Goal: Information Seeking & Learning: Learn about a topic

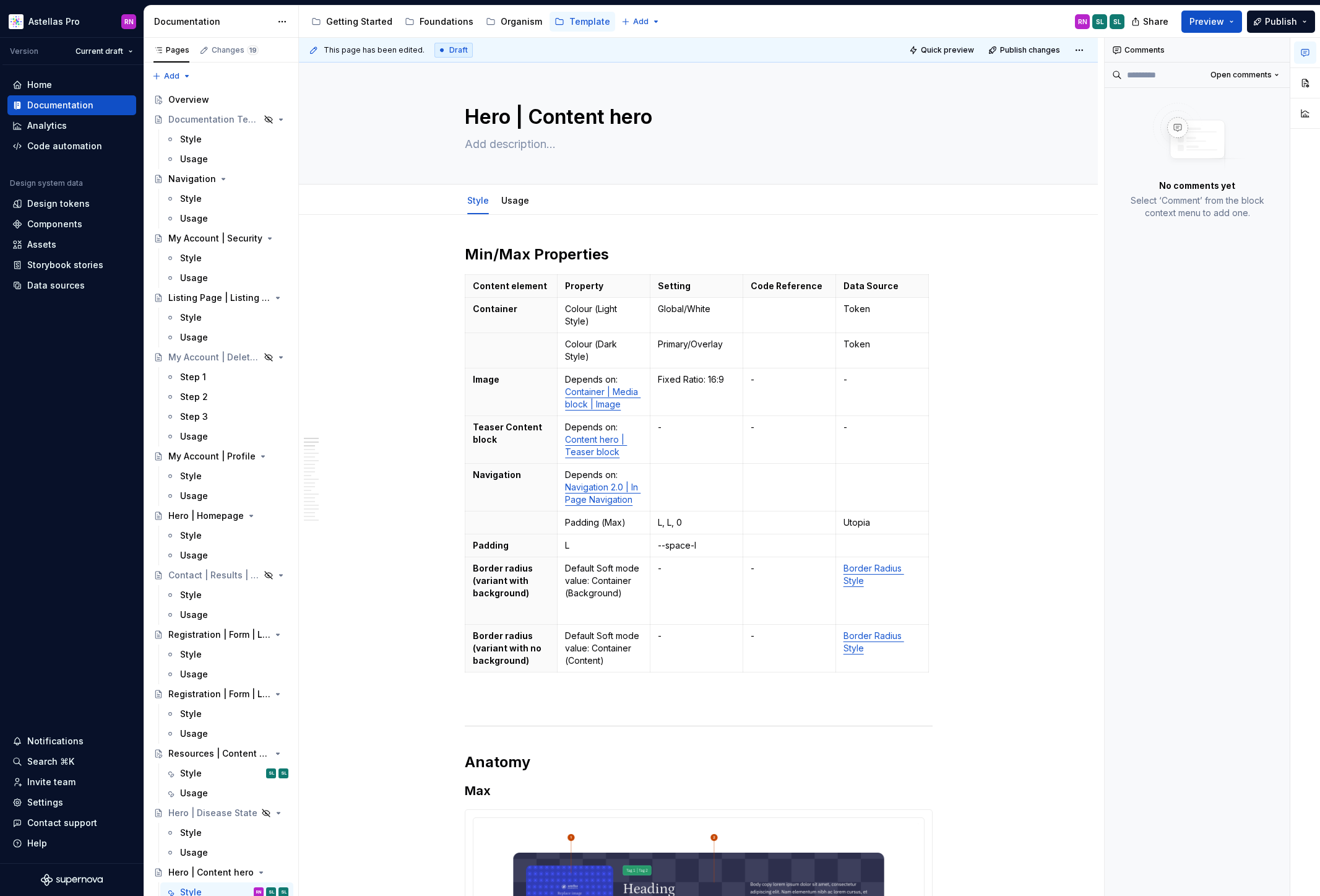
type textarea "*"
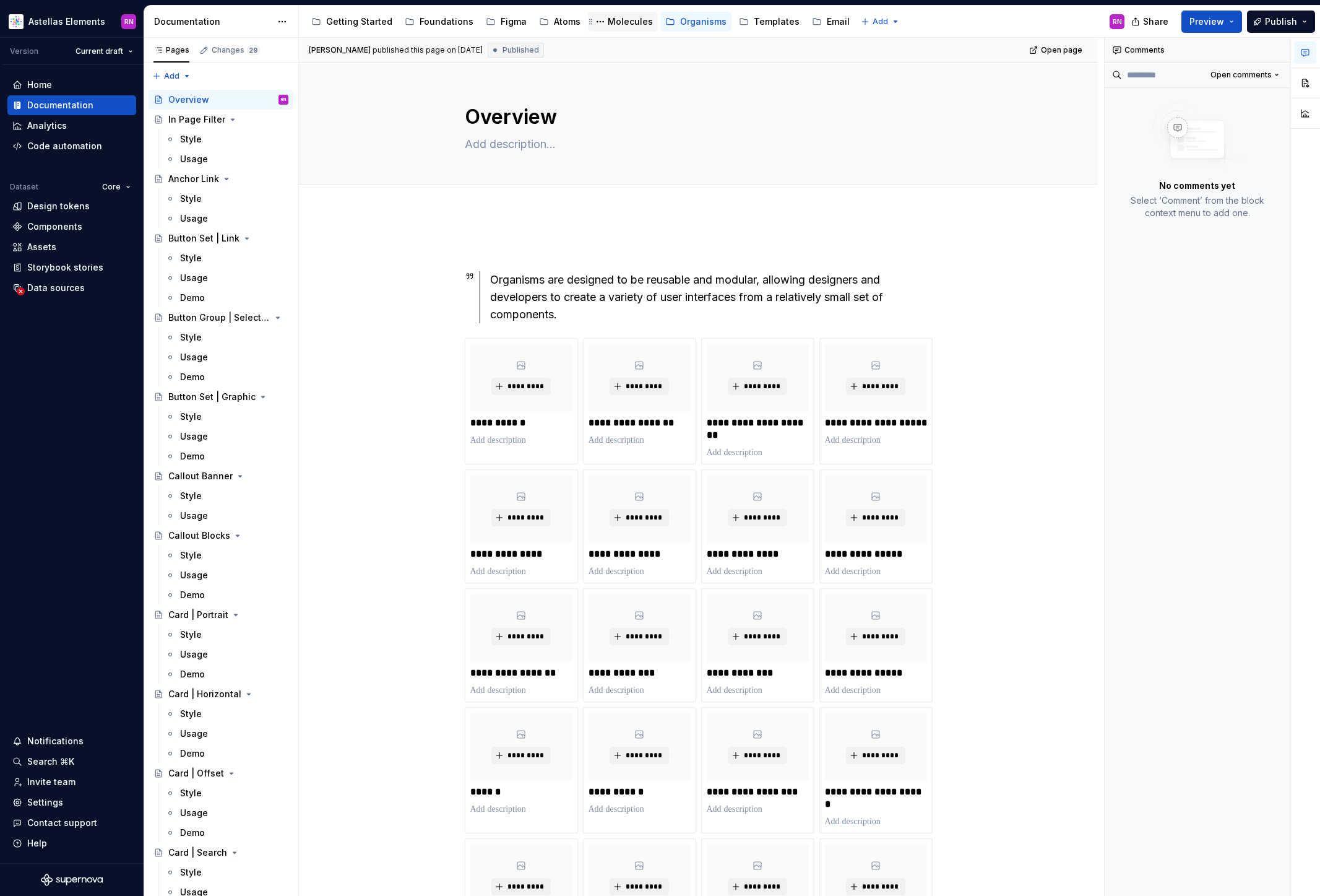
click at [624, 20] on div "Molecules" at bounding box center [630, 22] width 46 height 13
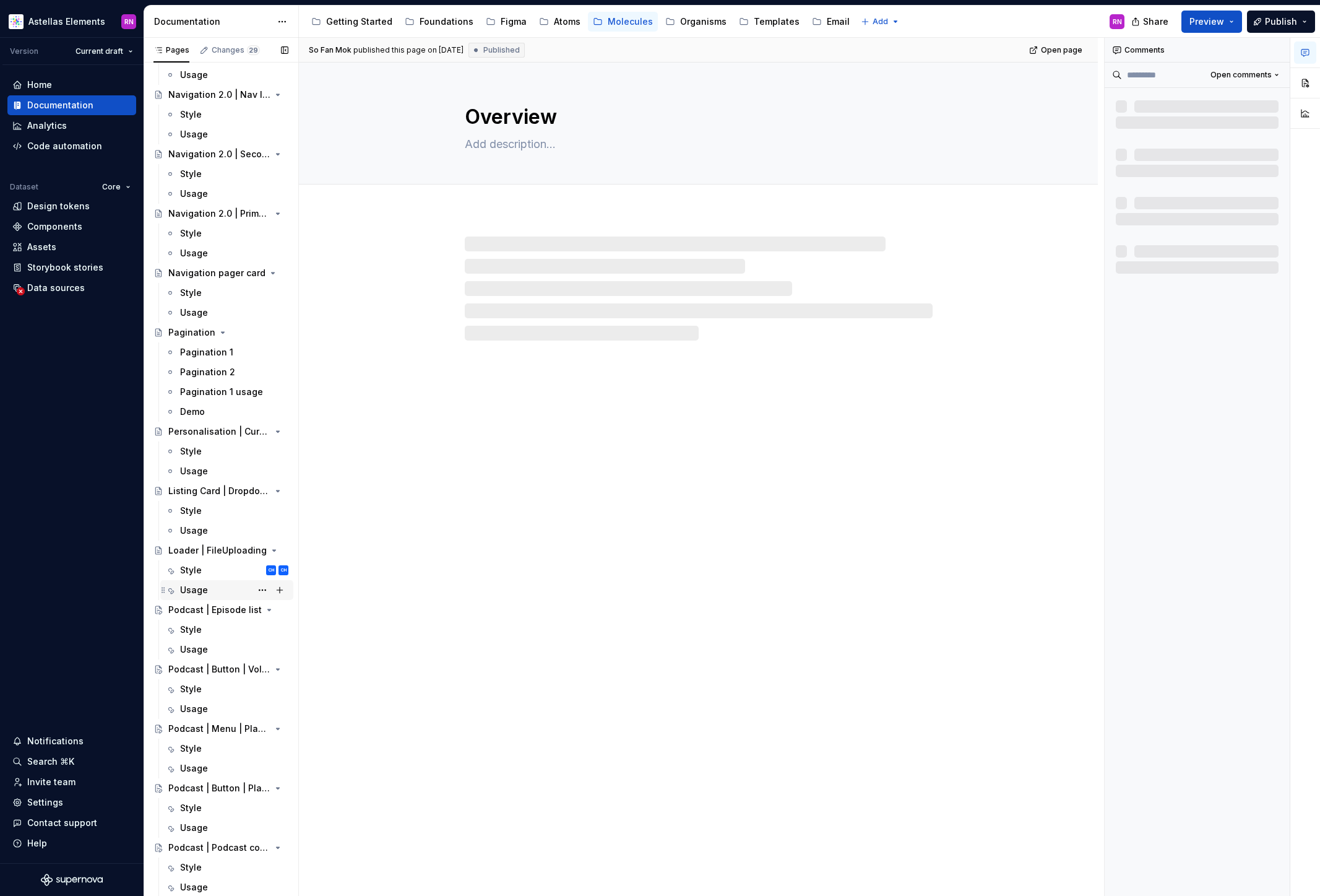
scroll to position [4471, 0]
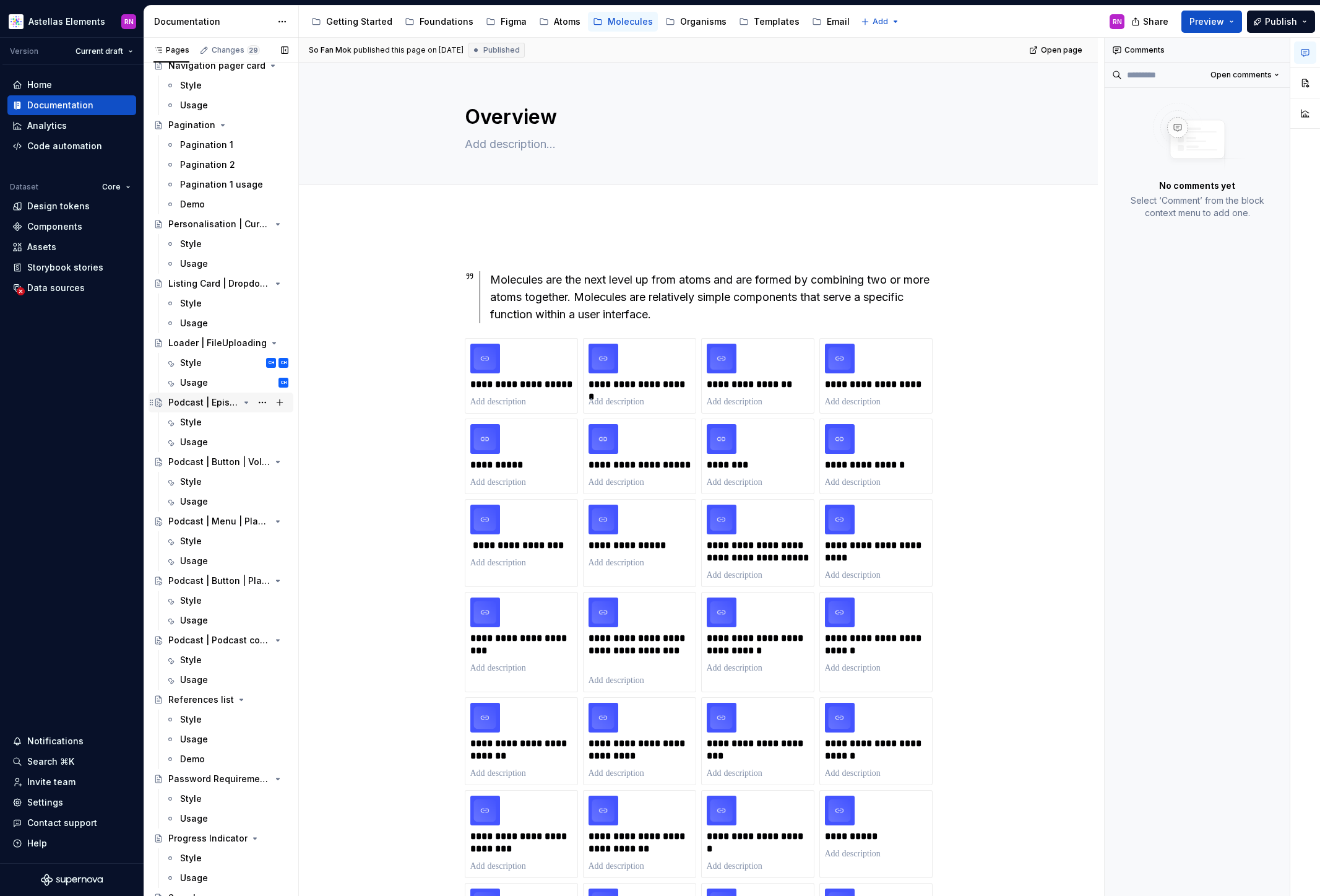
click at [210, 403] on div "Podcast | Episode list" at bounding box center [204, 402] width 70 height 13
click at [188, 403] on div "Podcast | Episode list" at bounding box center [204, 402] width 70 height 13
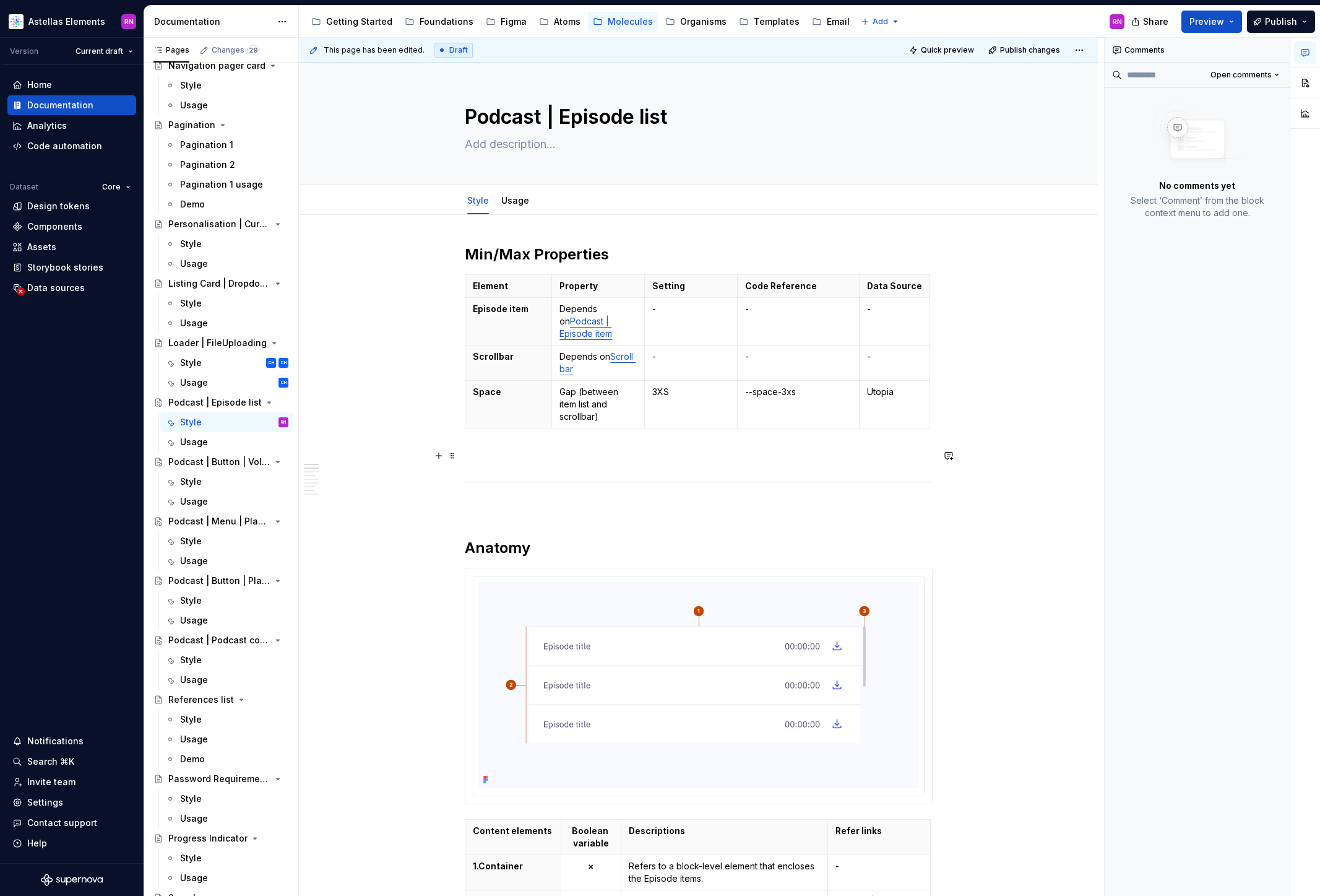
click at [497, 454] on p at bounding box center [699, 455] width 468 height 15
type textarea "*"
click at [440, 456] on button "button" at bounding box center [439, 456] width 18 height 18
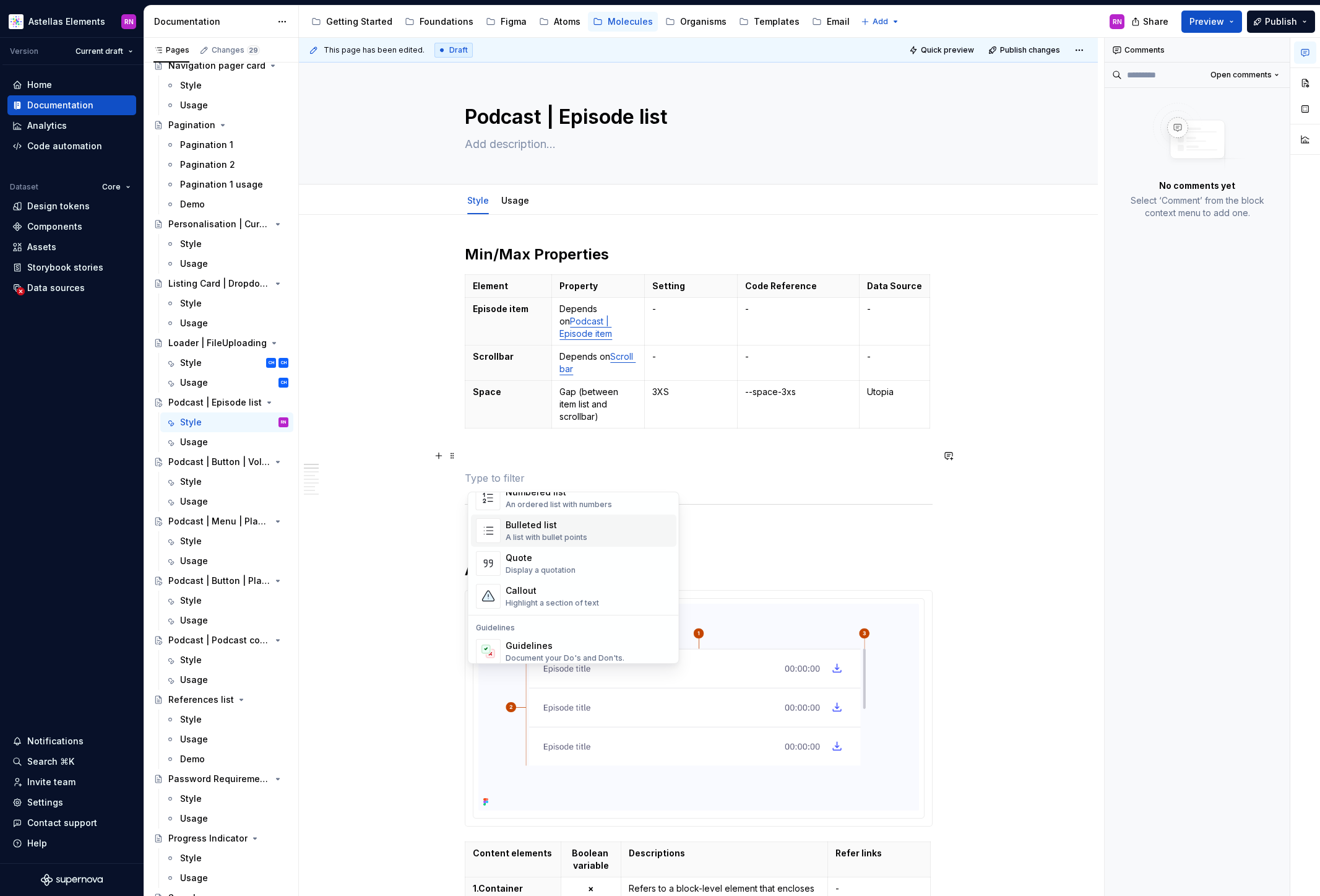
scroll to position [228, 0]
click at [566, 593] on div "Callout" at bounding box center [552, 590] width 93 height 13
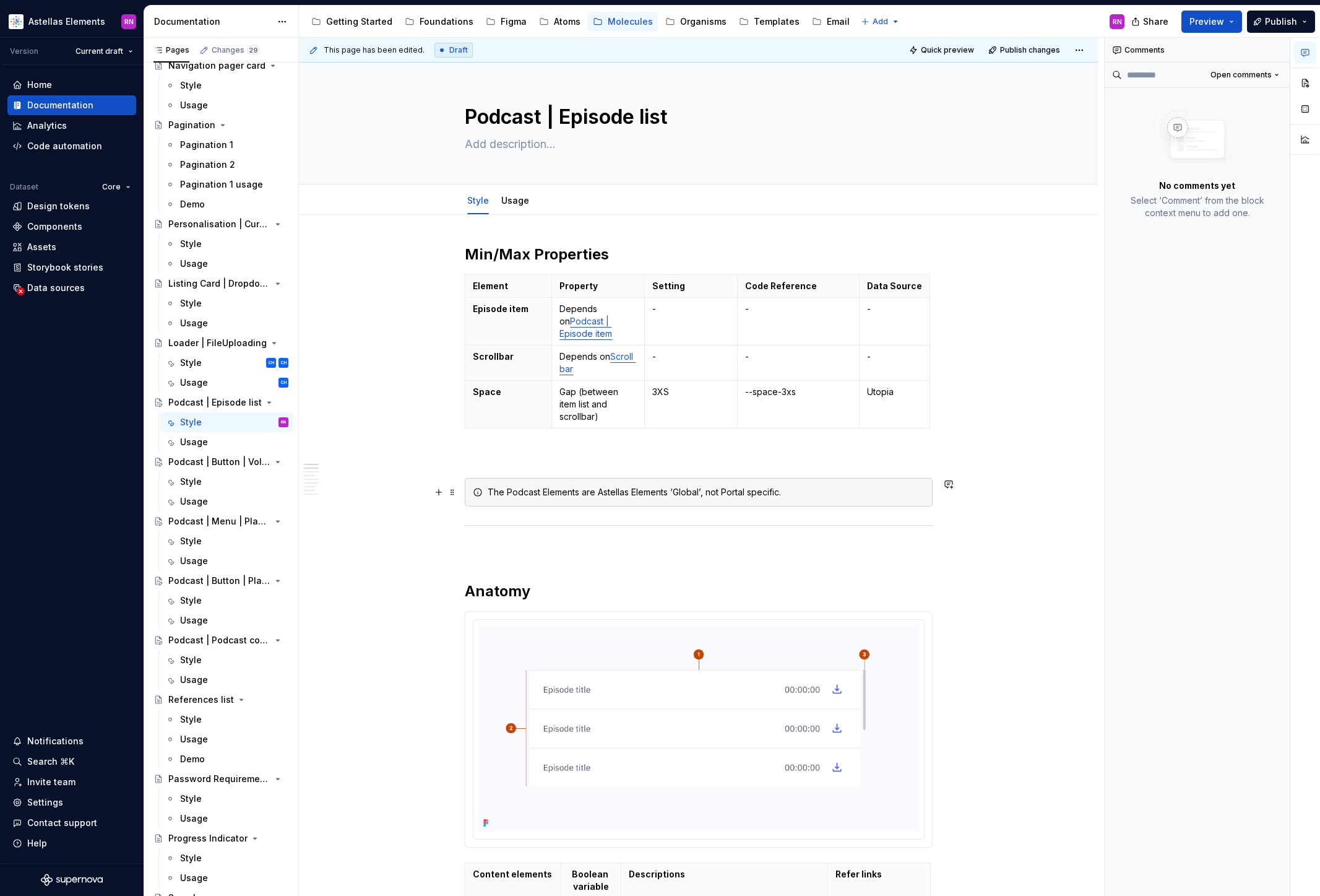
click at [676, 492] on div "The Podcast Elements are Astellas Elements ‘Global’, not Portal specific." at bounding box center [706, 493] width 437 height 13
click at [701, 491] on div "The Podcast Elements are Astellas Elements Global’, not Portal specific." at bounding box center [706, 493] width 437 height 13
click at [705, 494] on div "The Podcast Elements are Astellas Elements Global’ not Portal specific." at bounding box center [706, 493] width 437 height 13
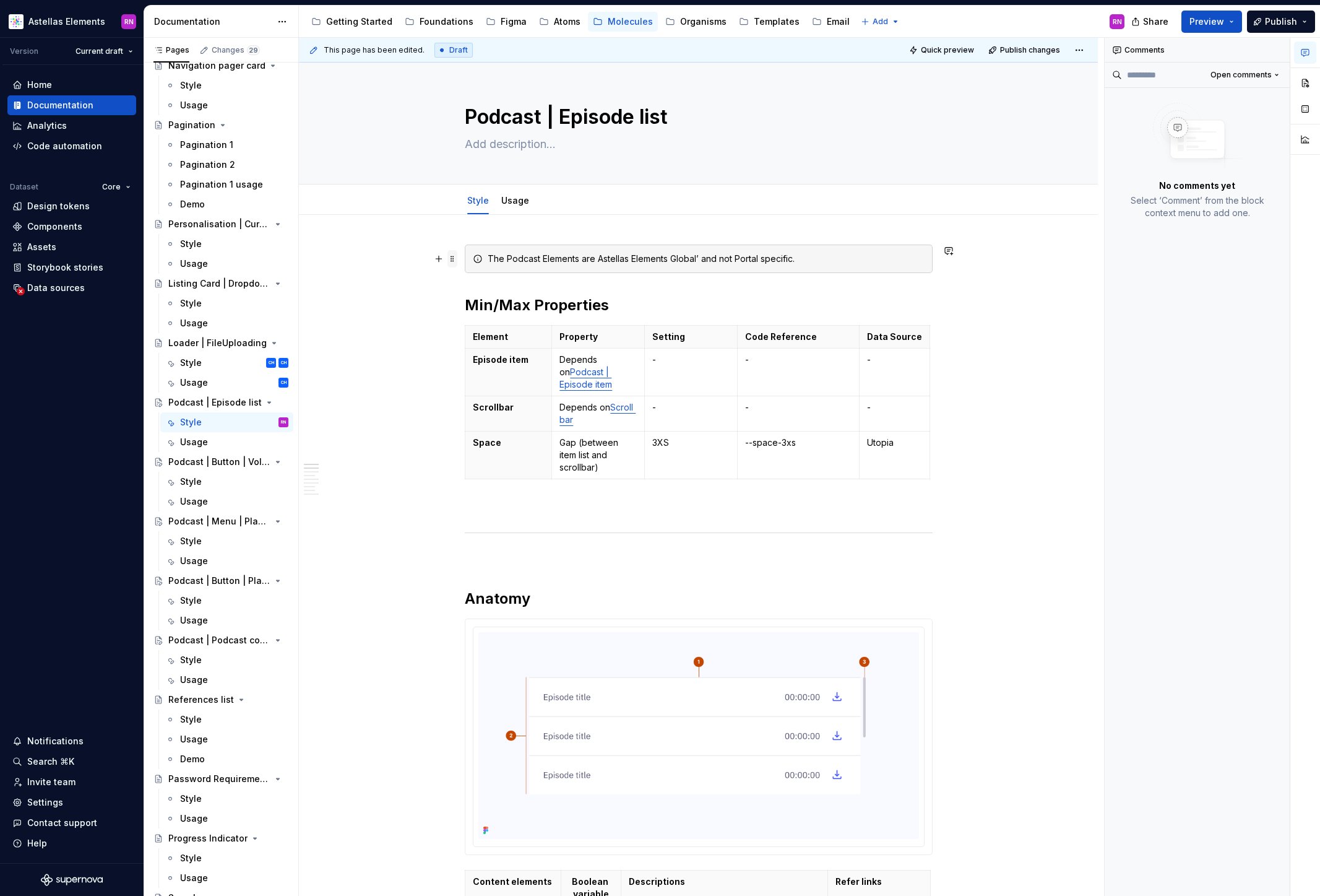
click at [456, 258] on span at bounding box center [452, 259] width 10 height 18
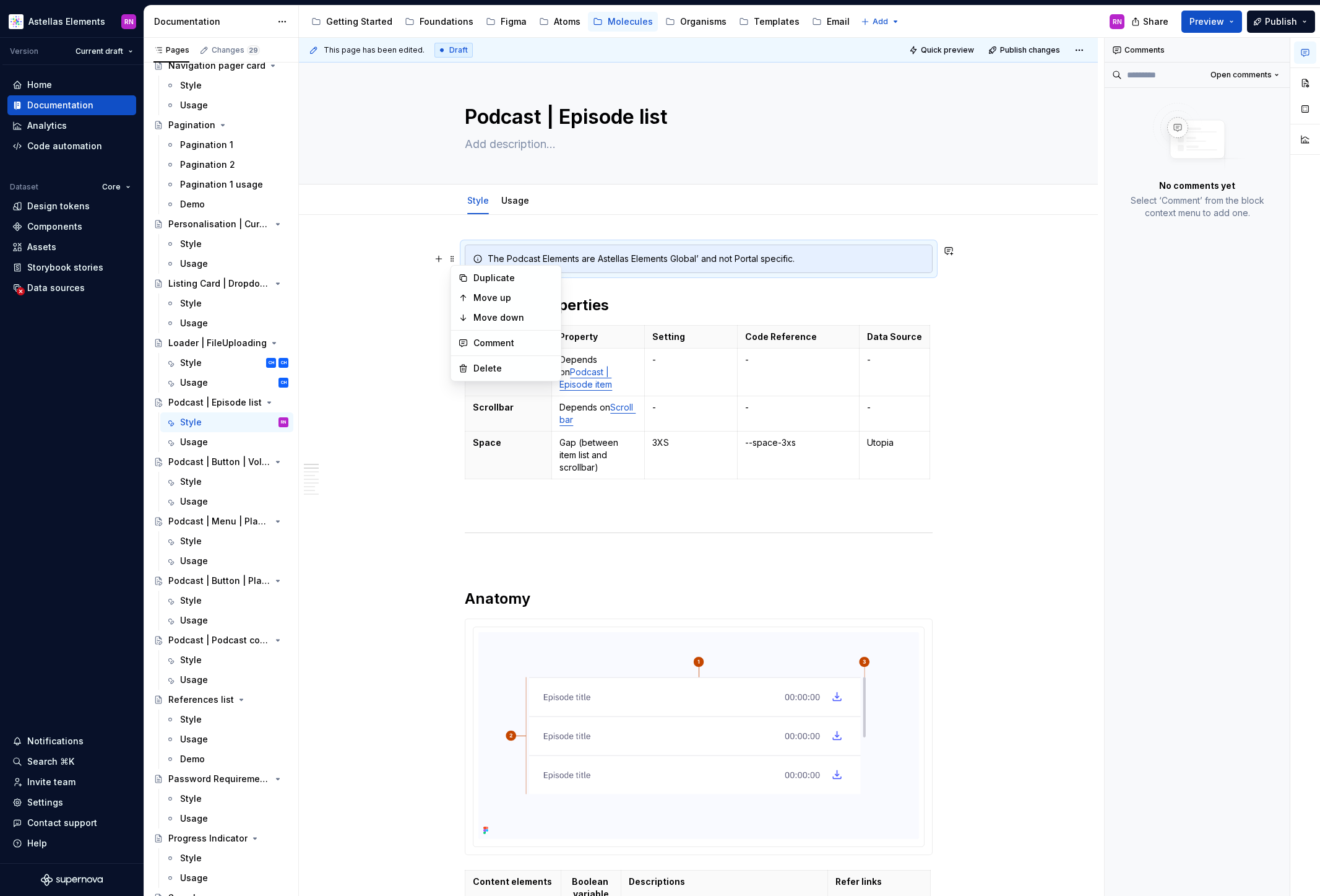
click at [513, 511] on p at bounding box center [699, 506] width 468 height 15
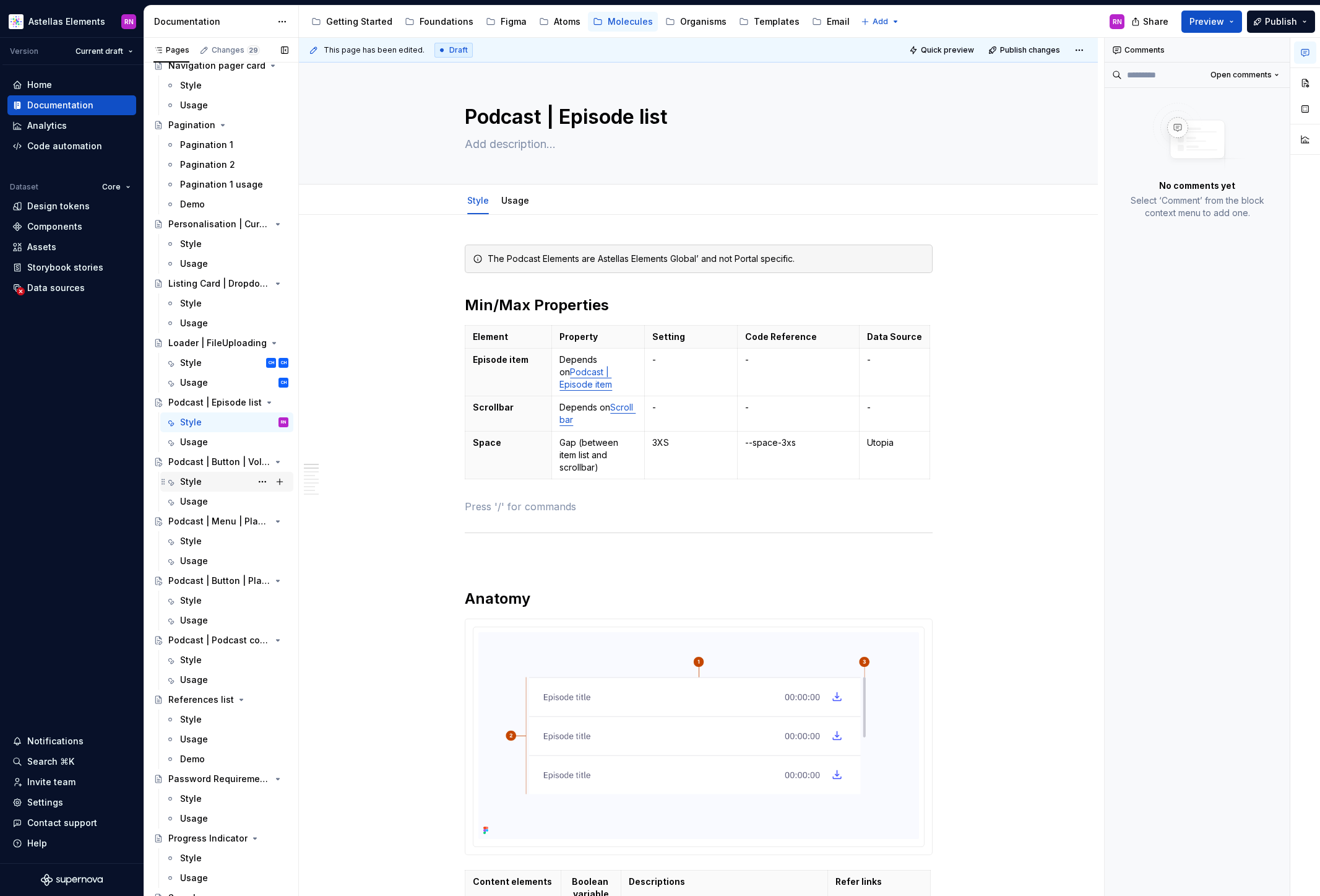
click at [204, 481] on div "Style" at bounding box center [235, 482] width 109 height 18
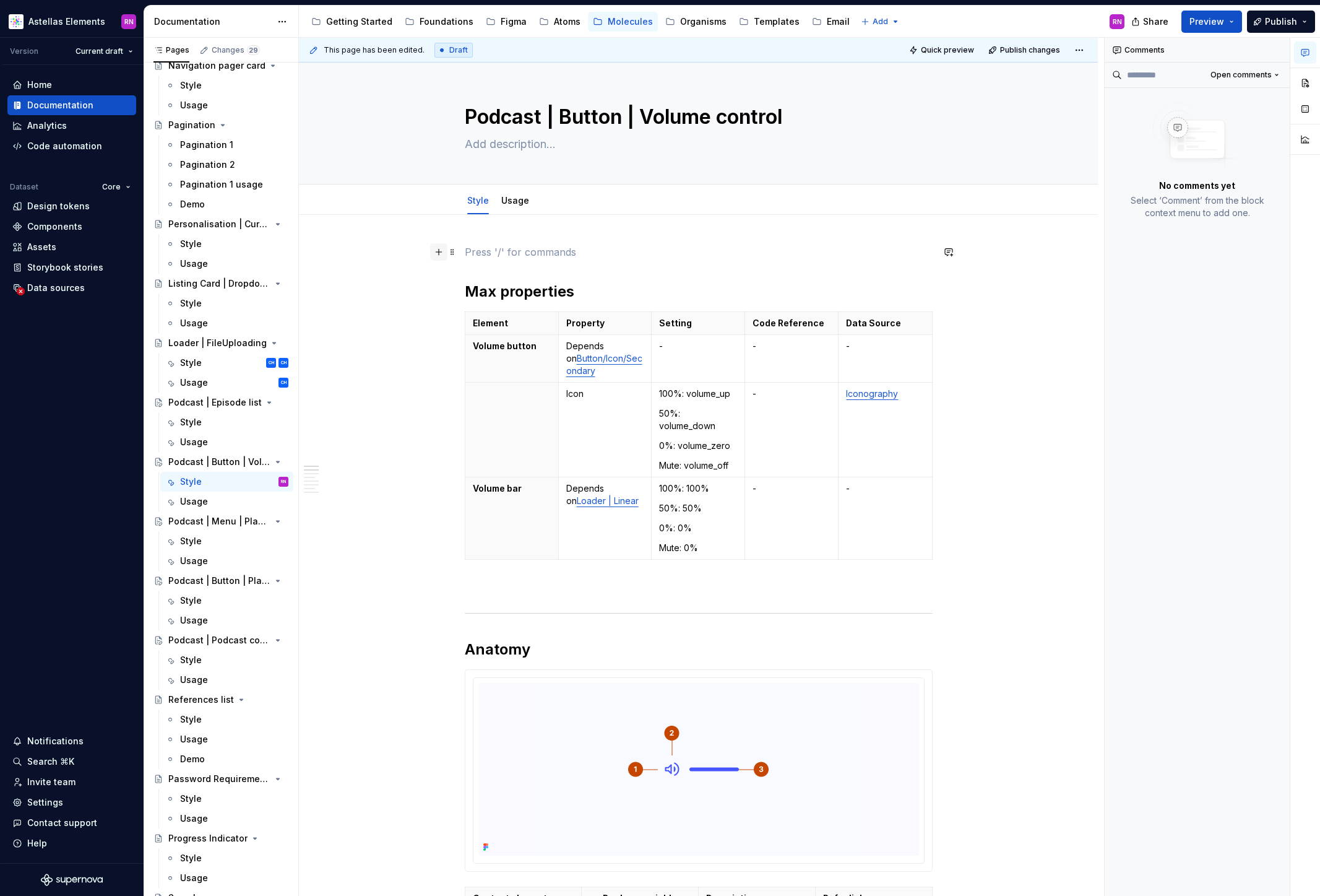
click at [443, 252] on button "button" at bounding box center [439, 252] width 18 height 18
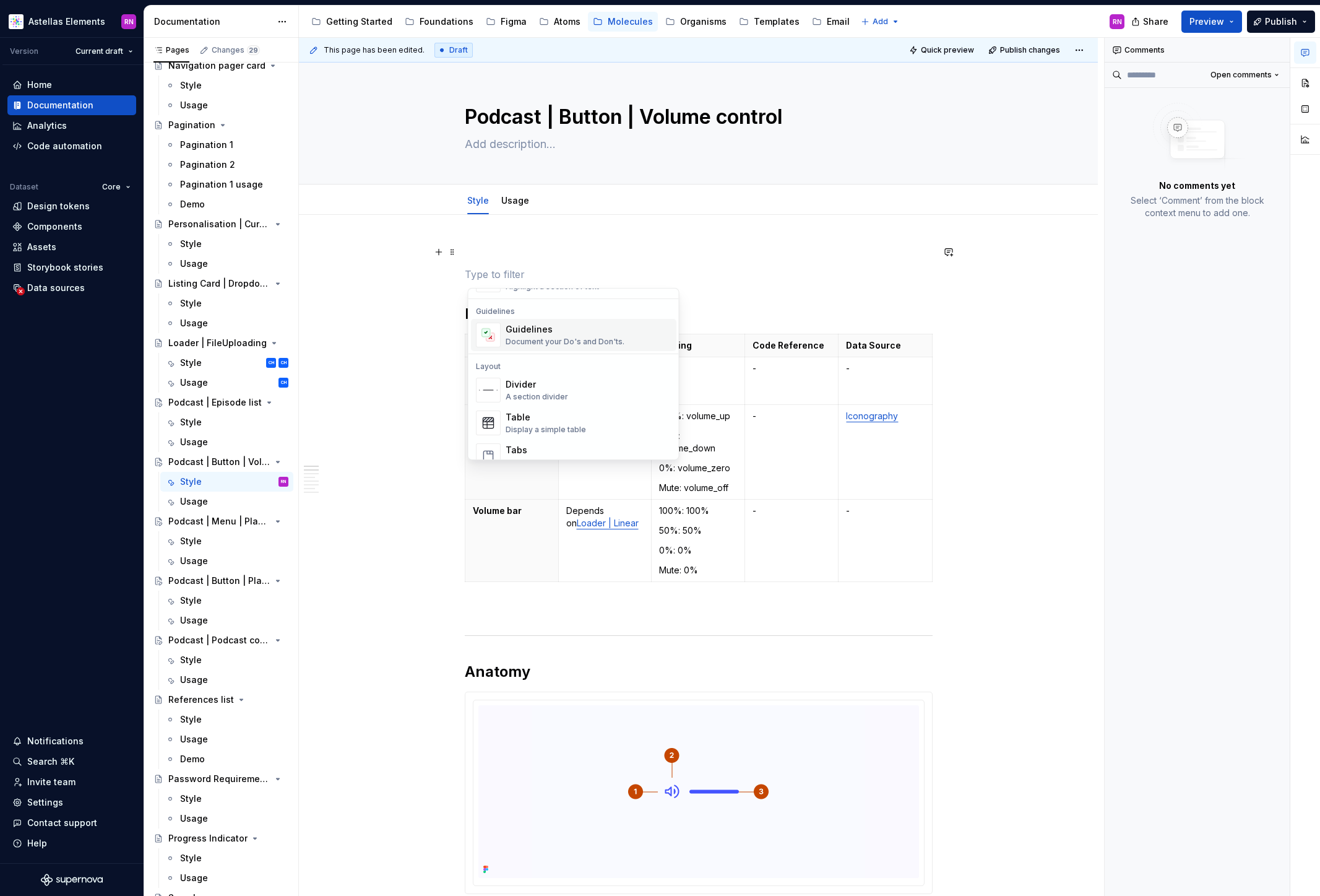
scroll to position [292, 0]
click at [548, 323] on div "Callout" at bounding box center [552, 322] width 93 height 13
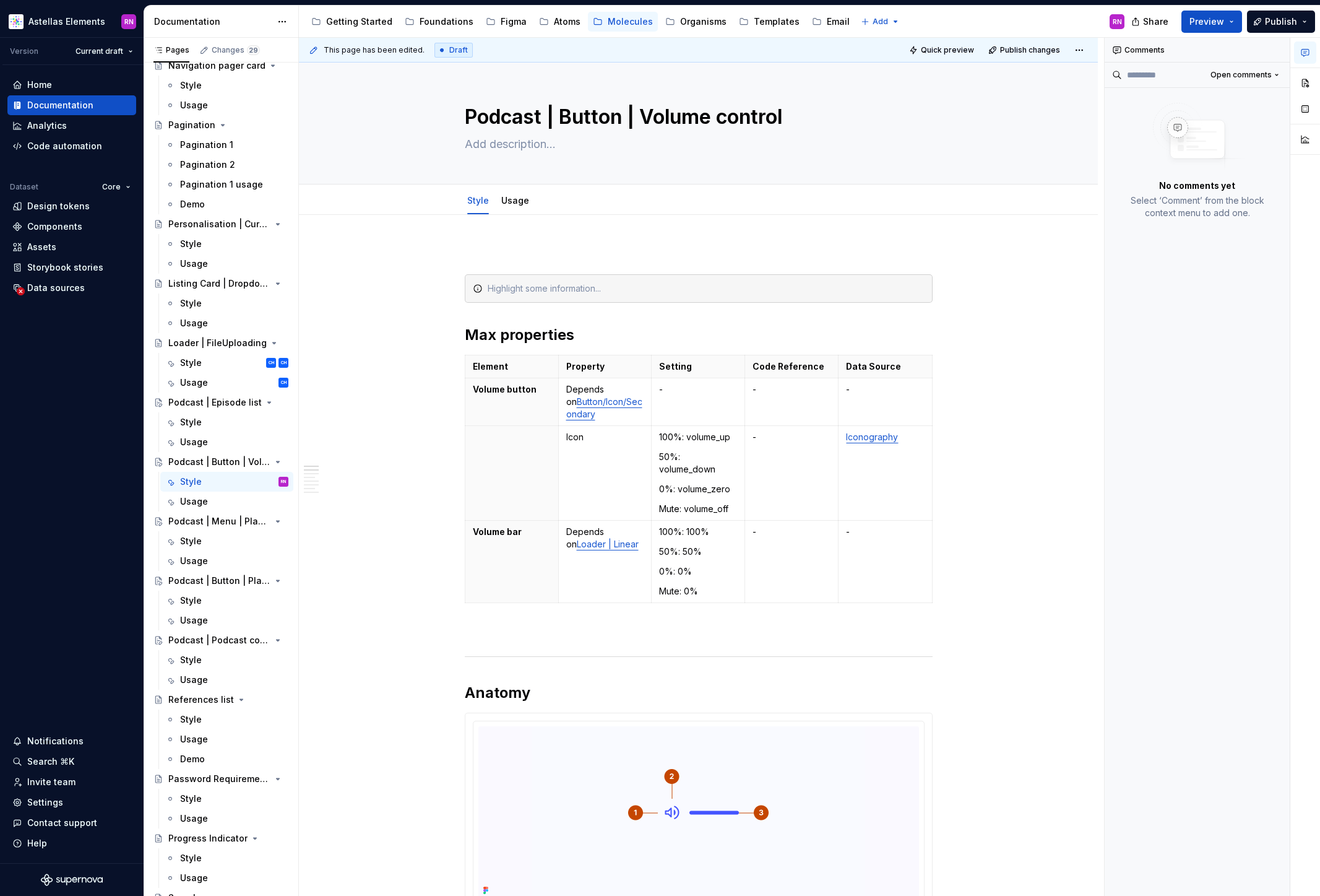
click at [200, 424] on div "Style" at bounding box center [191, 422] width 22 height 13
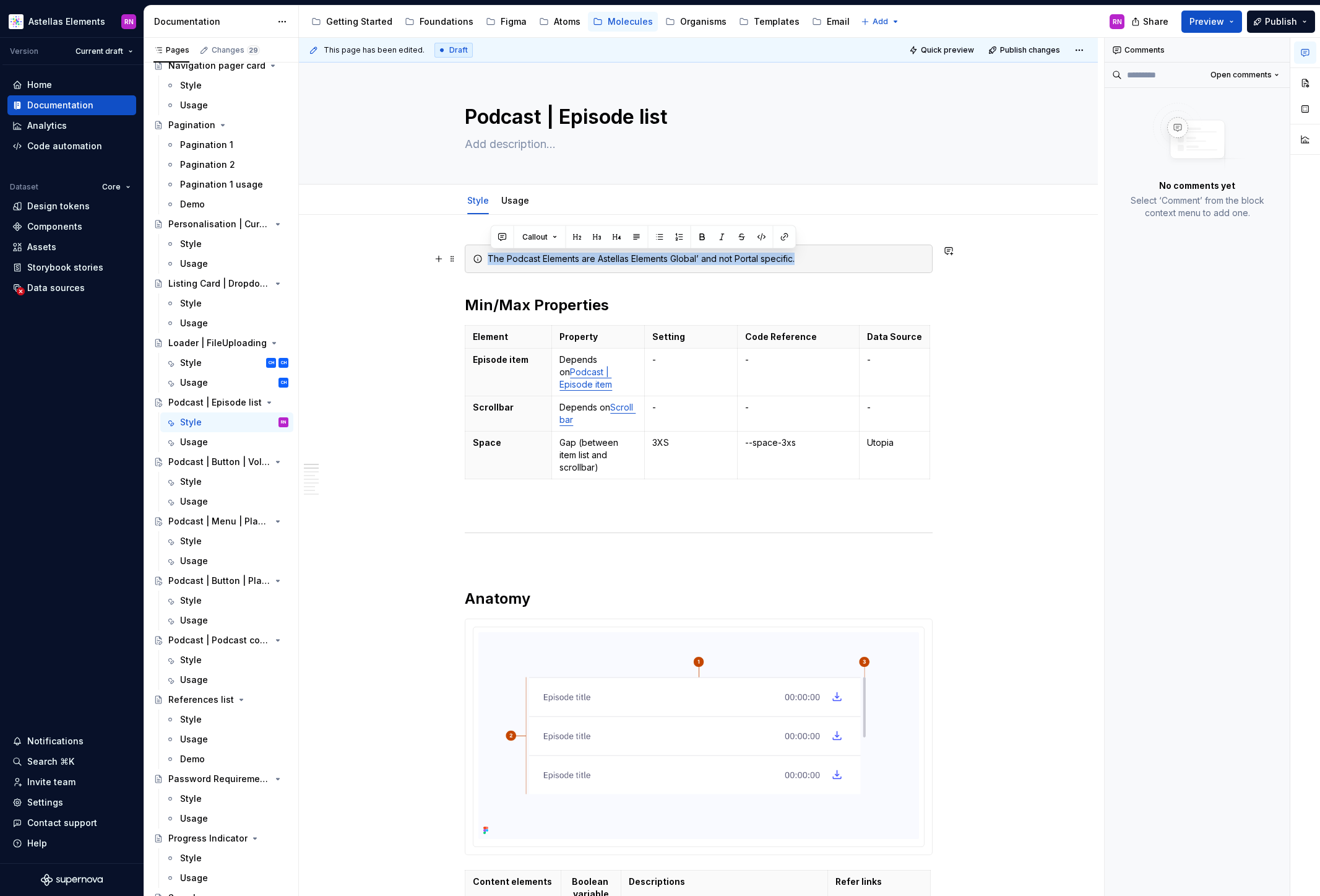
drag, startPoint x: 822, startPoint y: 257, endPoint x: 486, endPoint y: 258, distance: 336.0
click at [486, 258] on div "The Podcast Elements are Astellas Elements Global’ and not Portal specific." at bounding box center [699, 259] width 468 height 29
copy div "The Podcast Elements are Astellas Elements Global’ and not Portal specific."
click at [220, 486] on div "Style" at bounding box center [235, 482] width 109 height 18
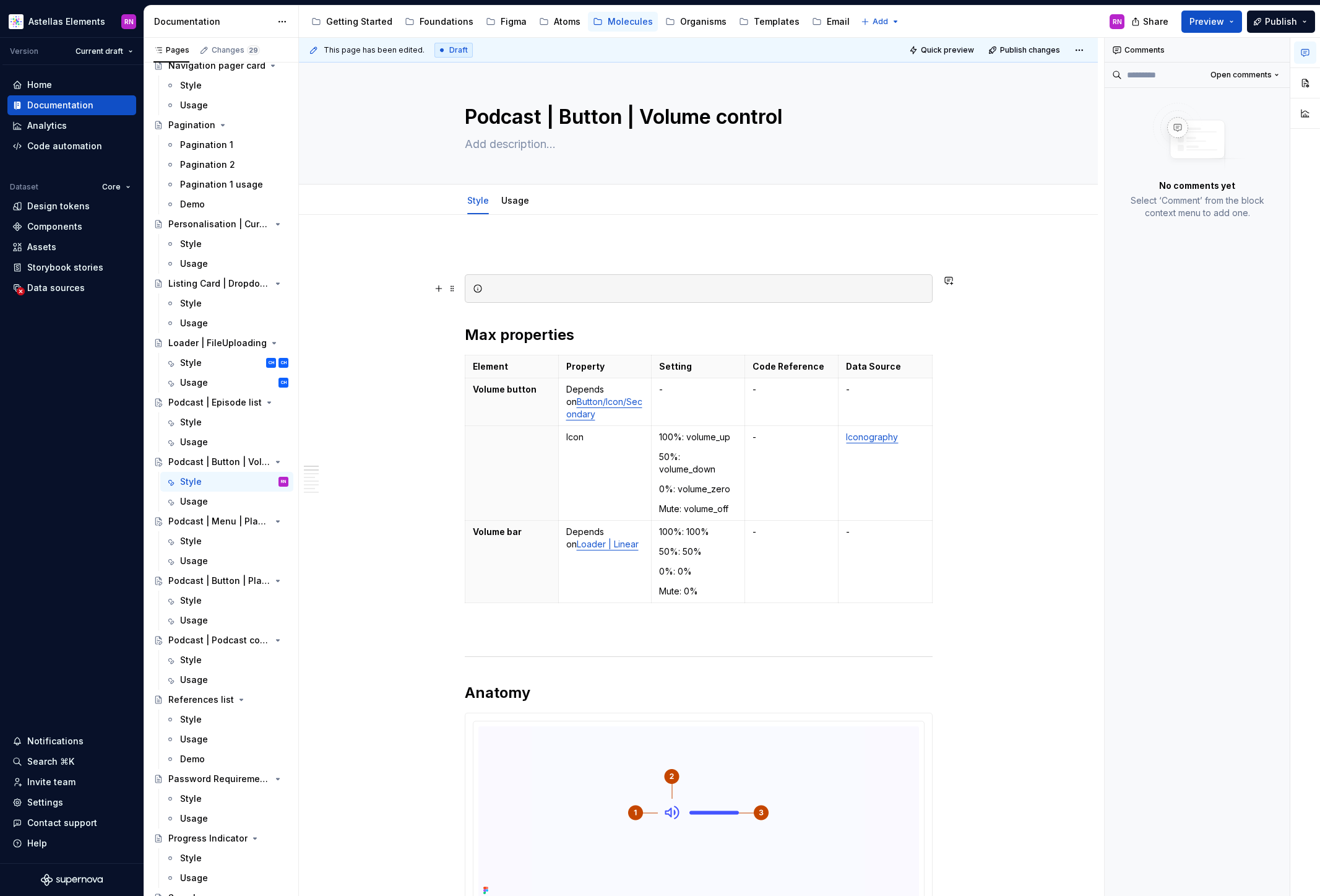
click at [513, 287] on div at bounding box center [706, 288] width 437 height 13
click at [494, 251] on p at bounding box center [699, 252] width 468 height 15
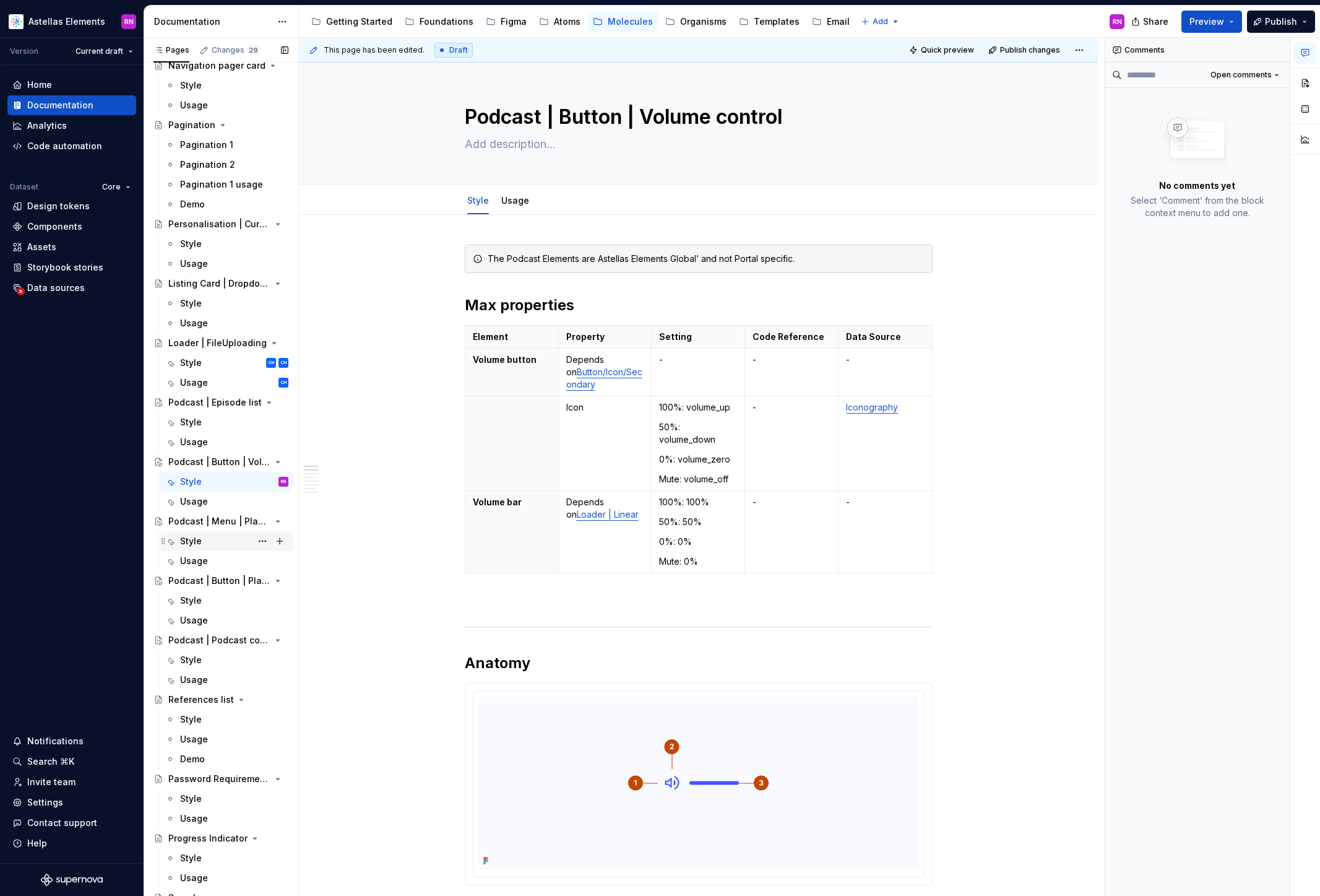
click at [208, 539] on div "Style" at bounding box center [235, 541] width 109 height 18
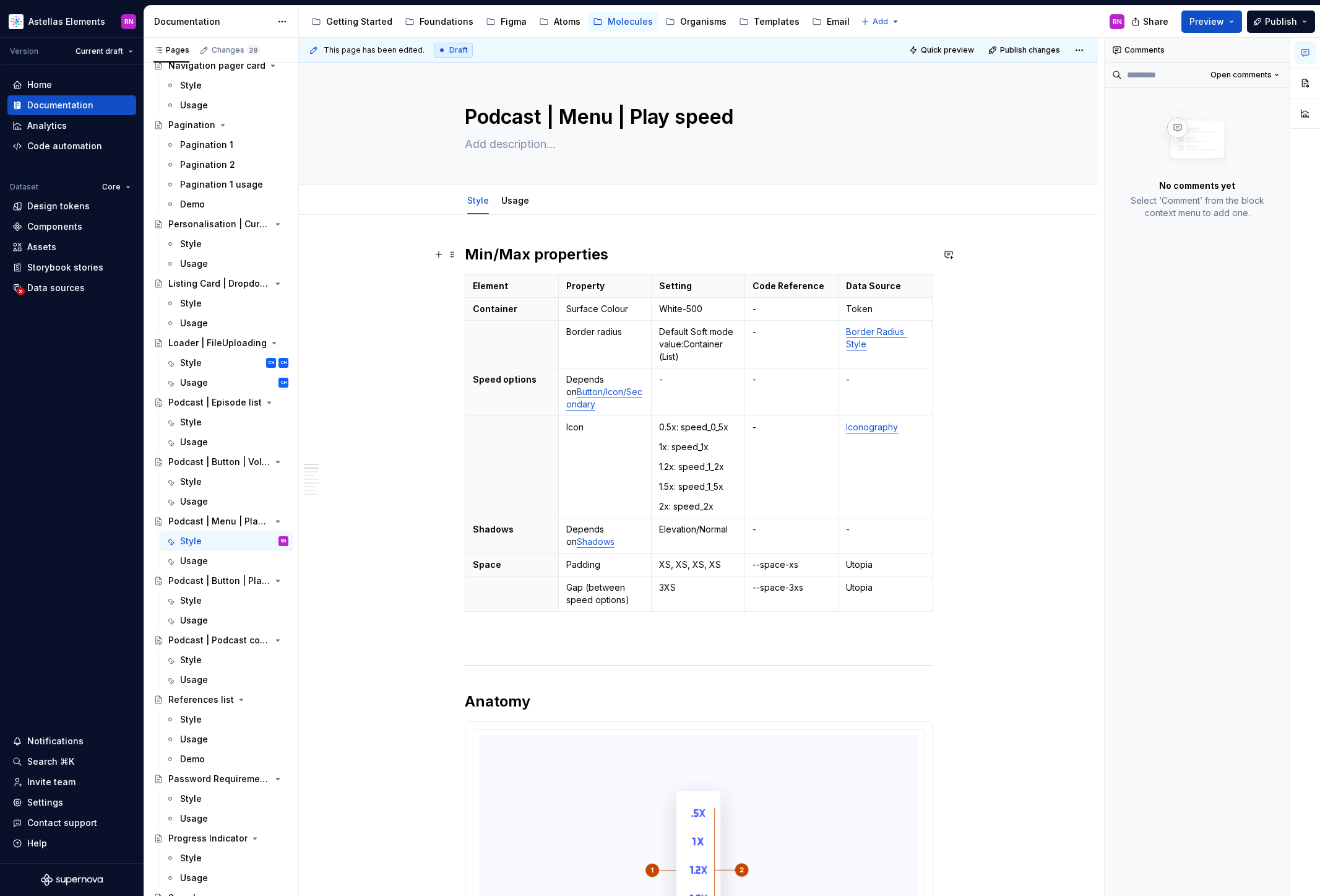
click at [474, 252] on h2 "Min/Max properties" at bounding box center [699, 254] width 468 height 20
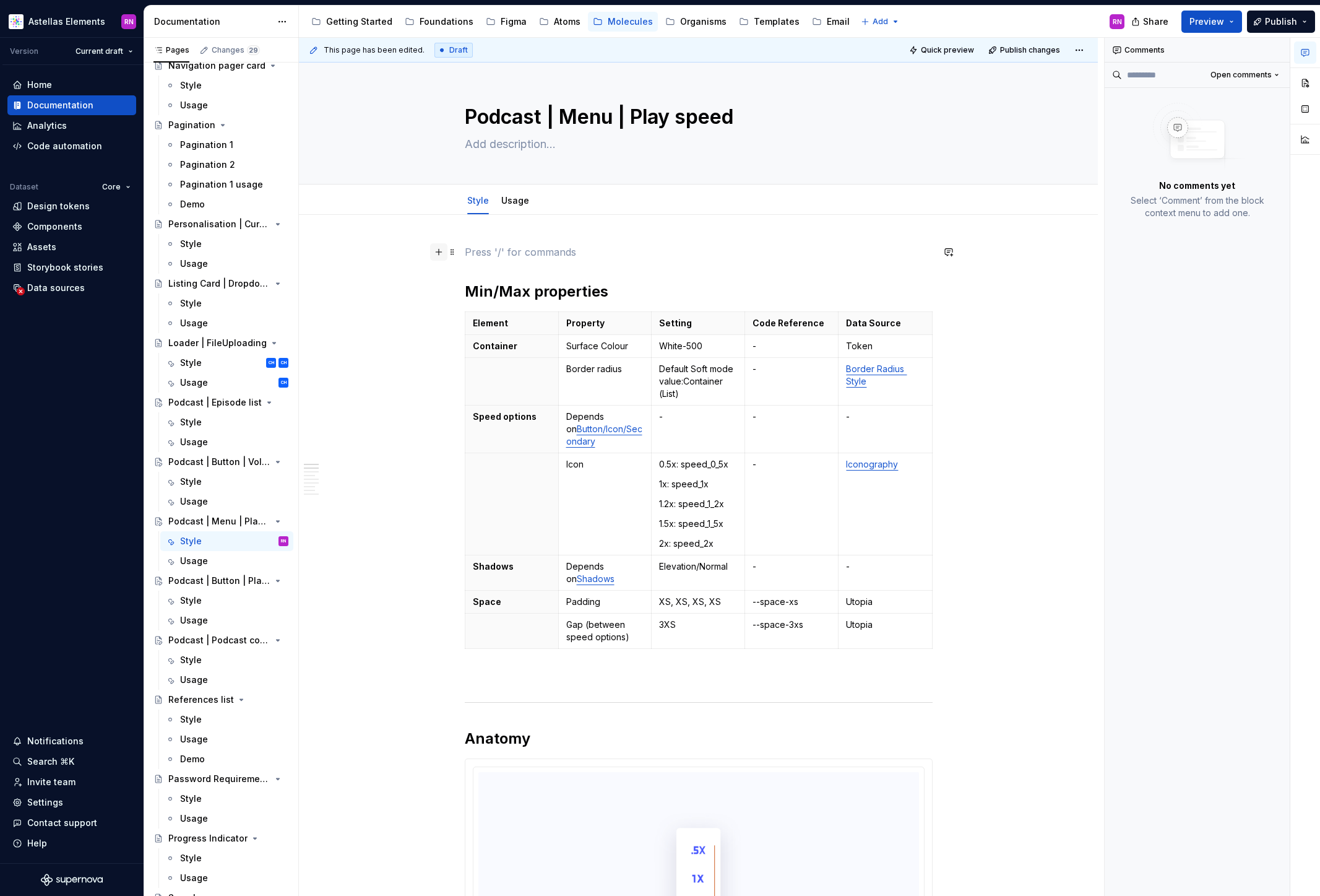
click at [439, 255] on button "button" at bounding box center [439, 252] width 18 height 18
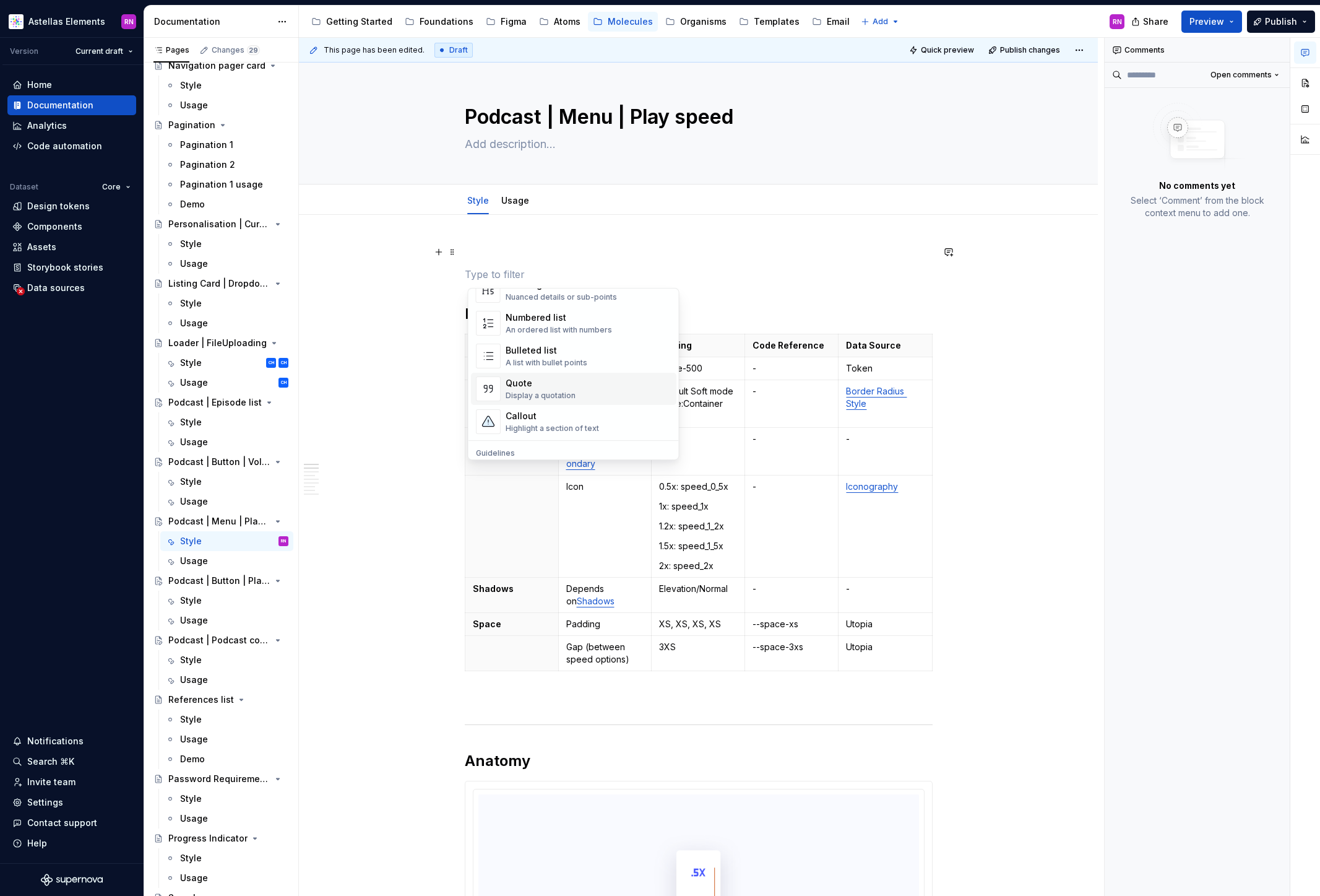
scroll to position [206, 0]
click at [555, 411] on div "Callout" at bounding box center [552, 408] width 93 height 13
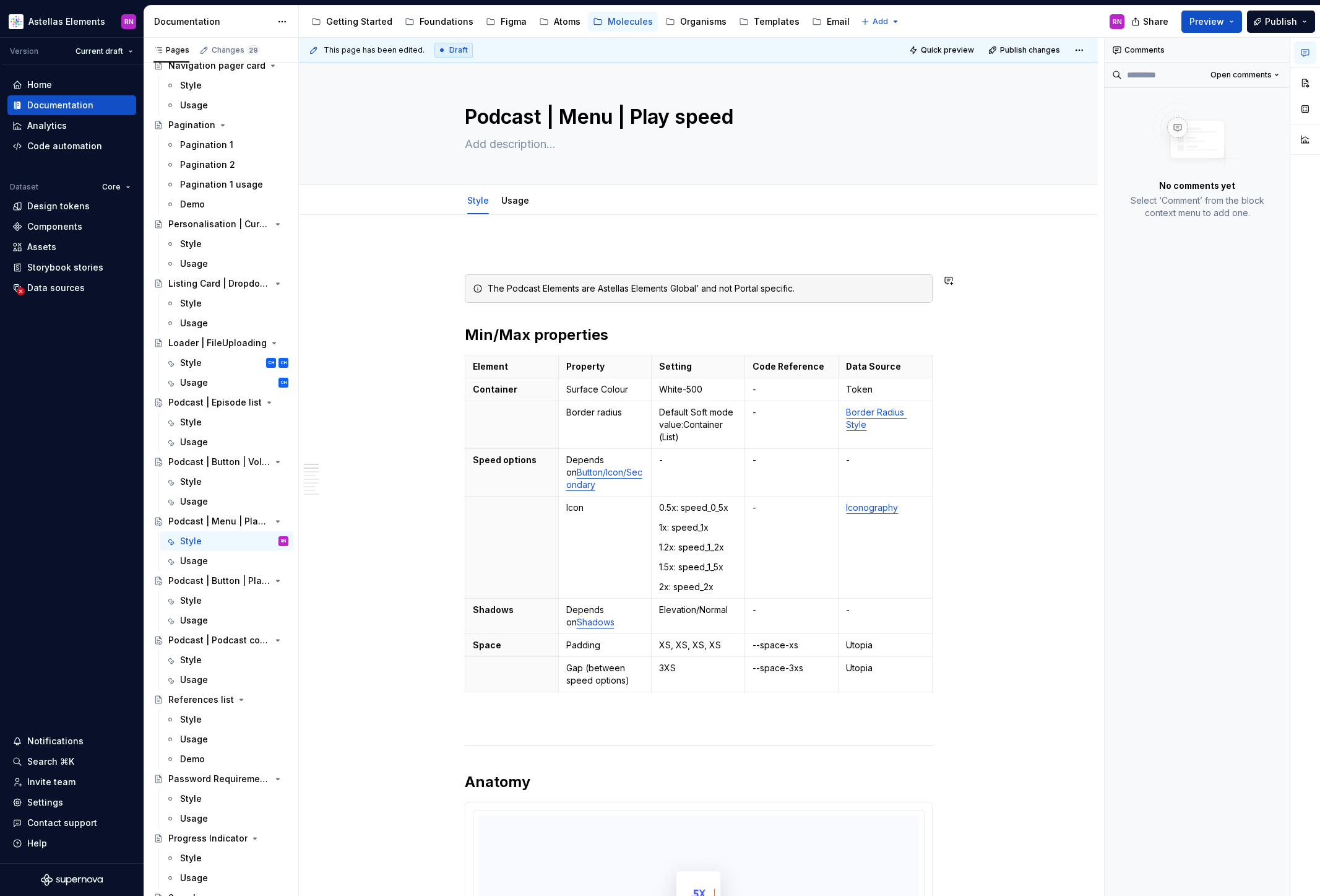
click at [479, 245] on p at bounding box center [699, 252] width 468 height 15
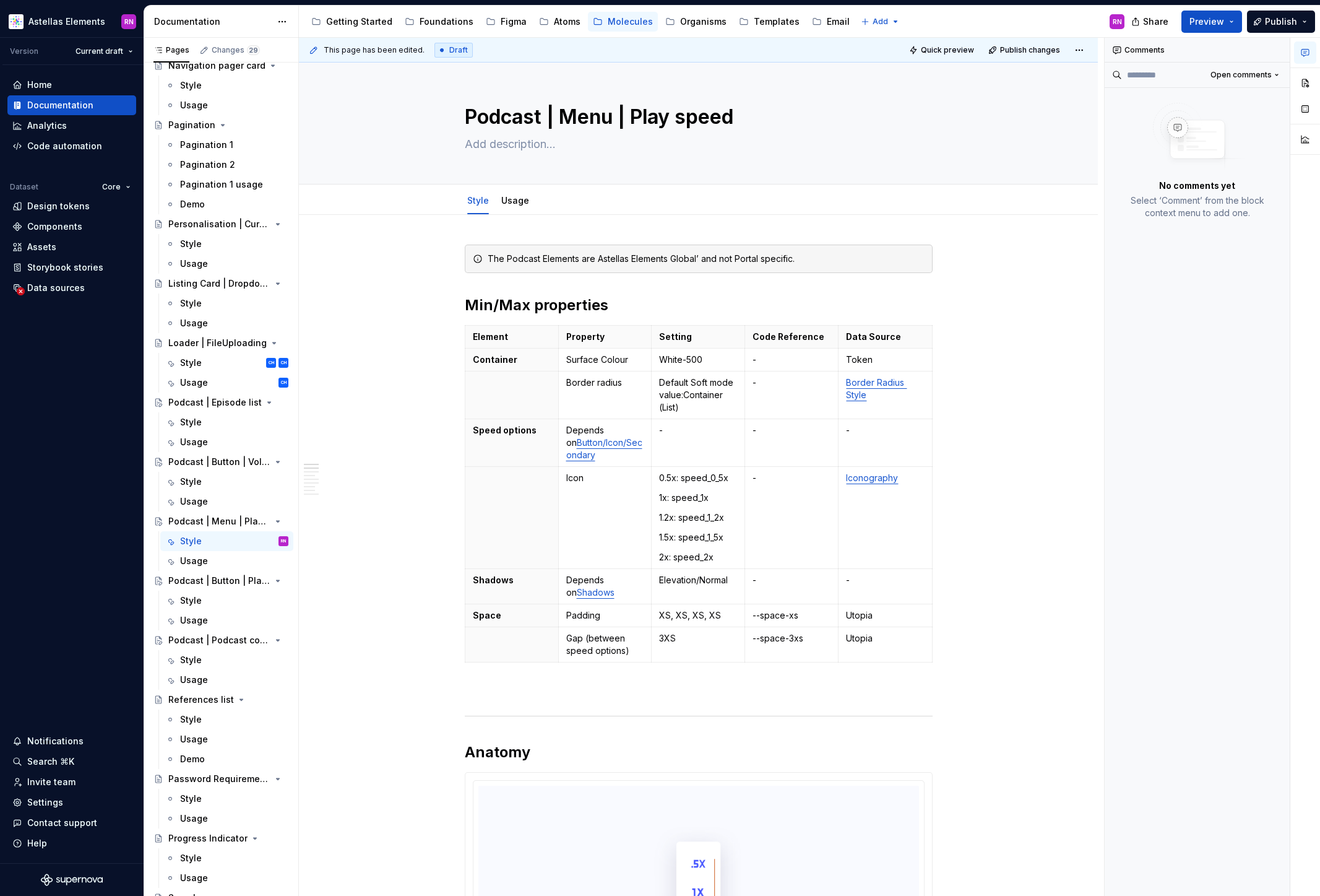
click at [217, 597] on div "Style" at bounding box center [235, 601] width 109 height 13
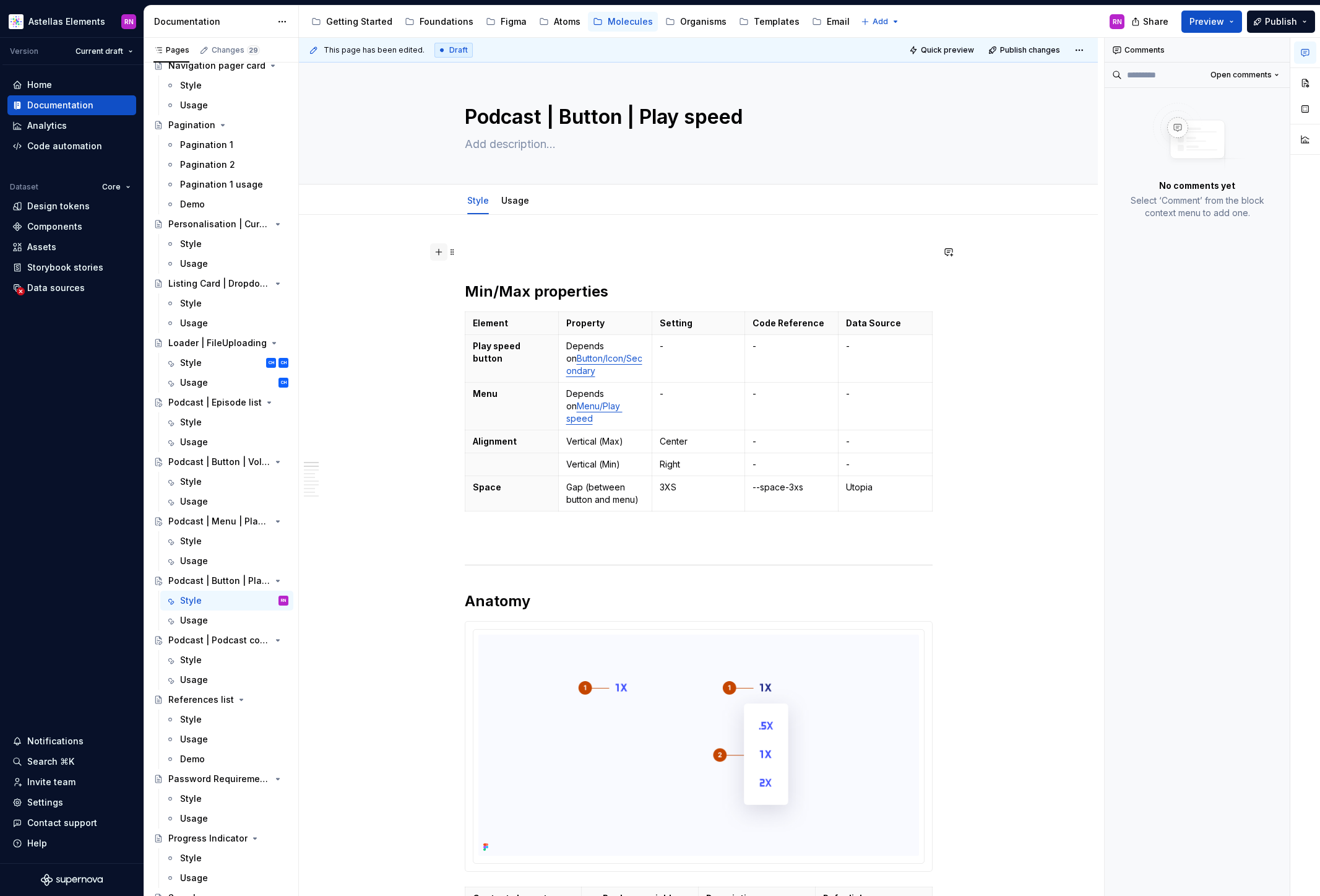
click at [445, 255] on button "button" at bounding box center [439, 252] width 18 height 18
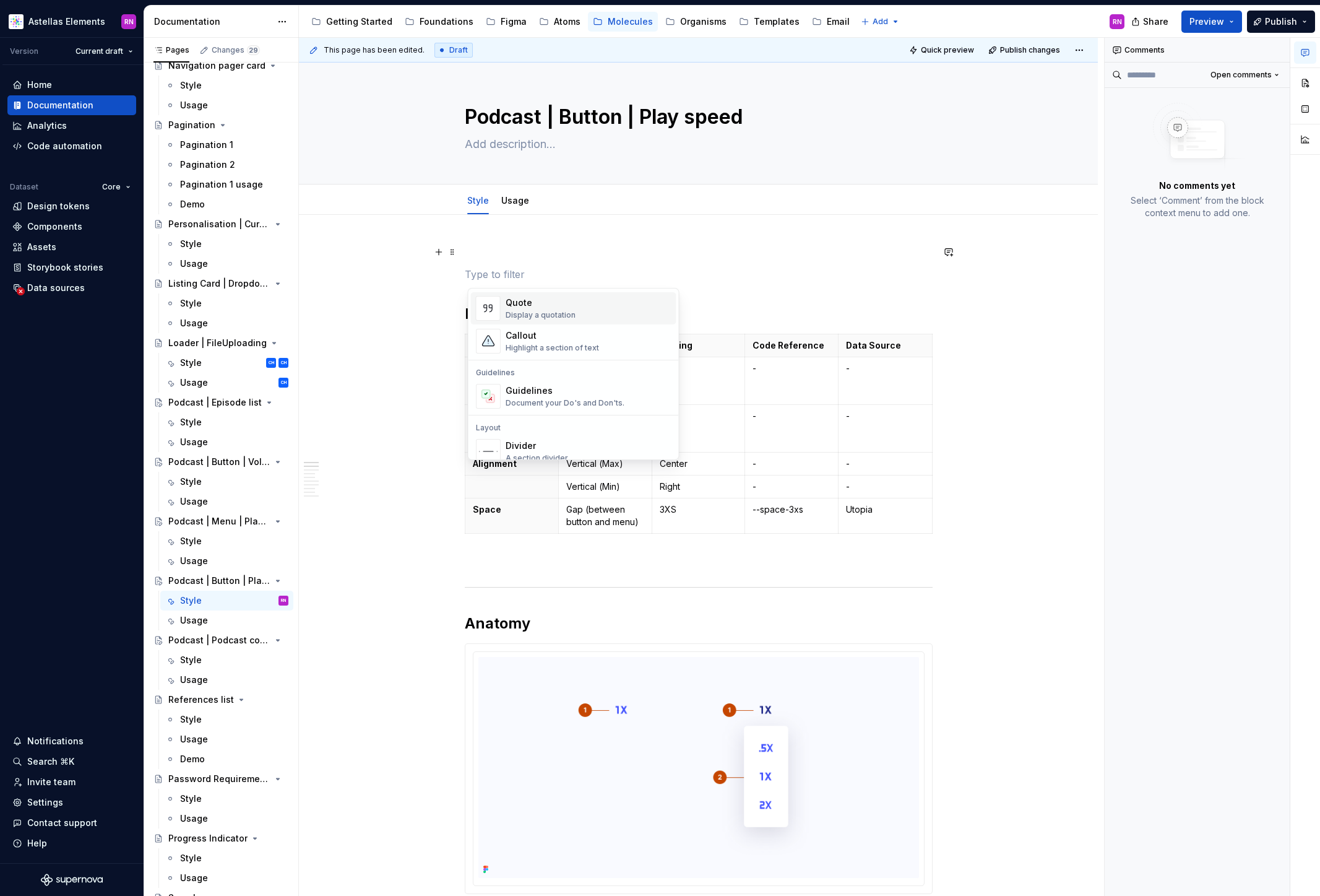
scroll to position [272, 0]
click at [557, 351] on div "Highlight a section of text" at bounding box center [552, 355] width 93 height 10
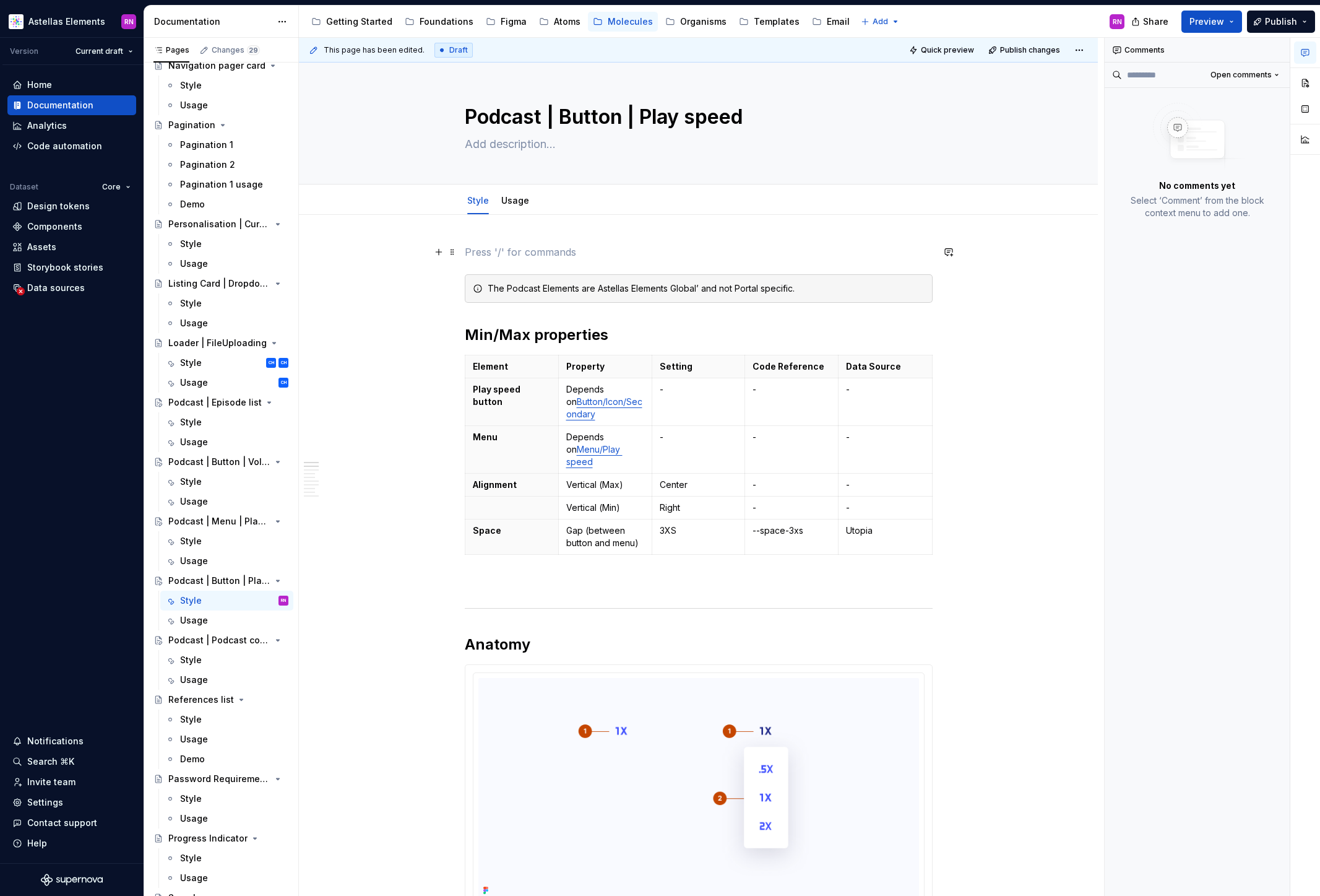
click at [485, 246] on p at bounding box center [699, 252] width 468 height 15
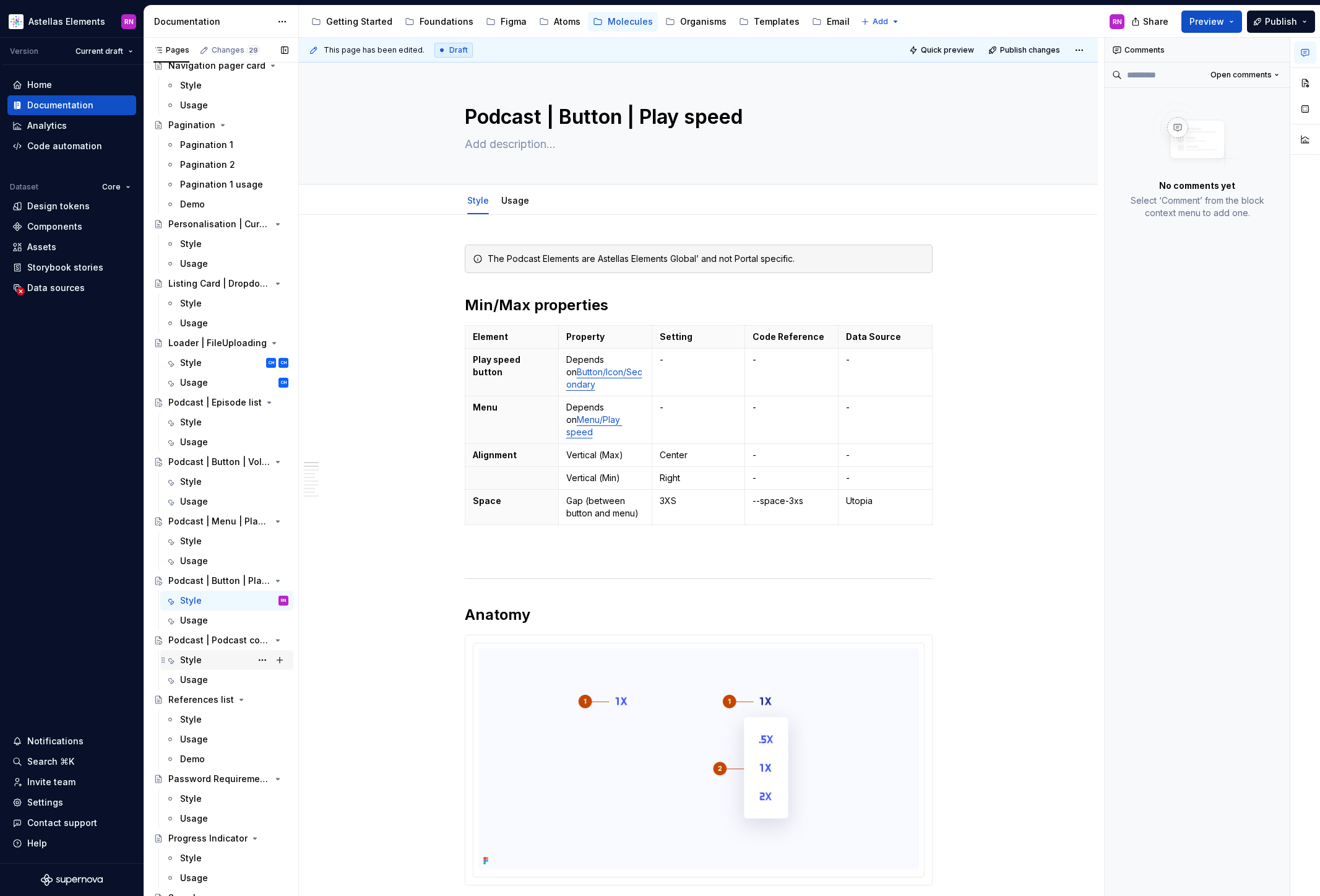
click at [196, 664] on div "Style" at bounding box center [191, 660] width 22 height 13
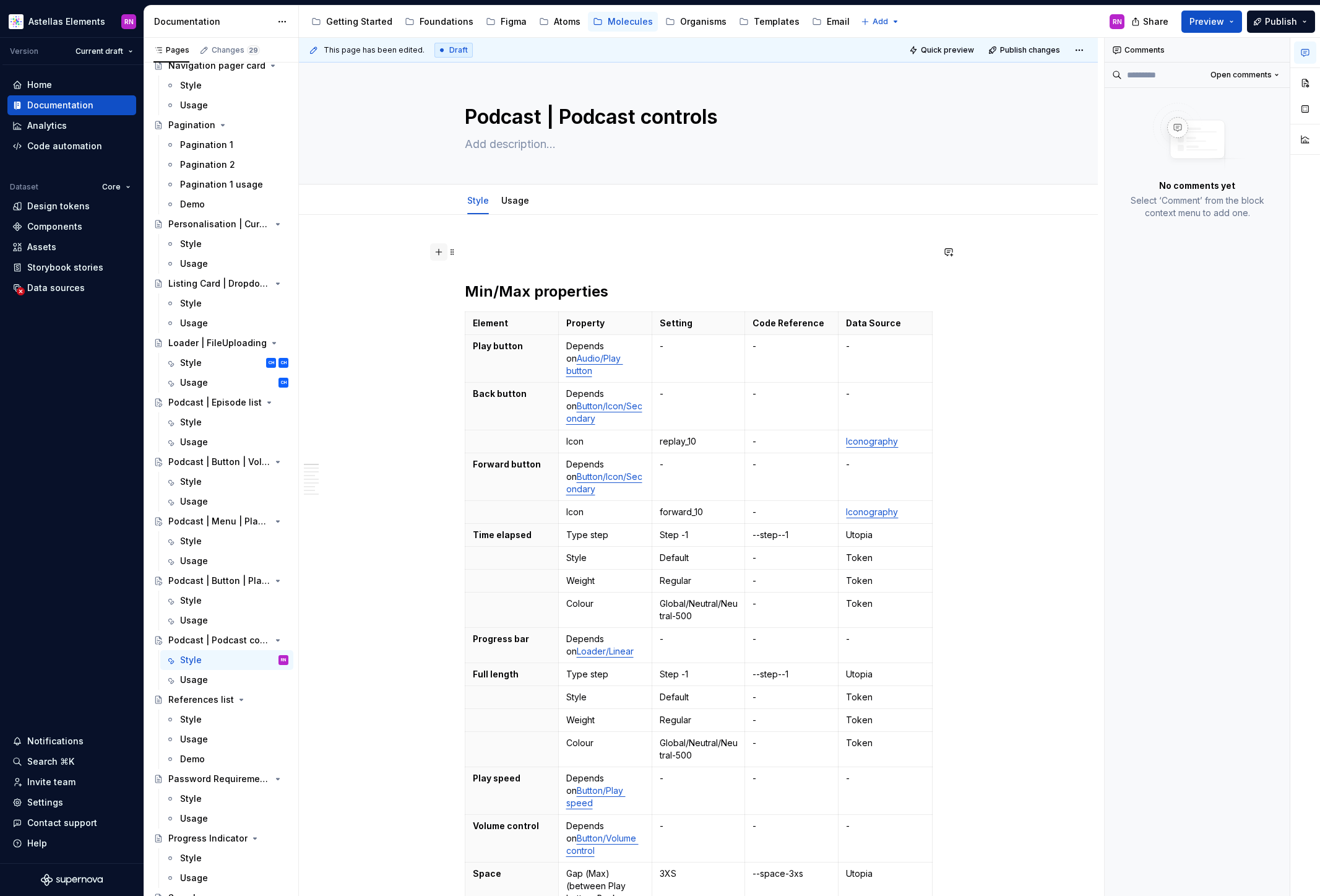
click at [445, 252] on button "button" at bounding box center [439, 252] width 18 height 18
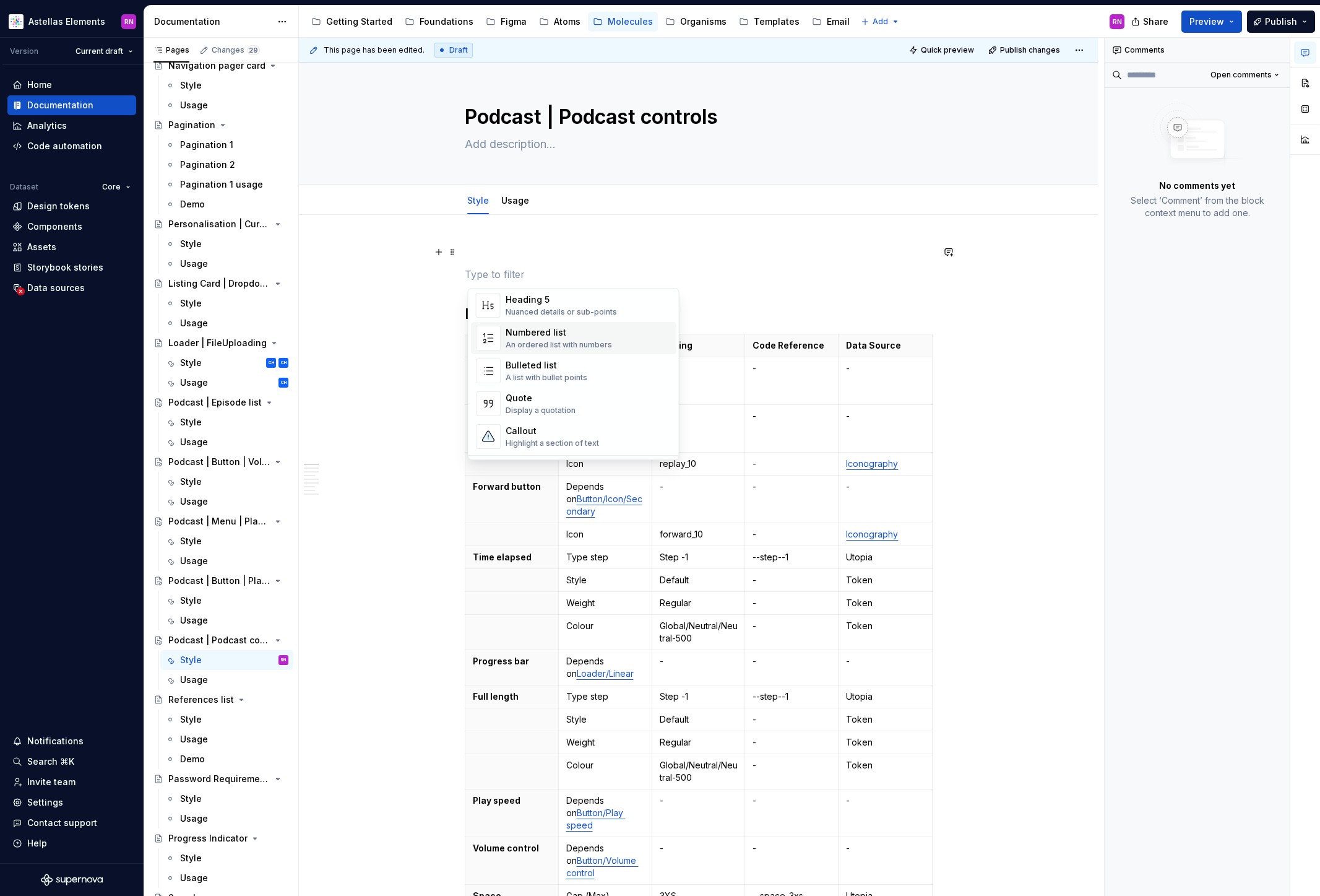
scroll to position [192, 0]
click at [560, 423] on div "Callout" at bounding box center [552, 423] width 93 height 13
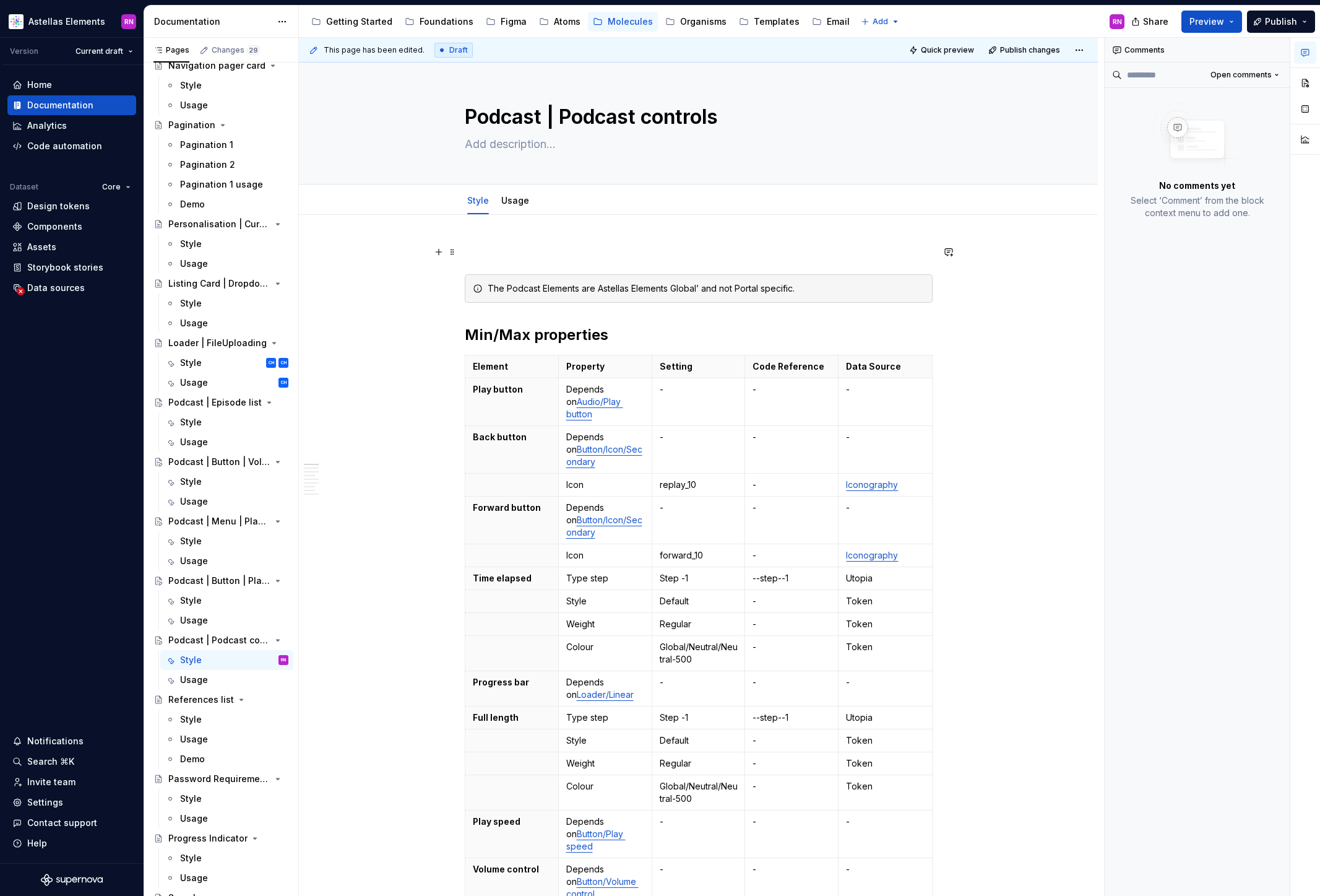
click at [498, 252] on p at bounding box center [699, 252] width 468 height 15
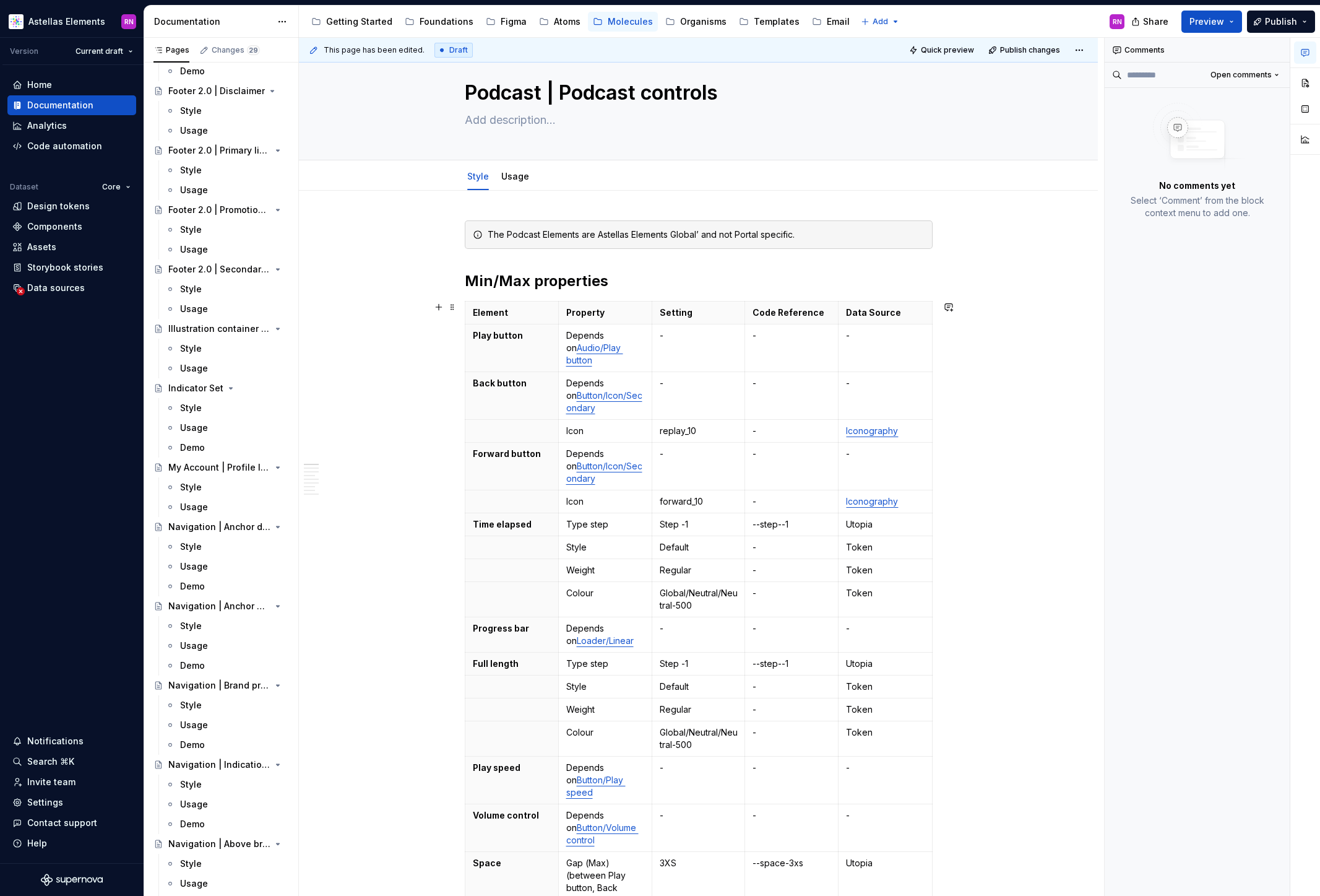
scroll to position [0, 0]
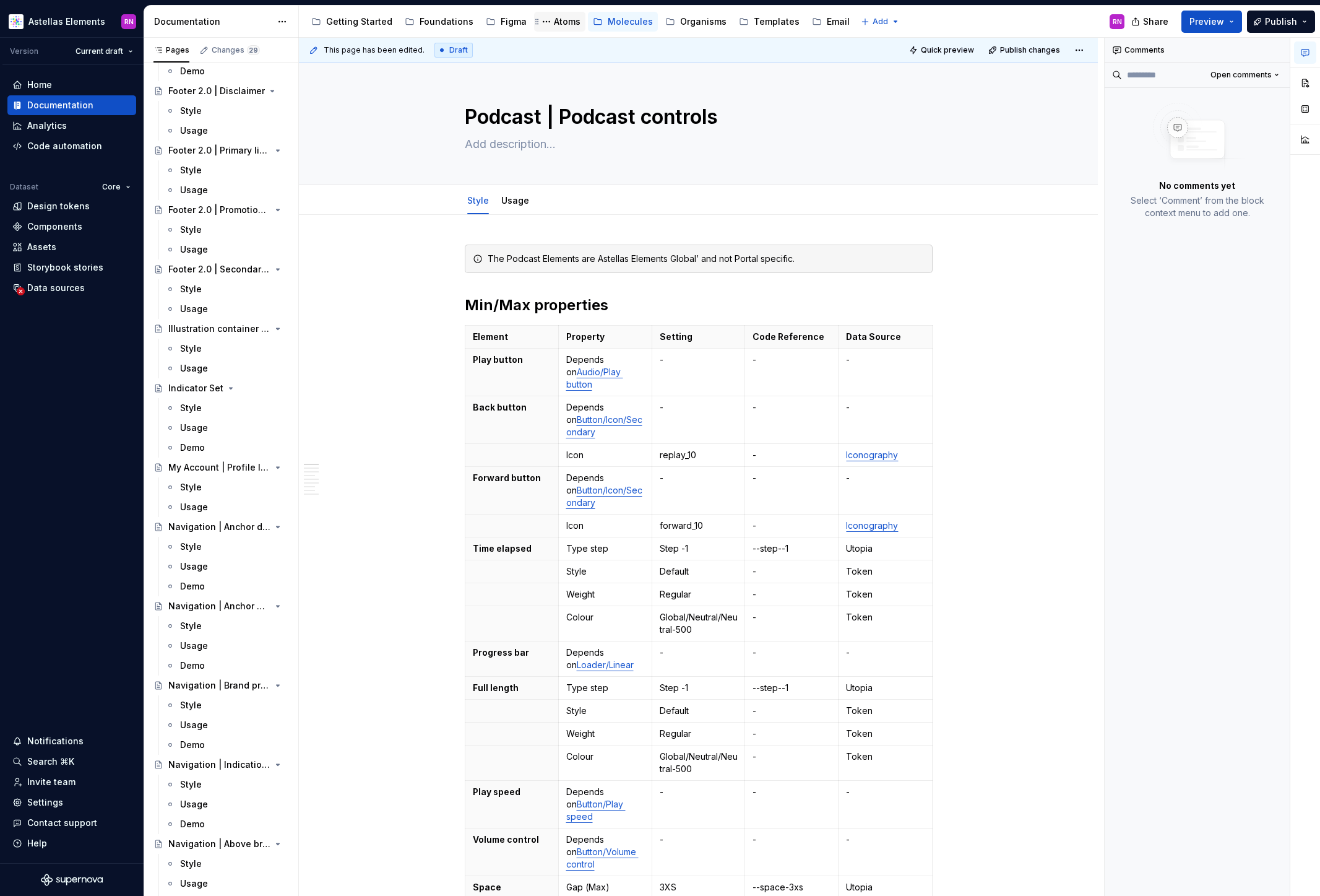
click at [558, 25] on div "Atoms" at bounding box center [567, 22] width 26 height 13
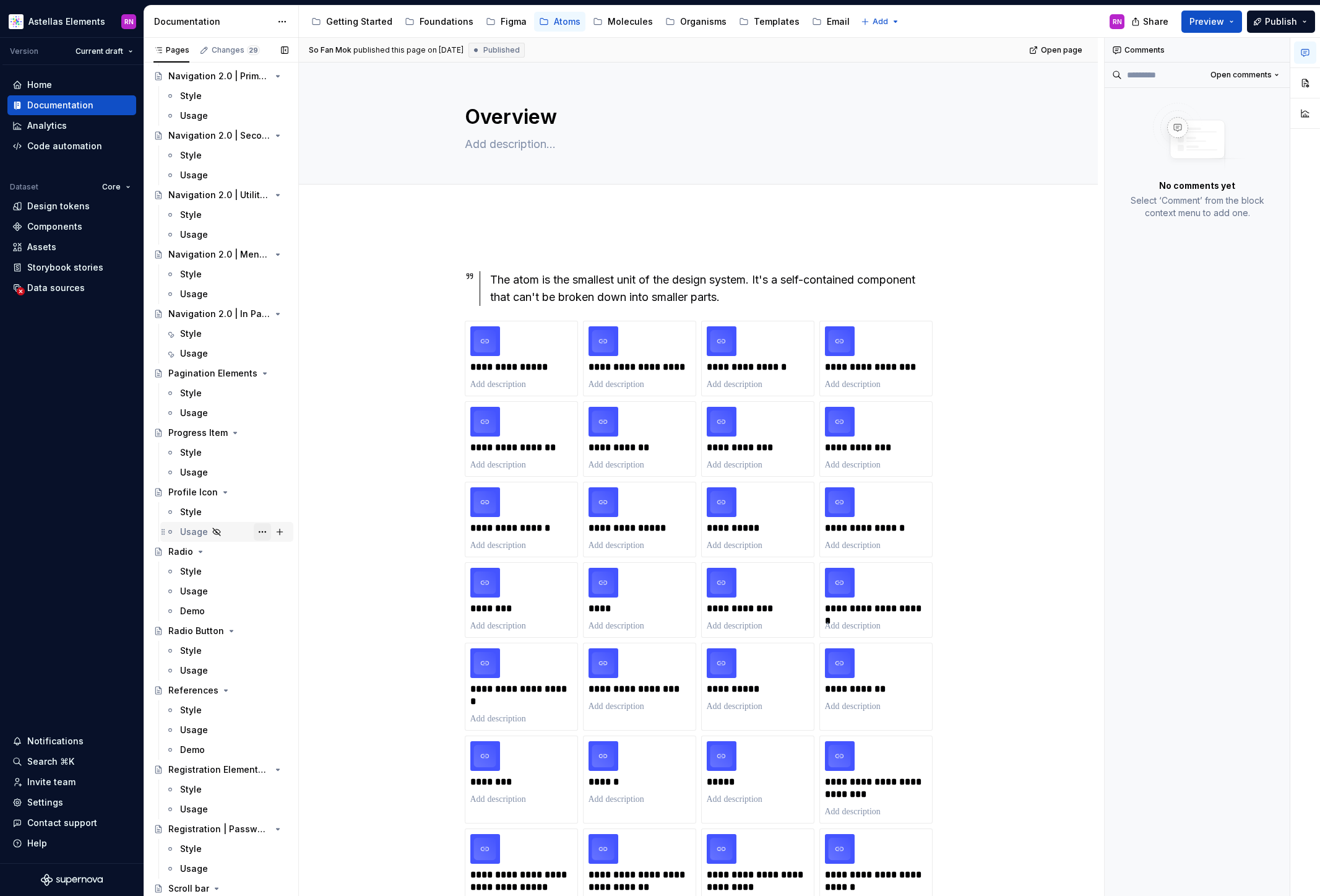
scroll to position [4009, 0]
click at [625, 18] on div "Molecules" at bounding box center [630, 22] width 46 height 13
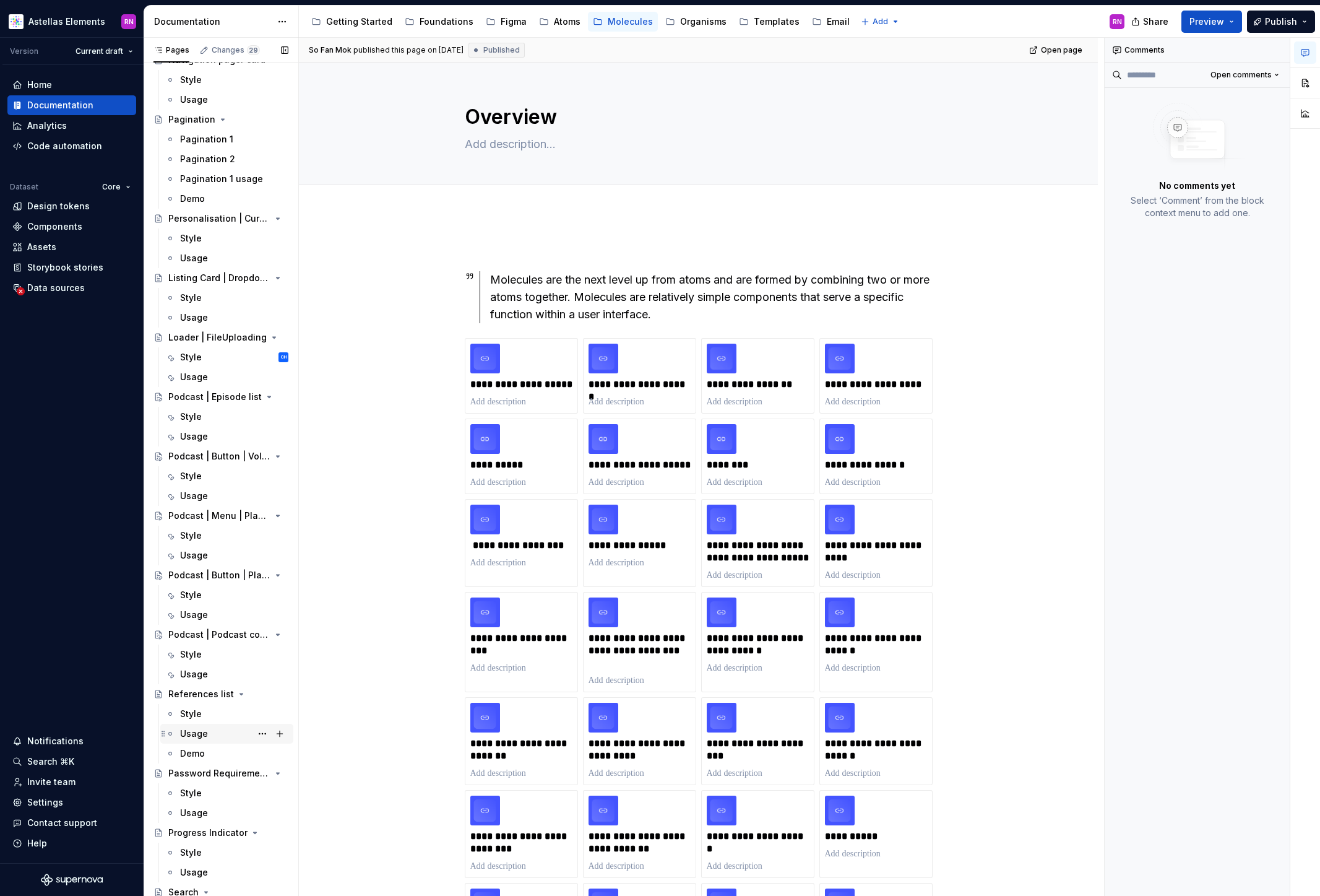
scroll to position [4476, 0]
click at [554, 23] on div "Atoms" at bounding box center [567, 22] width 26 height 13
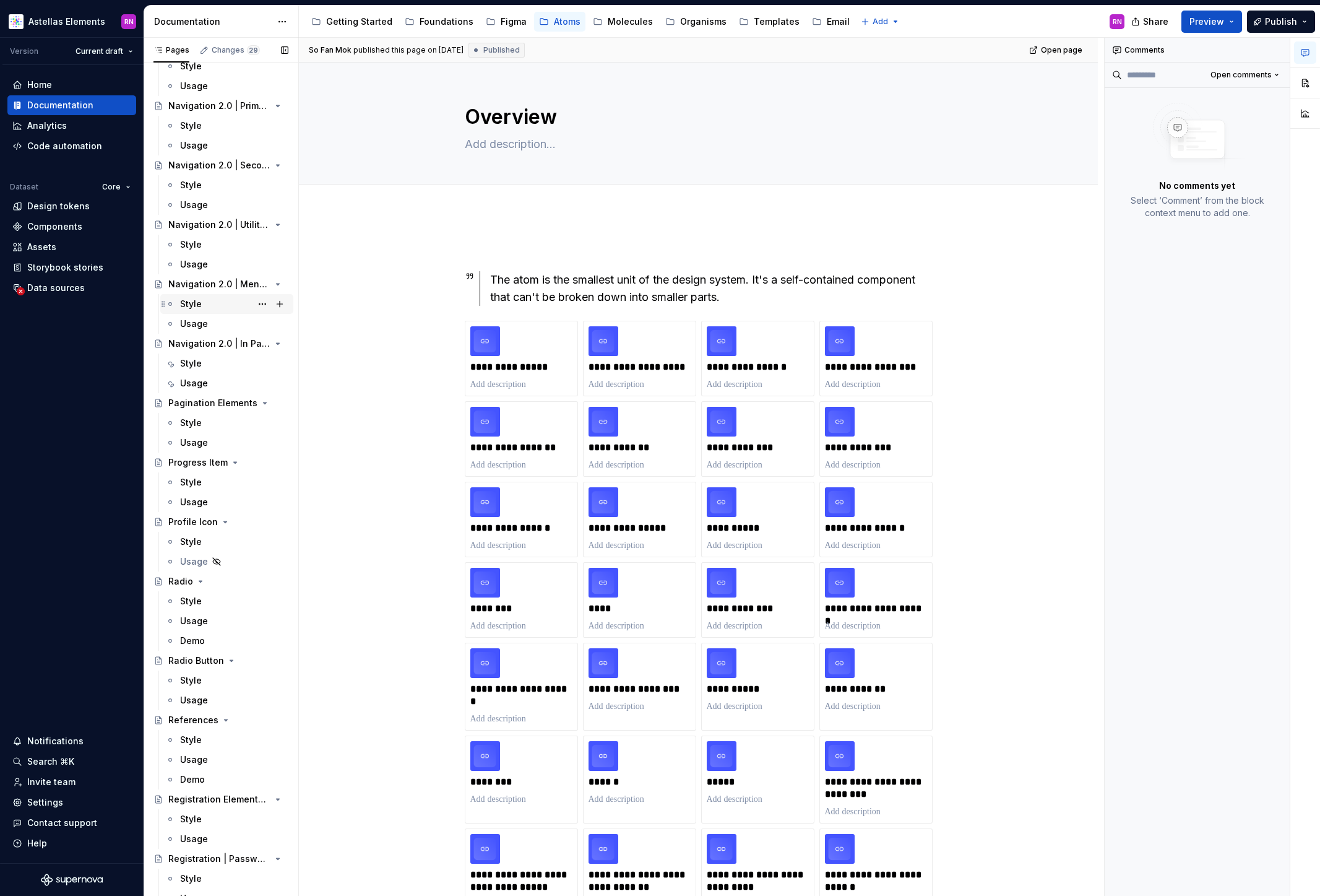
scroll to position [3908, 0]
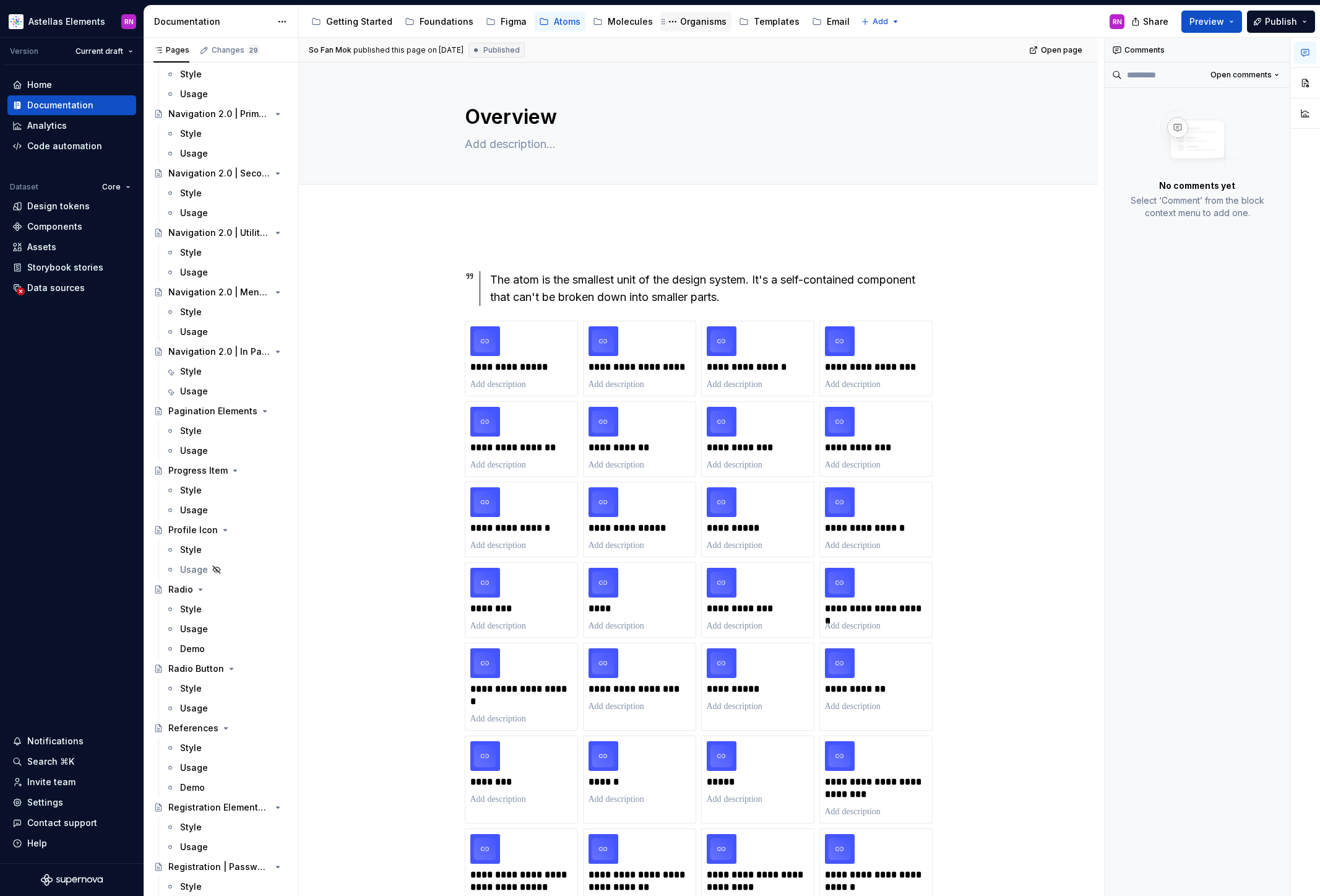
click at [690, 21] on div "Organisms" at bounding box center [704, 22] width 46 height 13
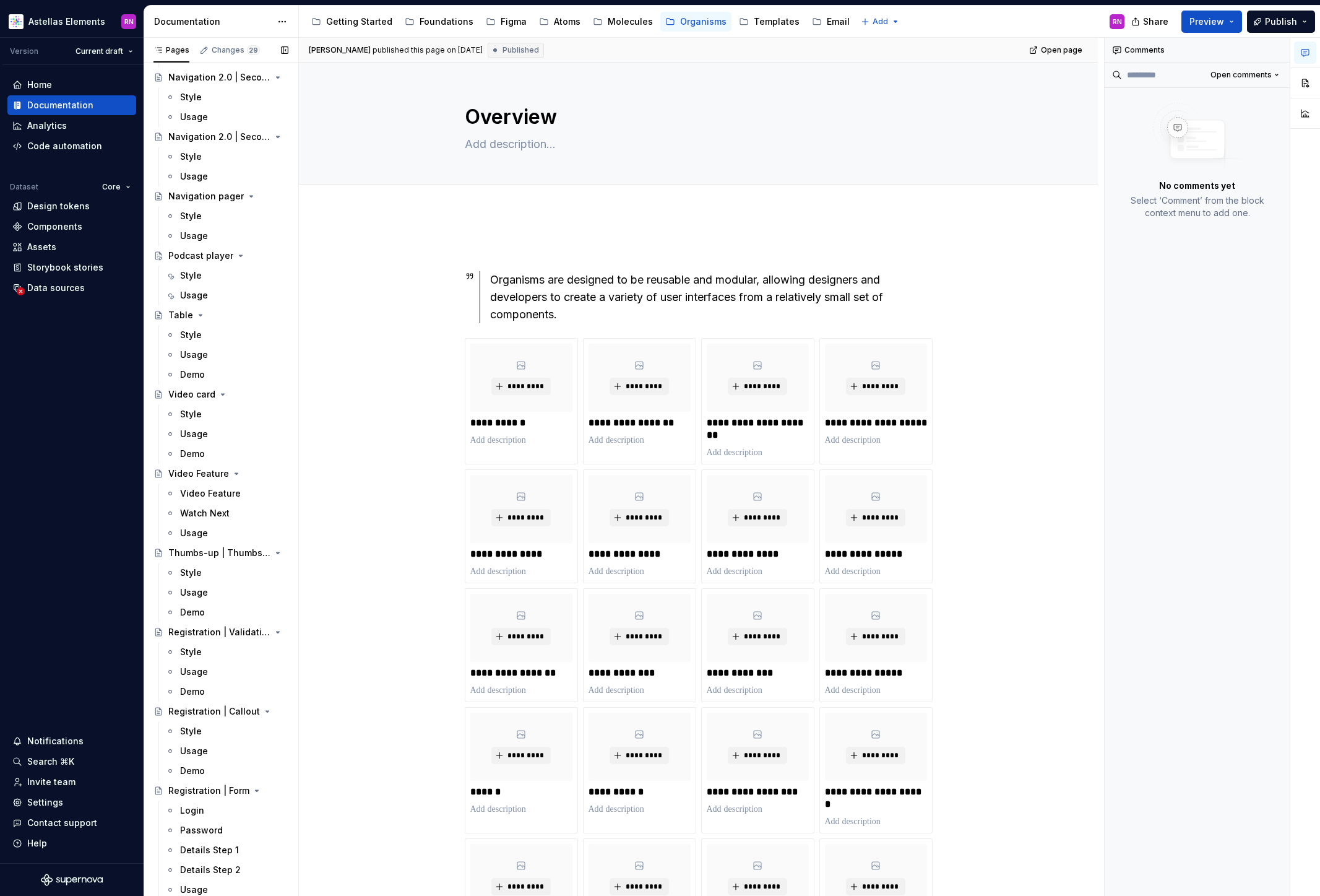
scroll to position [1853, 0]
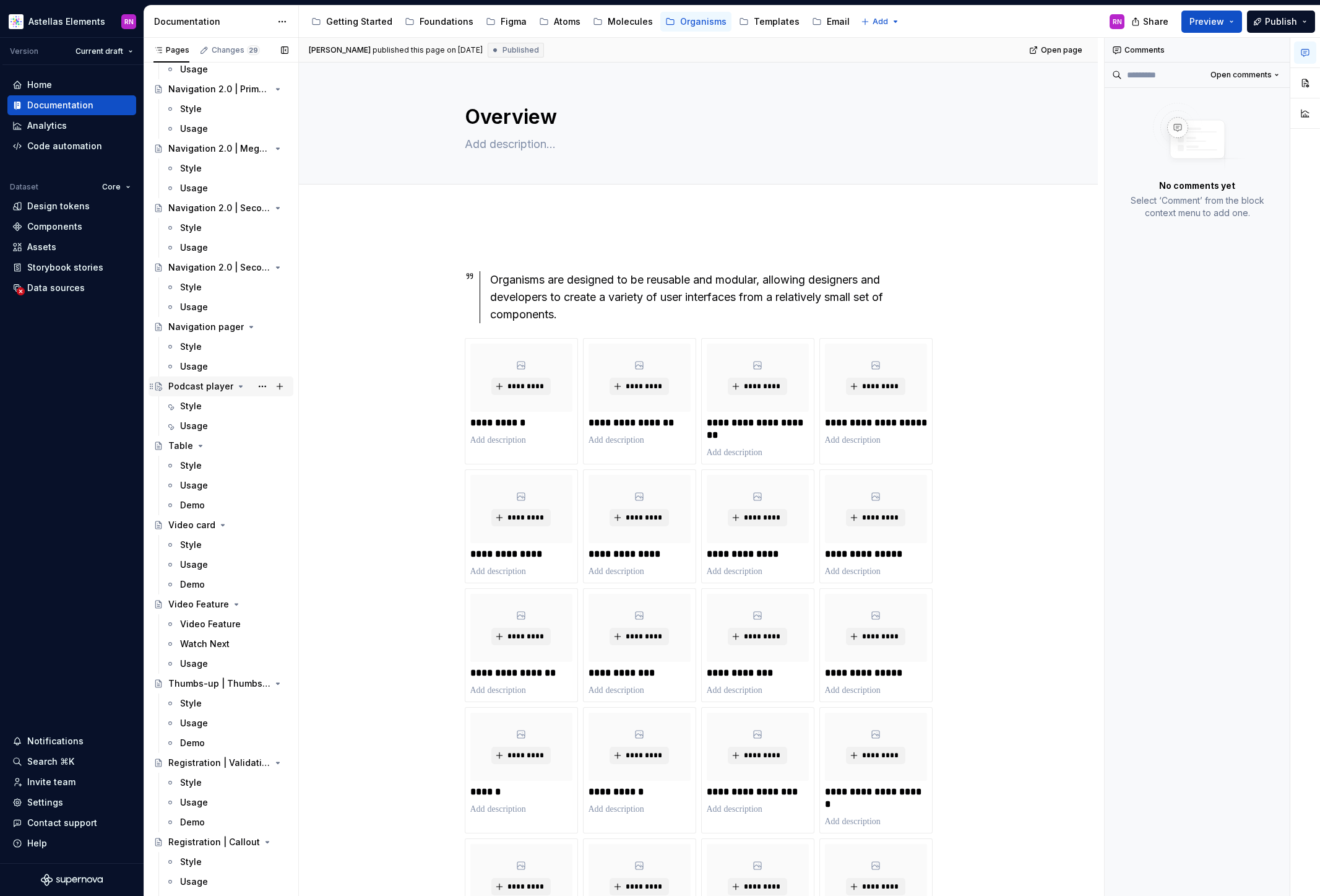
click at [199, 387] on div "Podcast player" at bounding box center [200, 387] width 65 height 13
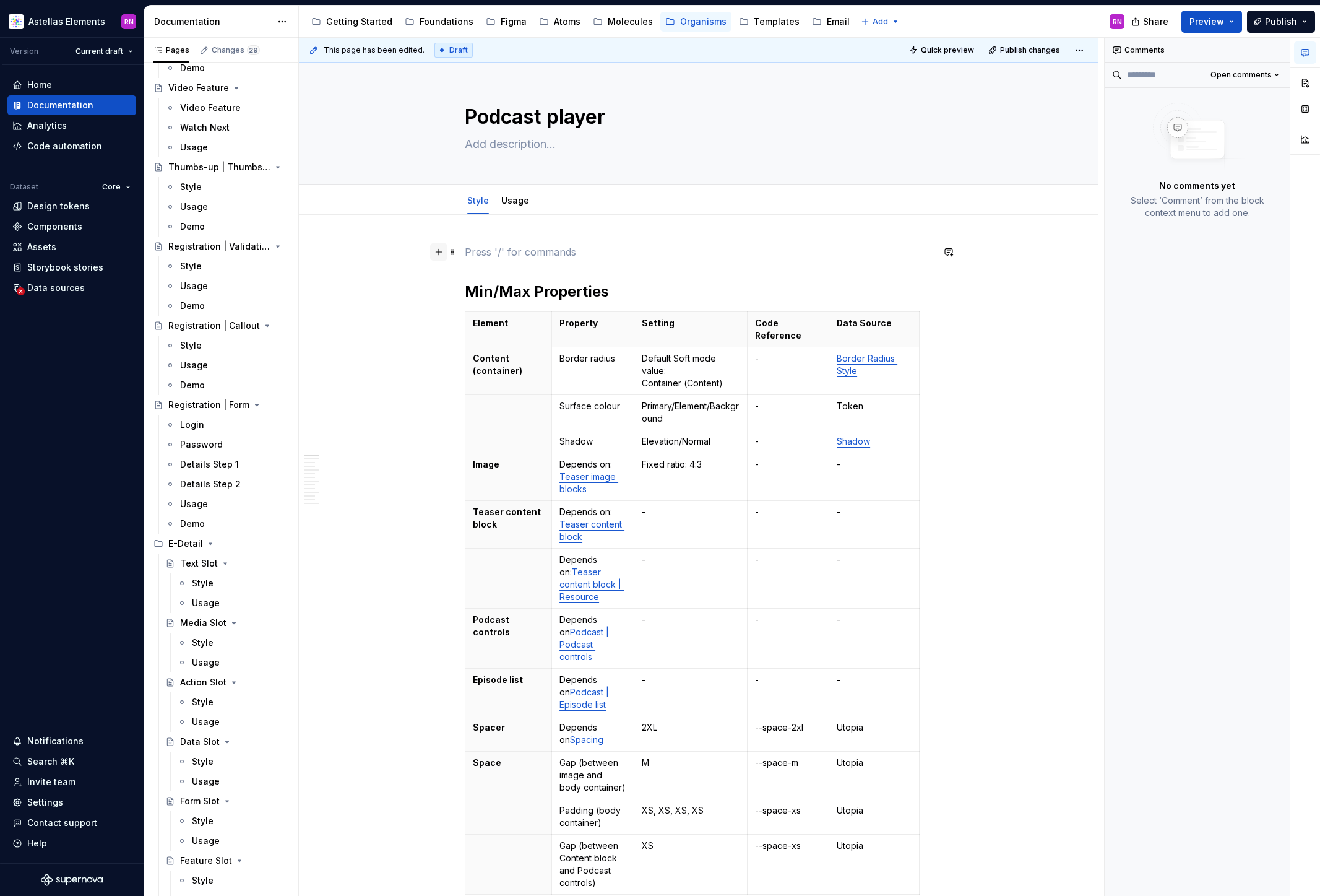
click at [442, 249] on button "button" at bounding box center [439, 252] width 18 height 18
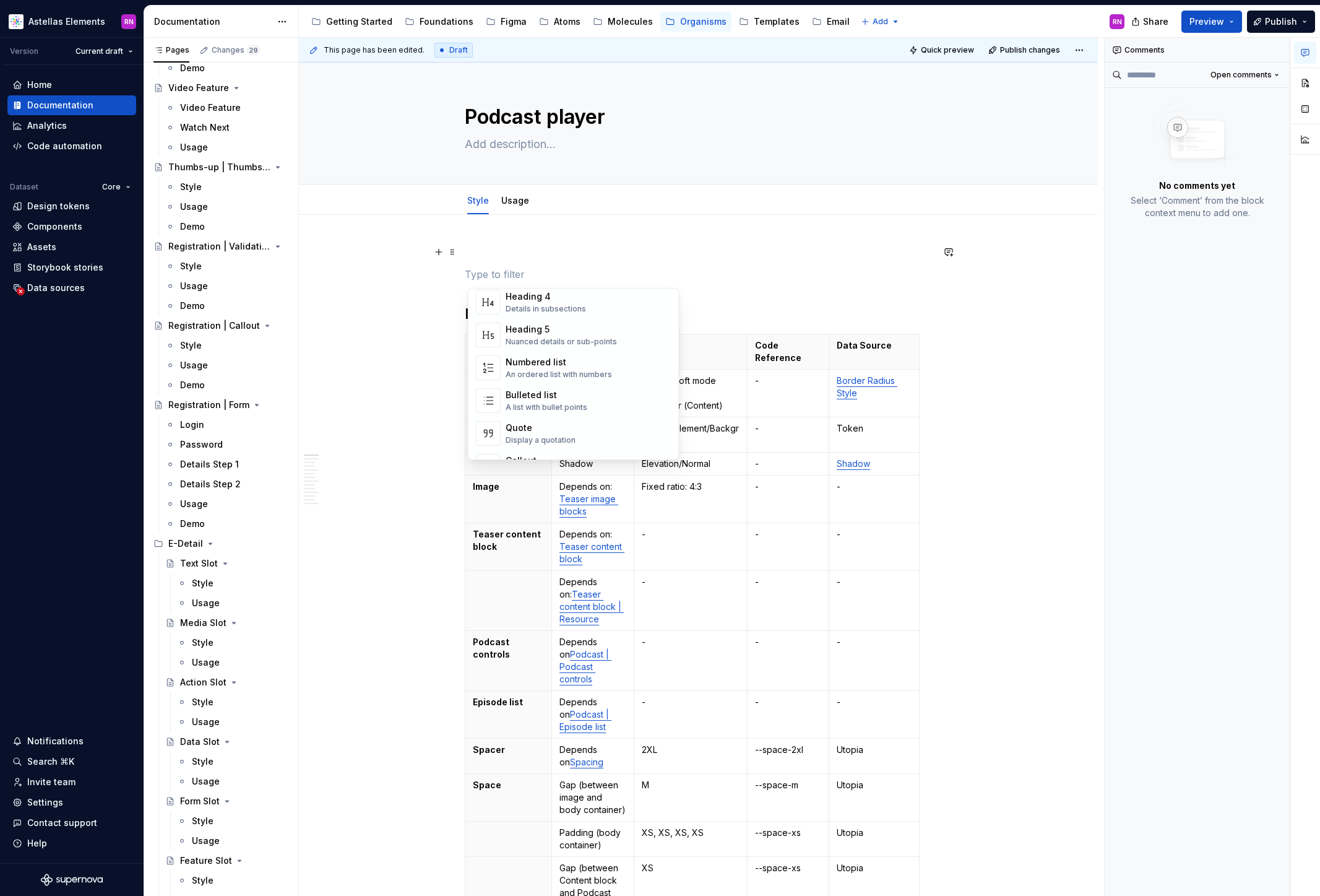
scroll to position [169, 0]
click at [552, 446] on div "Callout" at bounding box center [552, 445] width 93 height 13
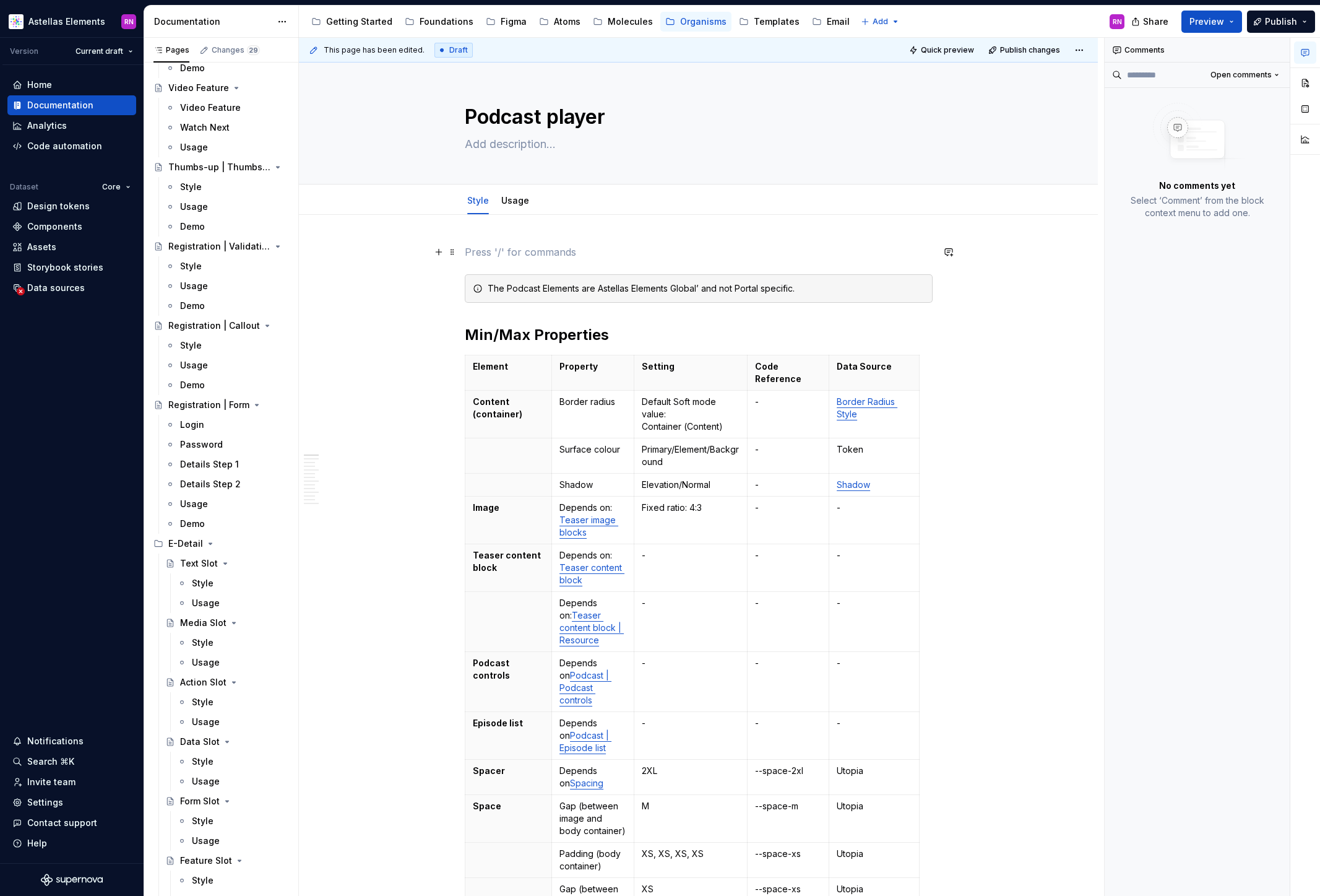
click at [485, 257] on p at bounding box center [699, 252] width 468 height 15
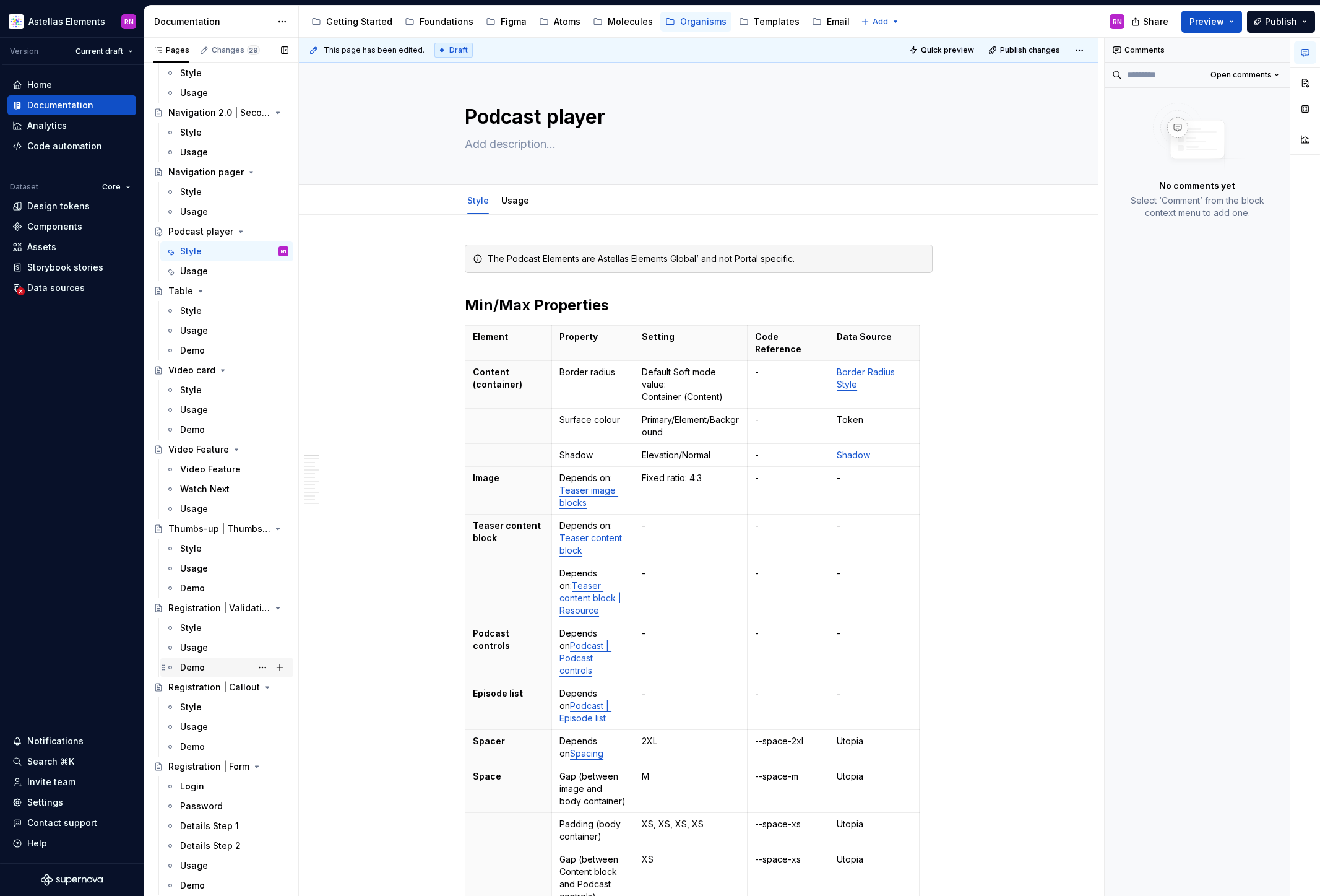
scroll to position [1944, 0]
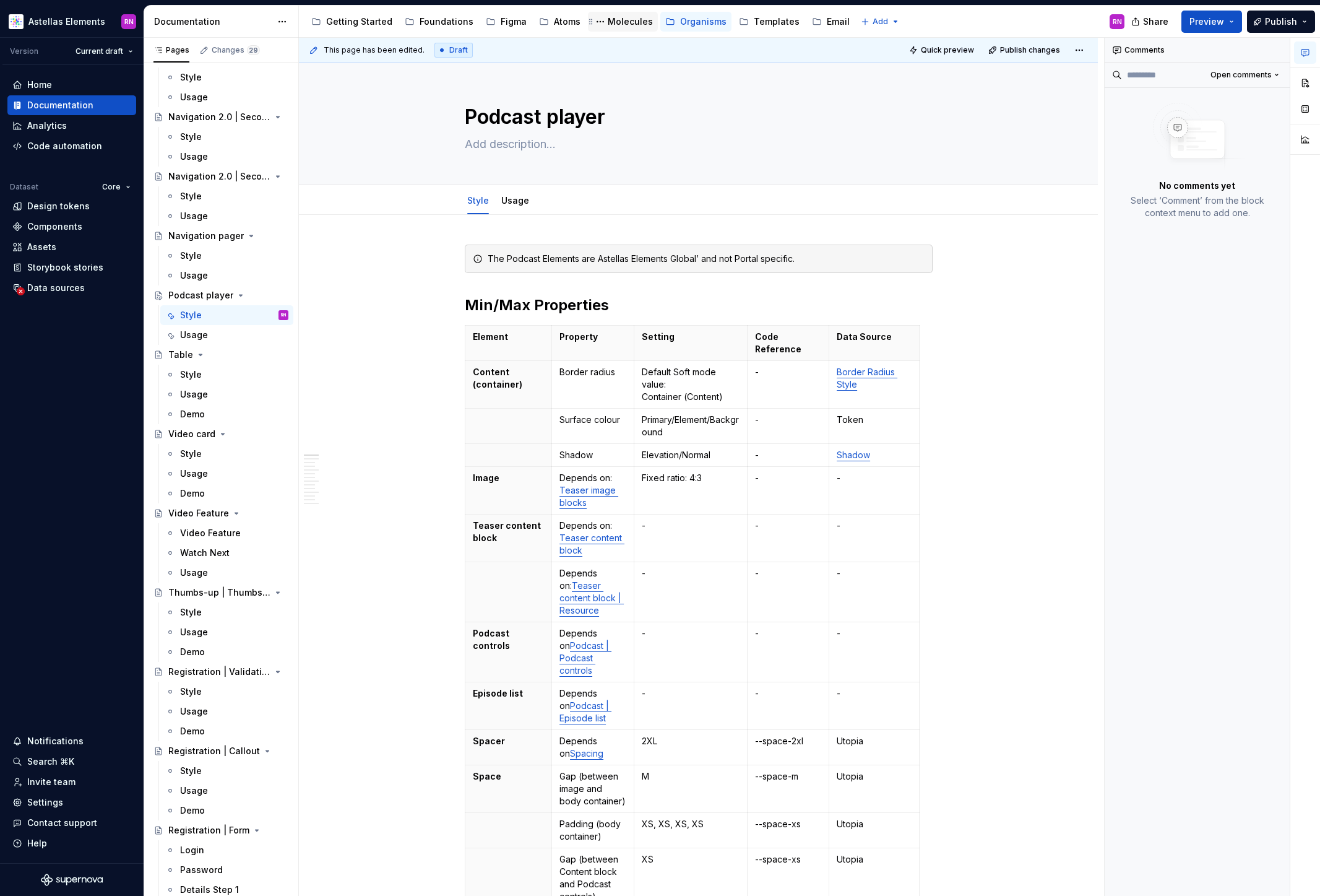
click at [620, 19] on div "Molecules" at bounding box center [630, 22] width 46 height 13
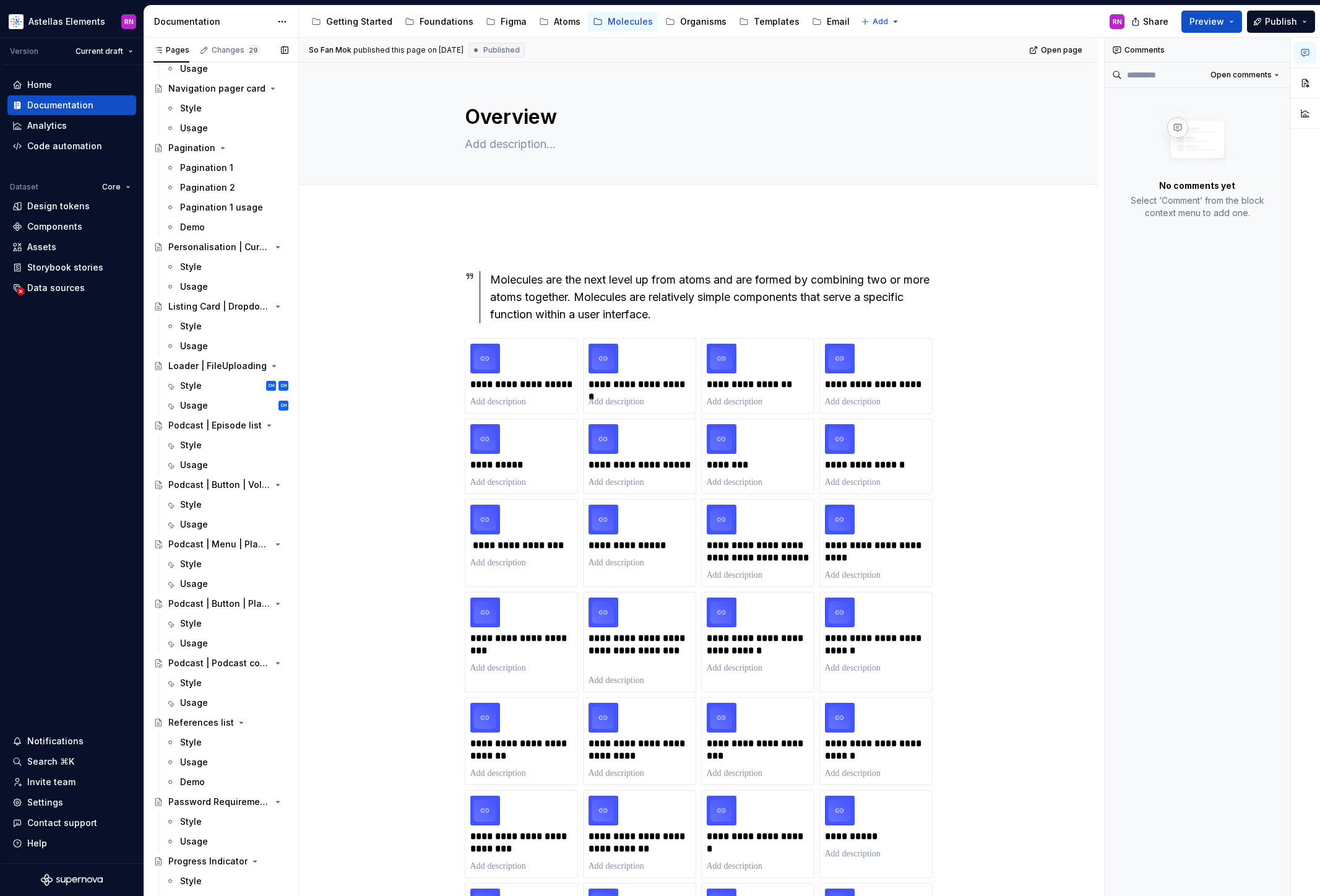
scroll to position [4489, 0]
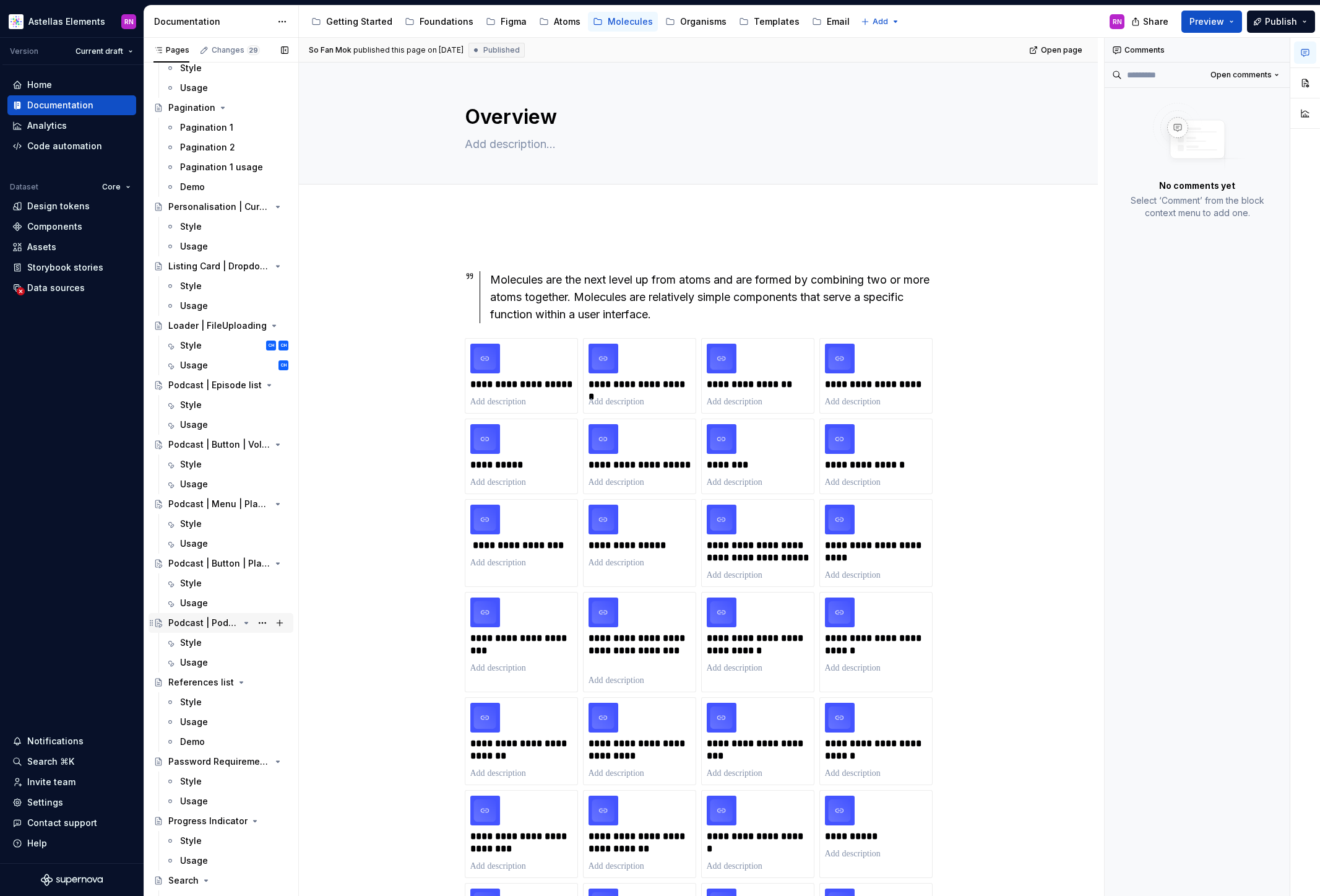
click at [216, 623] on div "Podcast | Podcast controls" at bounding box center [204, 623] width 70 height 13
click at [197, 638] on div "Style" at bounding box center [191, 643] width 22 height 13
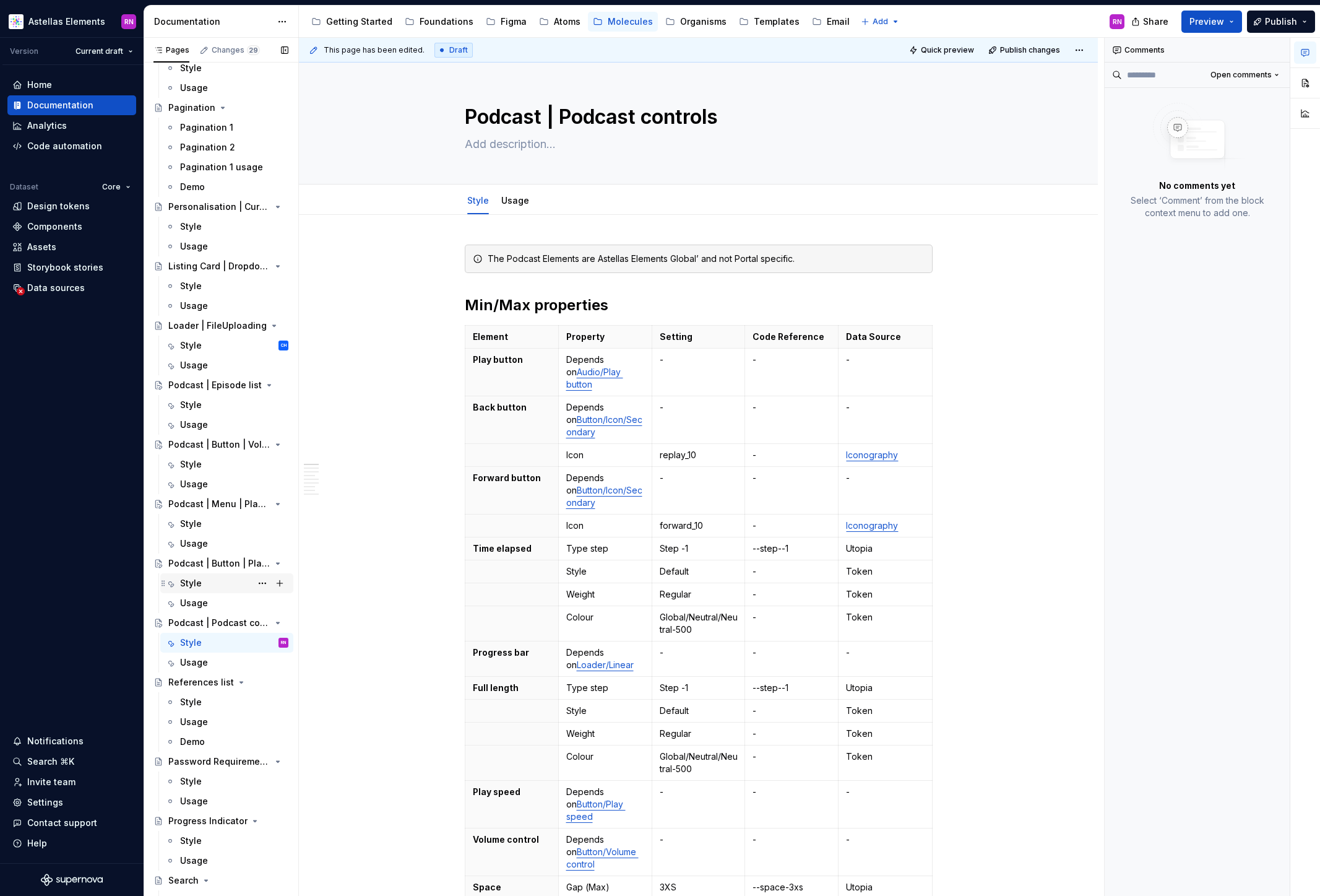
click at [196, 582] on div "Style" at bounding box center [191, 583] width 22 height 13
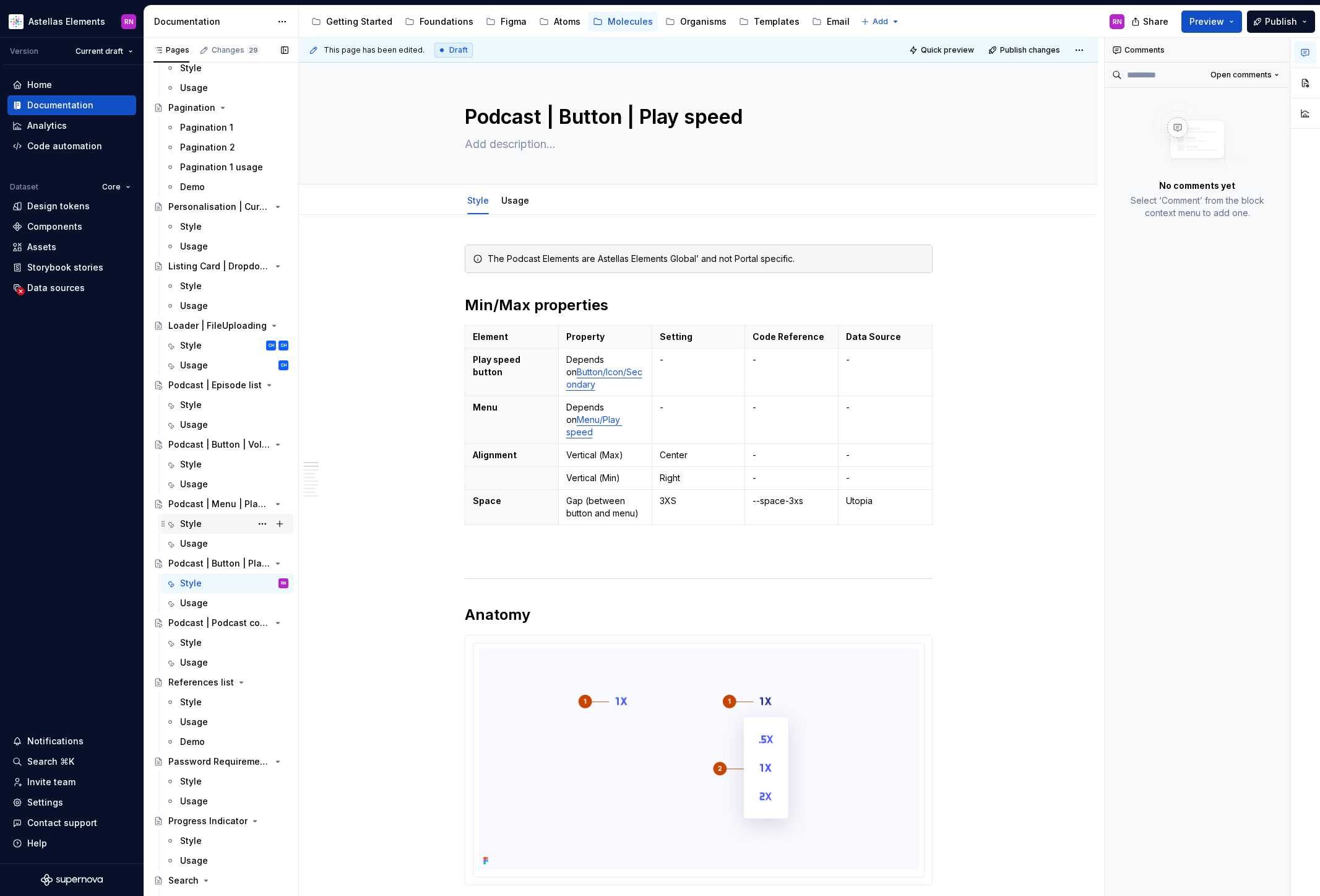
click at [200, 522] on div "Style" at bounding box center [191, 524] width 22 height 13
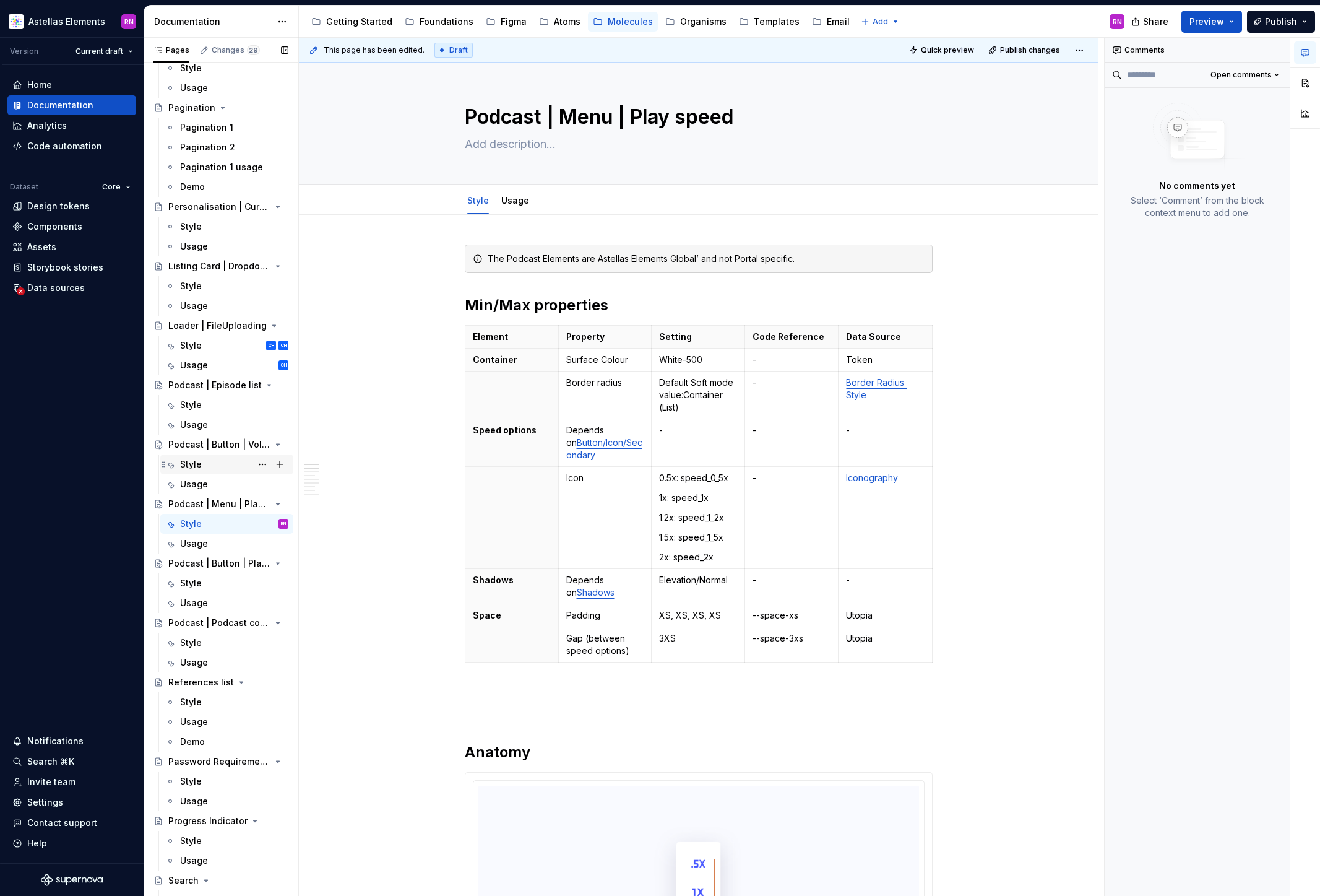
click at [196, 462] on div "Style" at bounding box center [191, 465] width 22 height 13
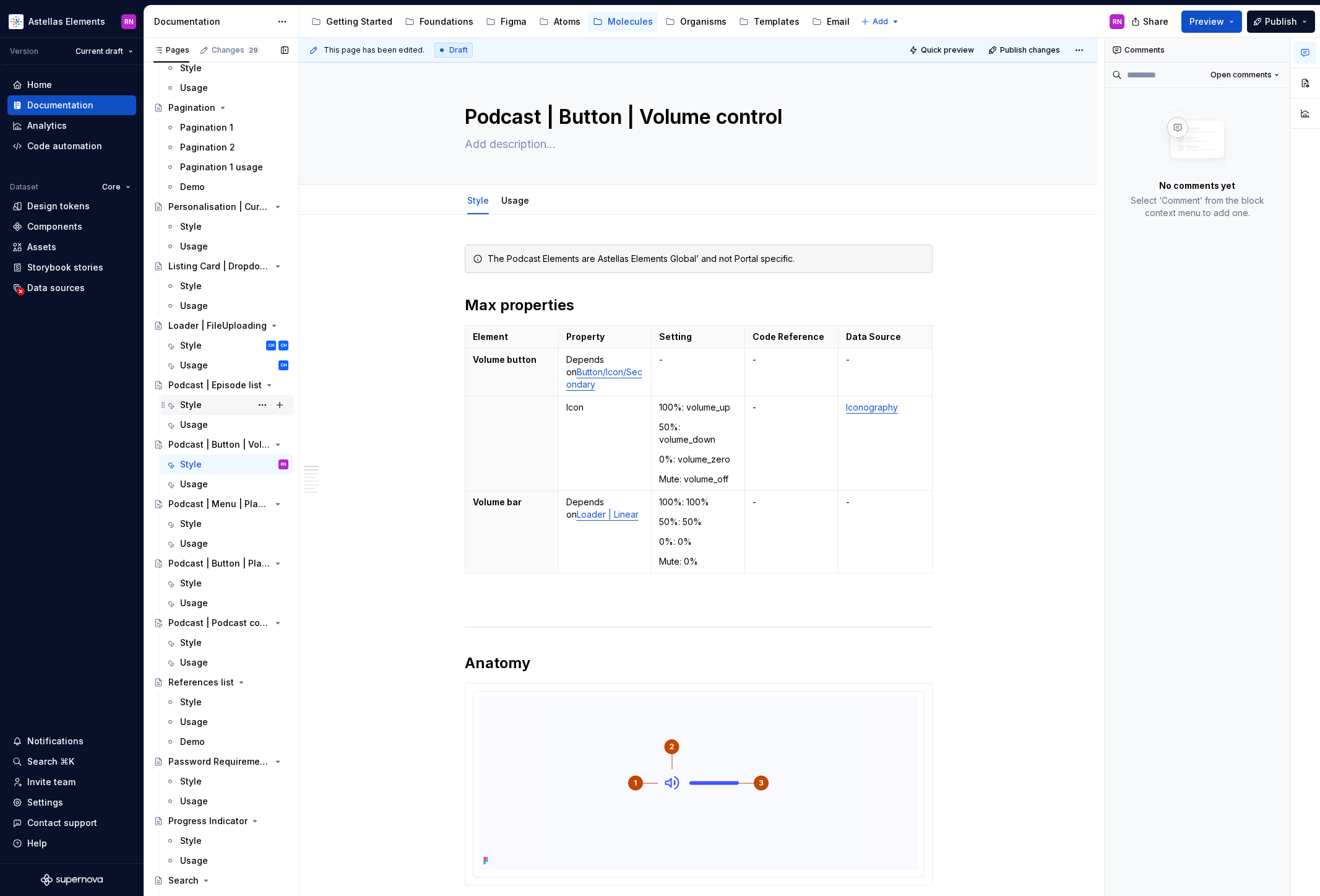
click at [199, 401] on div "Style" at bounding box center [191, 405] width 22 height 13
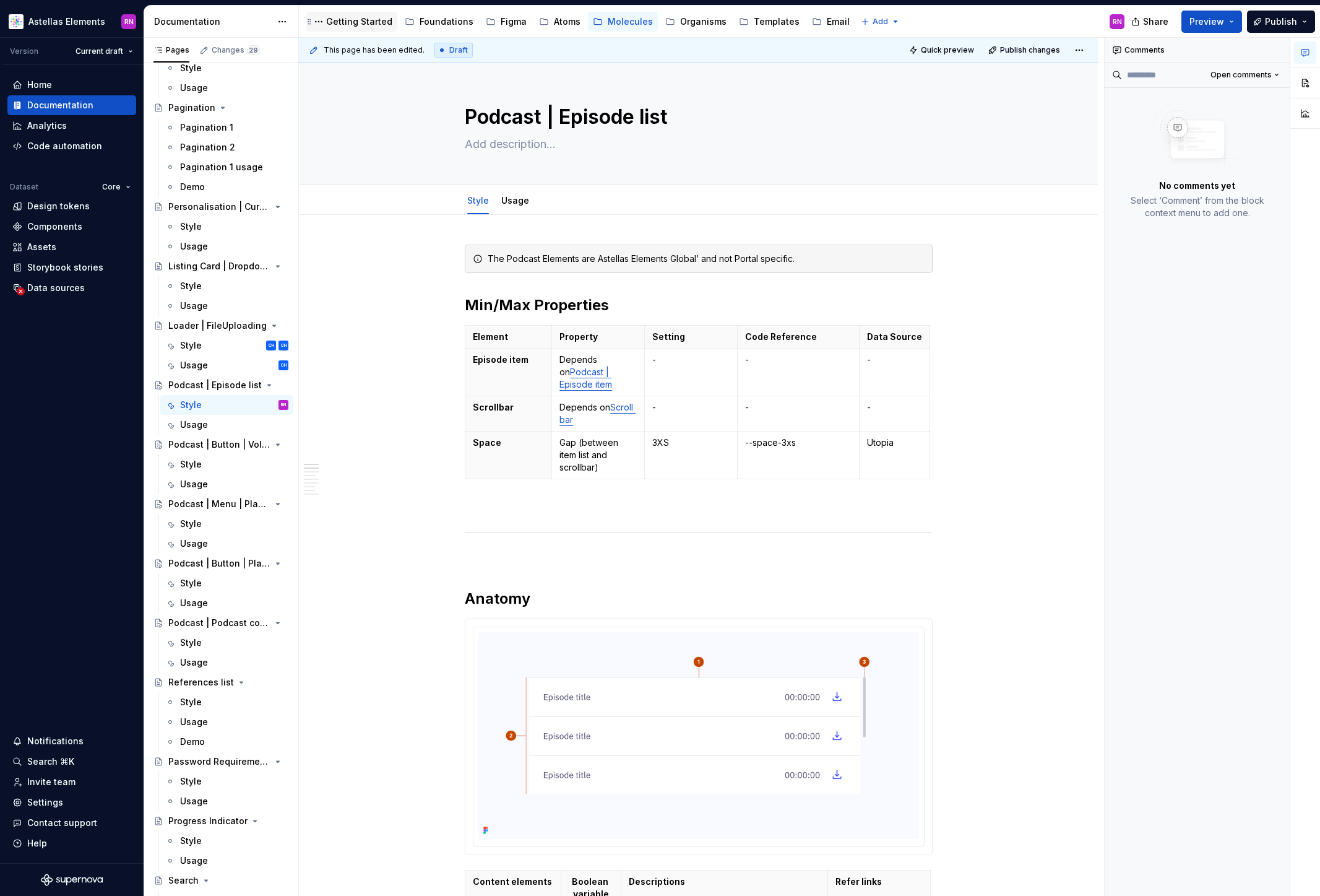
click at [351, 22] on div "Getting Started" at bounding box center [359, 22] width 66 height 13
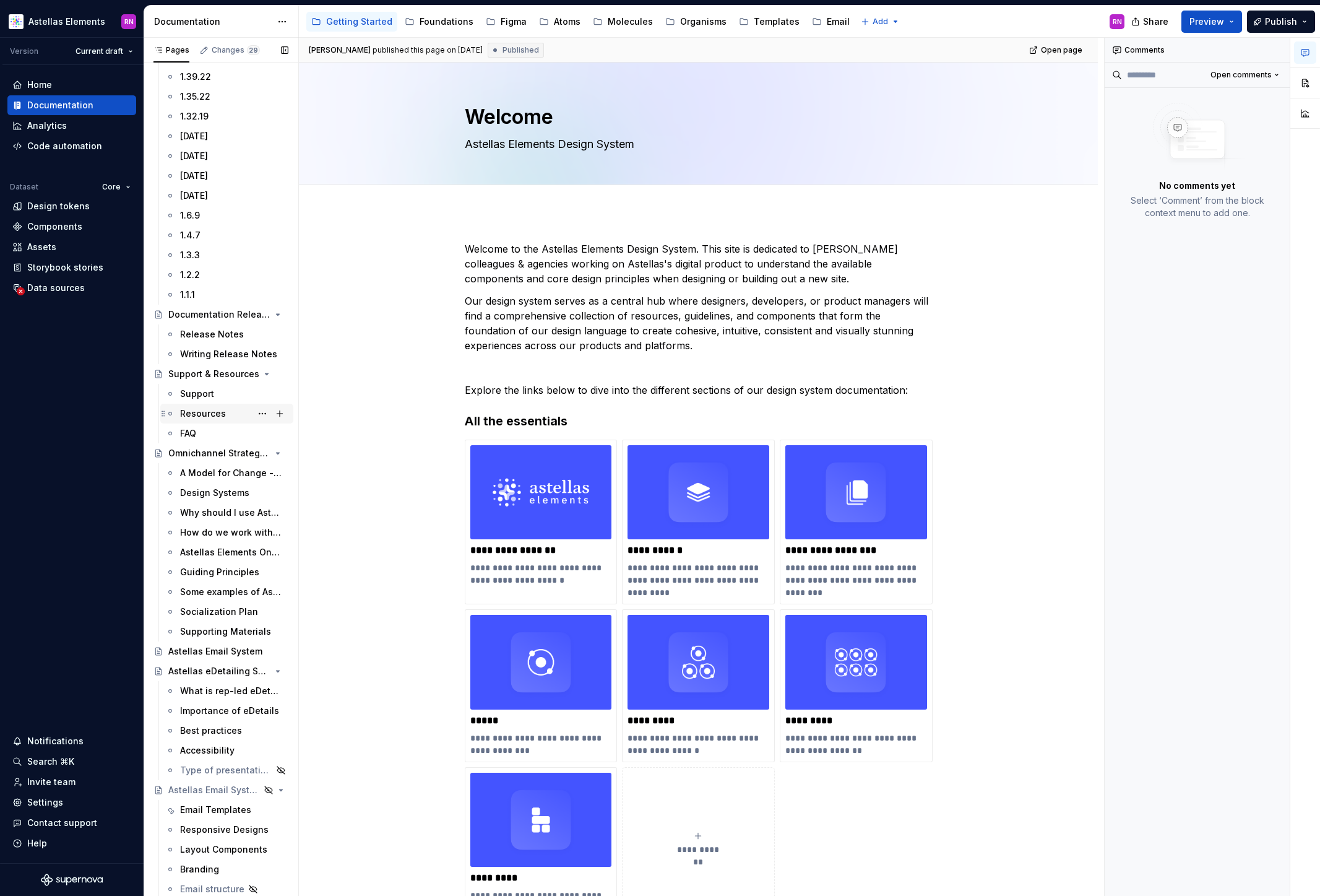
scroll to position [84, 0]
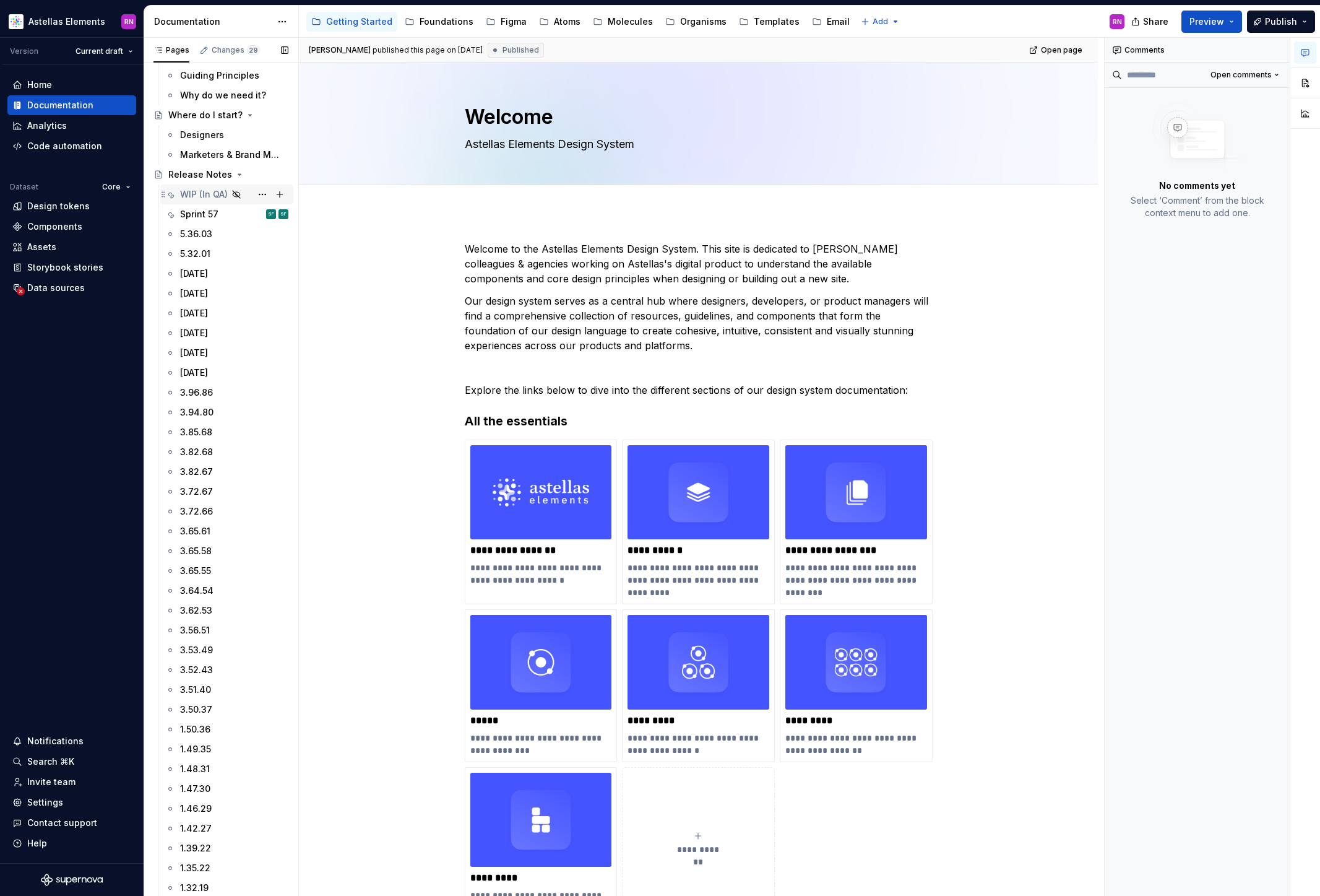
click at [192, 192] on div "WIP (In QA)" at bounding box center [204, 195] width 48 height 13
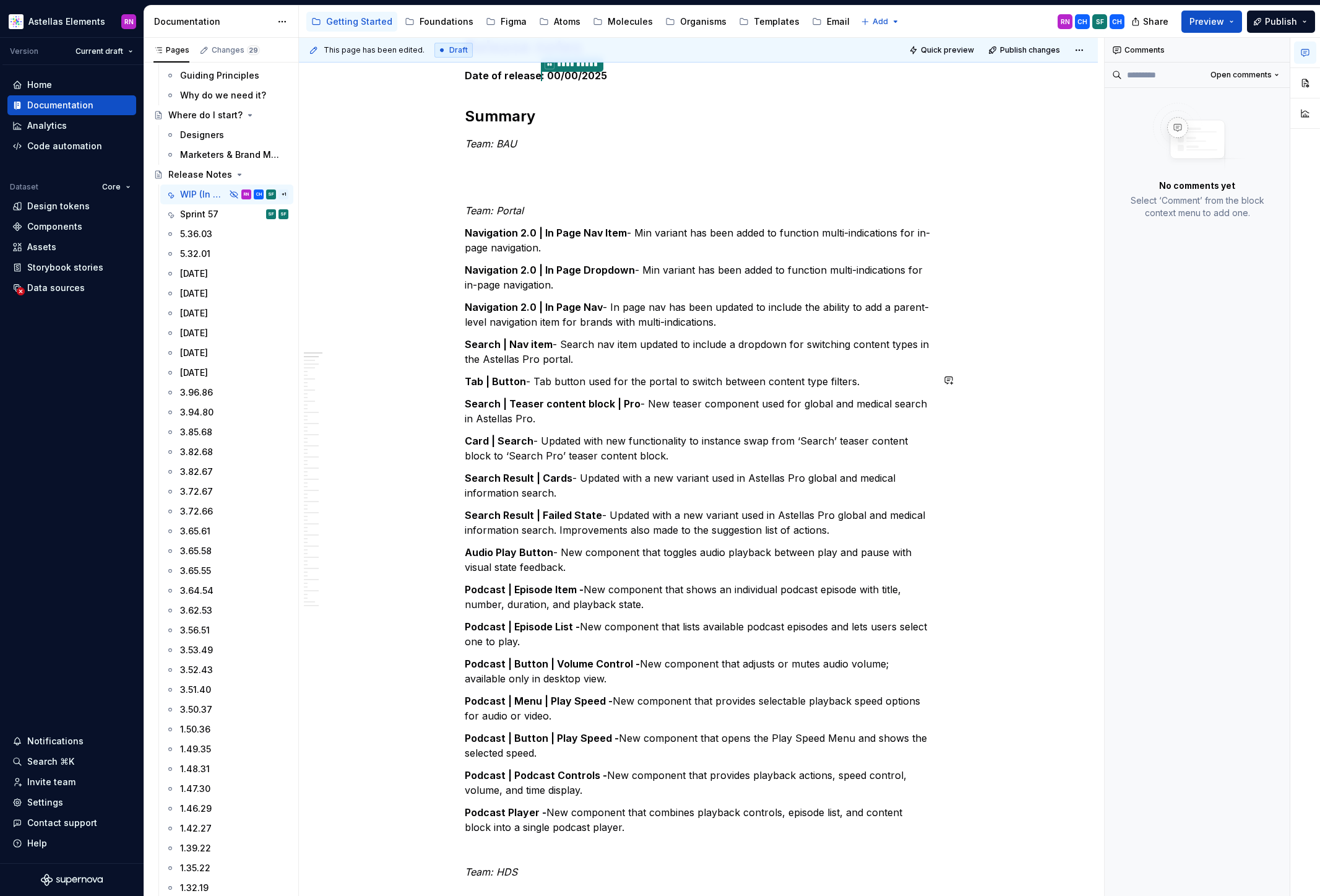
scroll to position [224, 0]
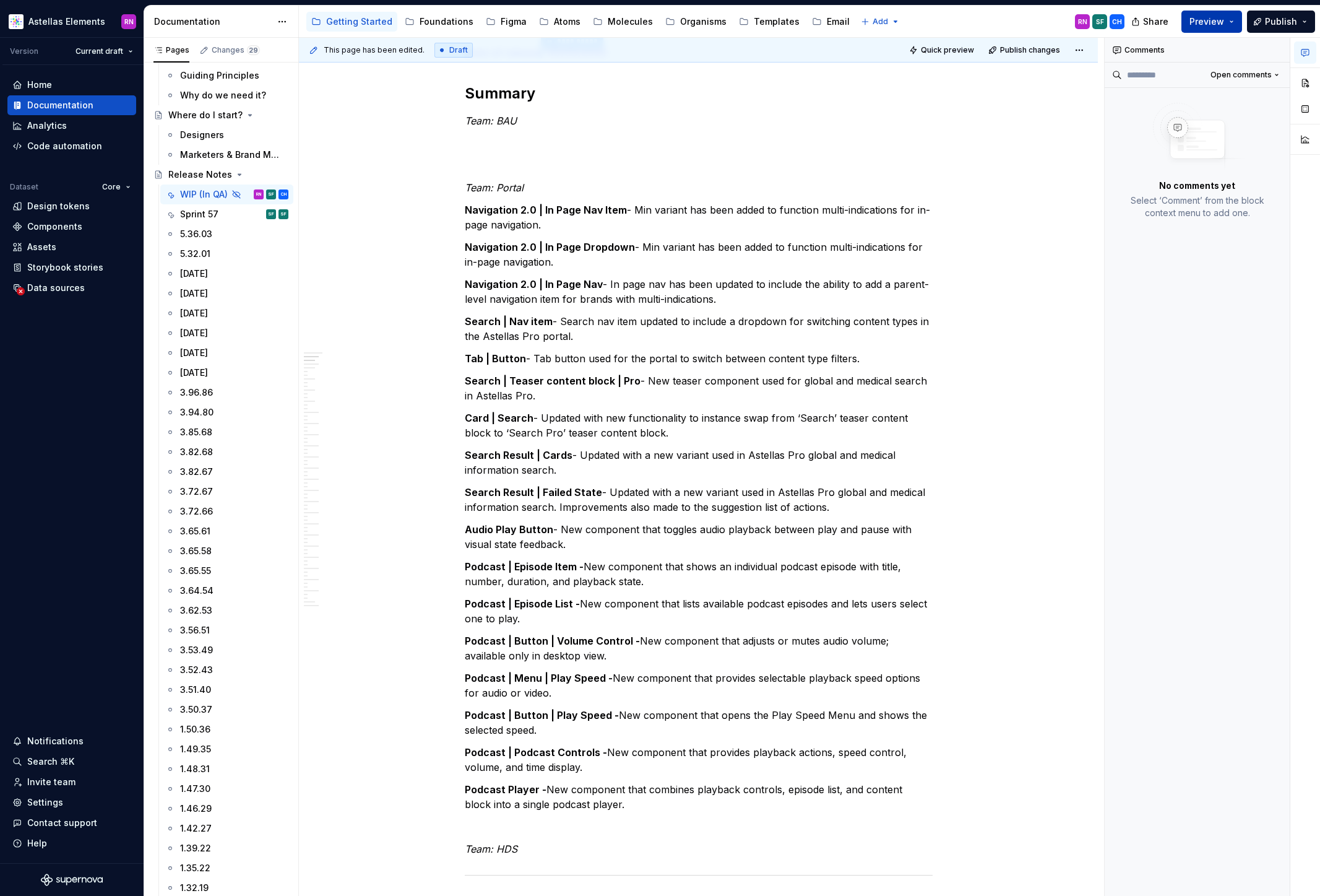
click at [1223, 19] on span "Preview" at bounding box center [1207, 22] width 34 height 13
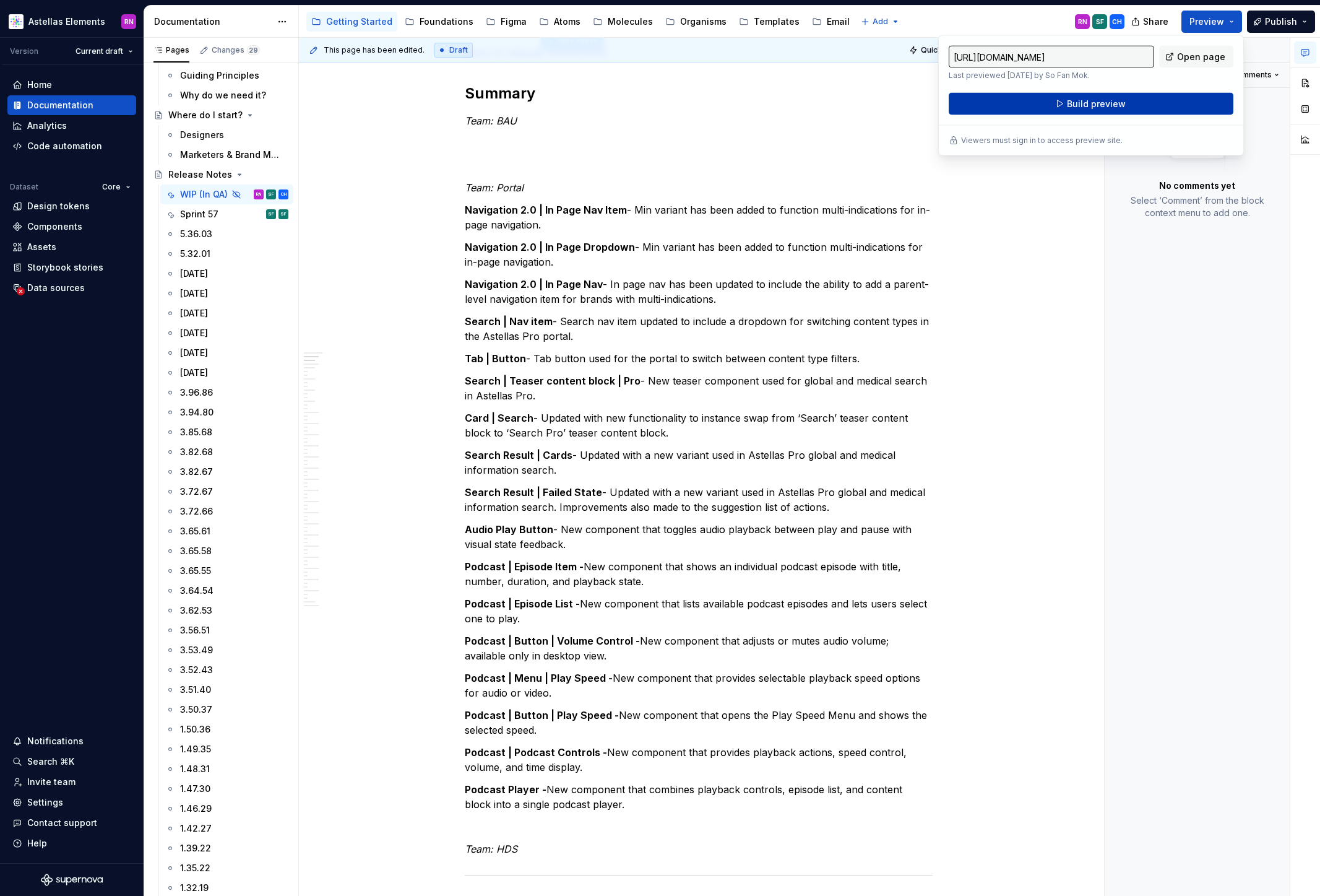
click at [1149, 102] on button "Build preview" at bounding box center [1091, 104] width 285 height 22
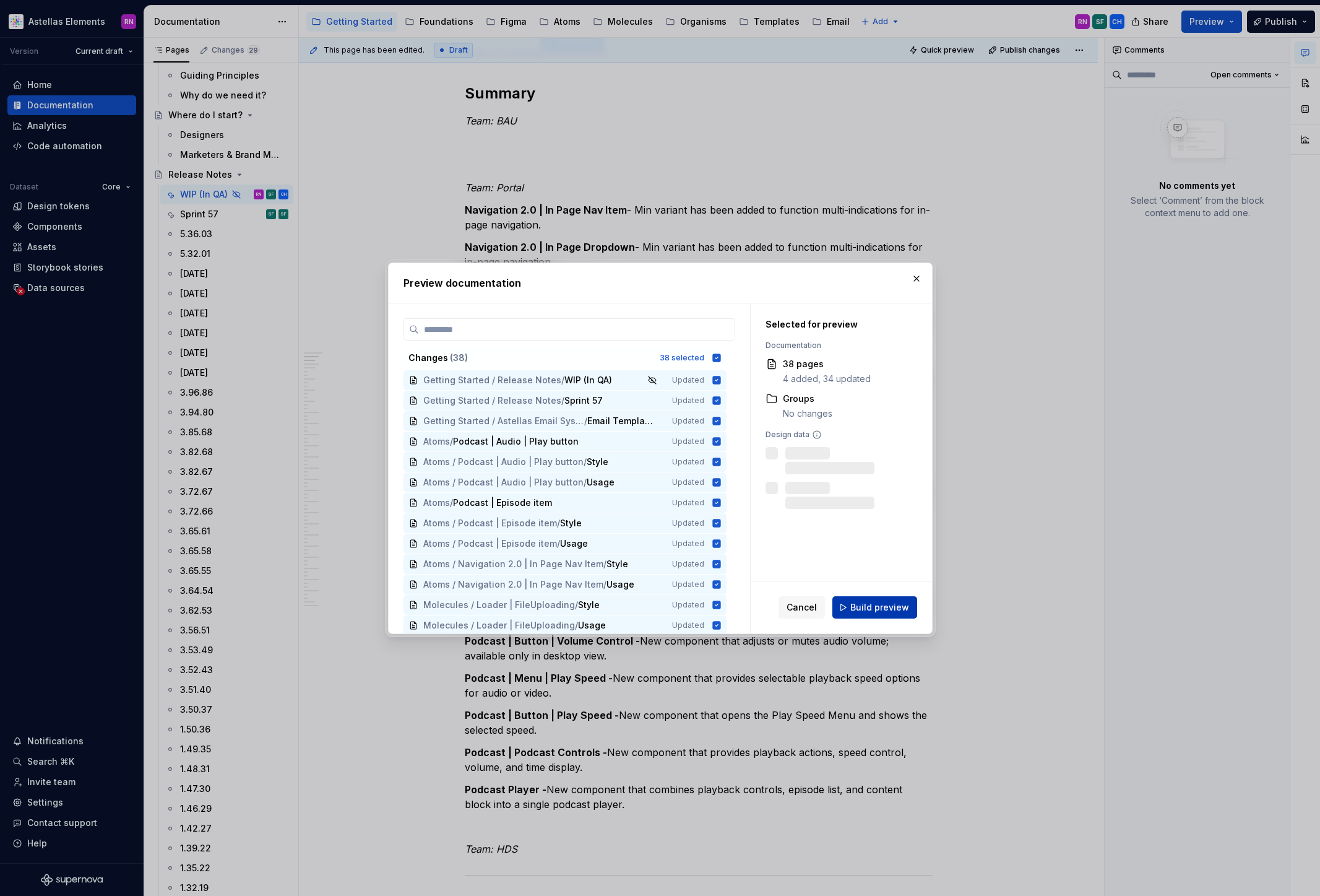
click at [888, 605] on span "Build preview" at bounding box center [880, 608] width 59 height 13
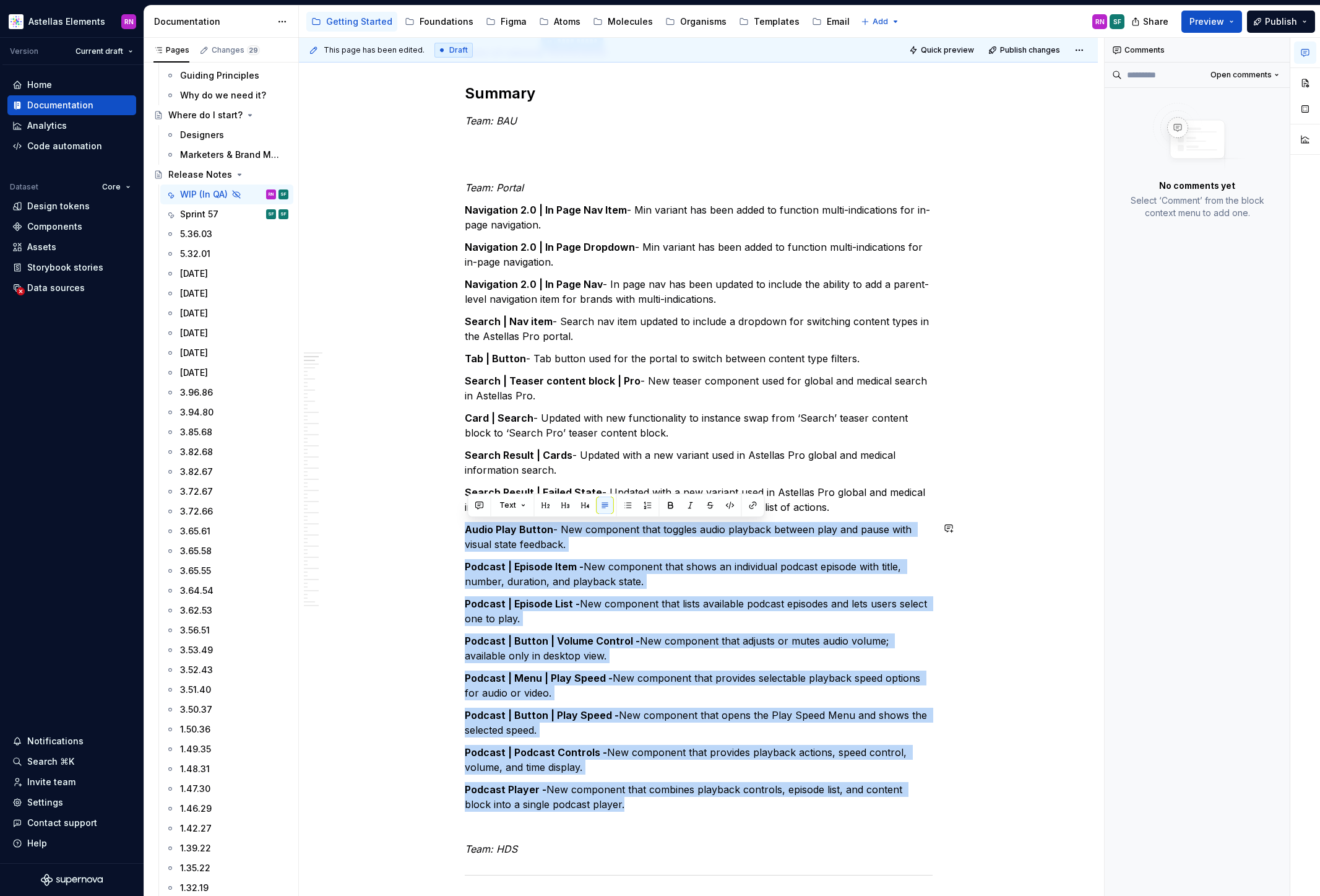
drag, startPoint x: 575, startPoint y: 757, endPoint x: 469, endPoint y: 519, distance: 260.5
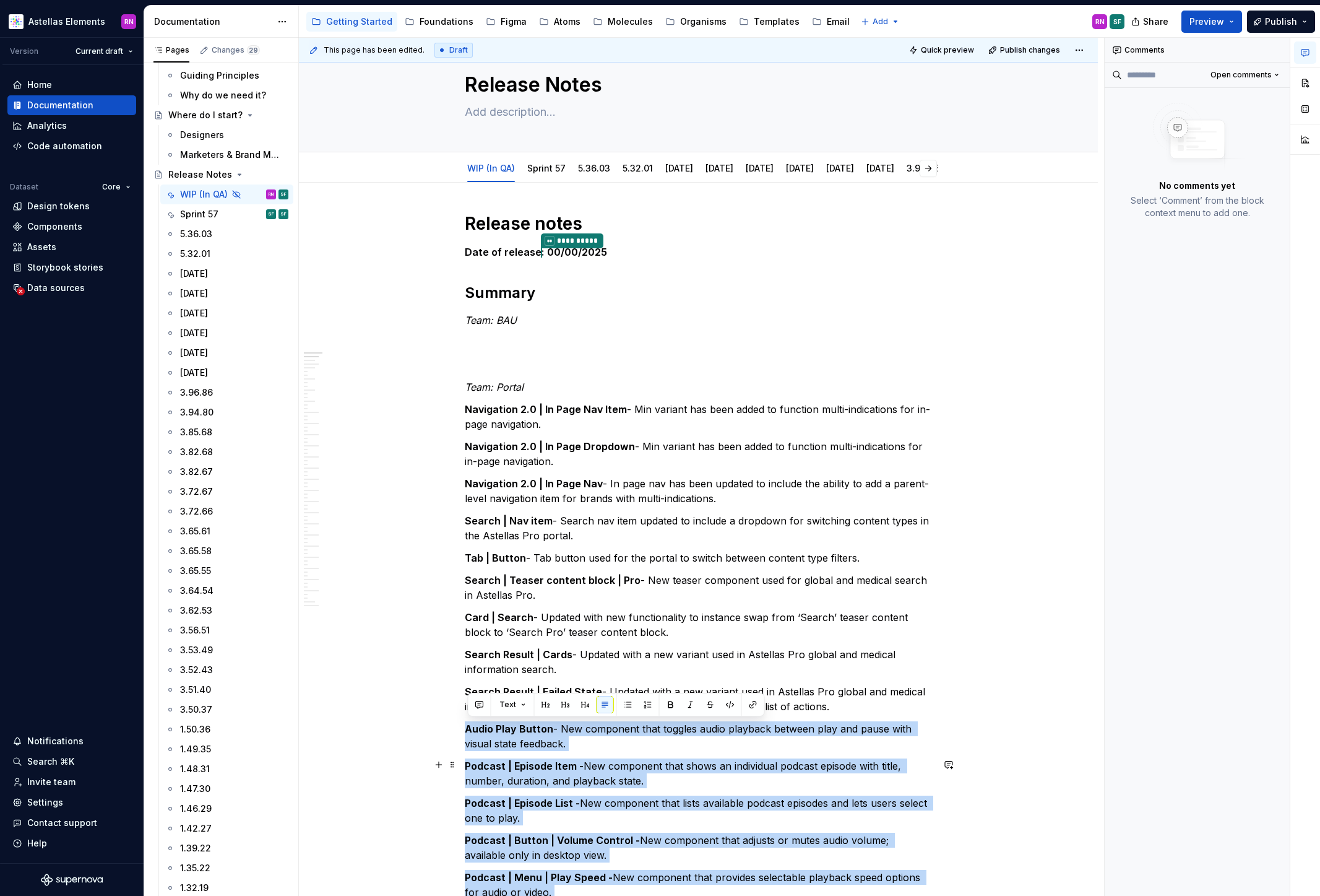
scroll to position [230, 0]
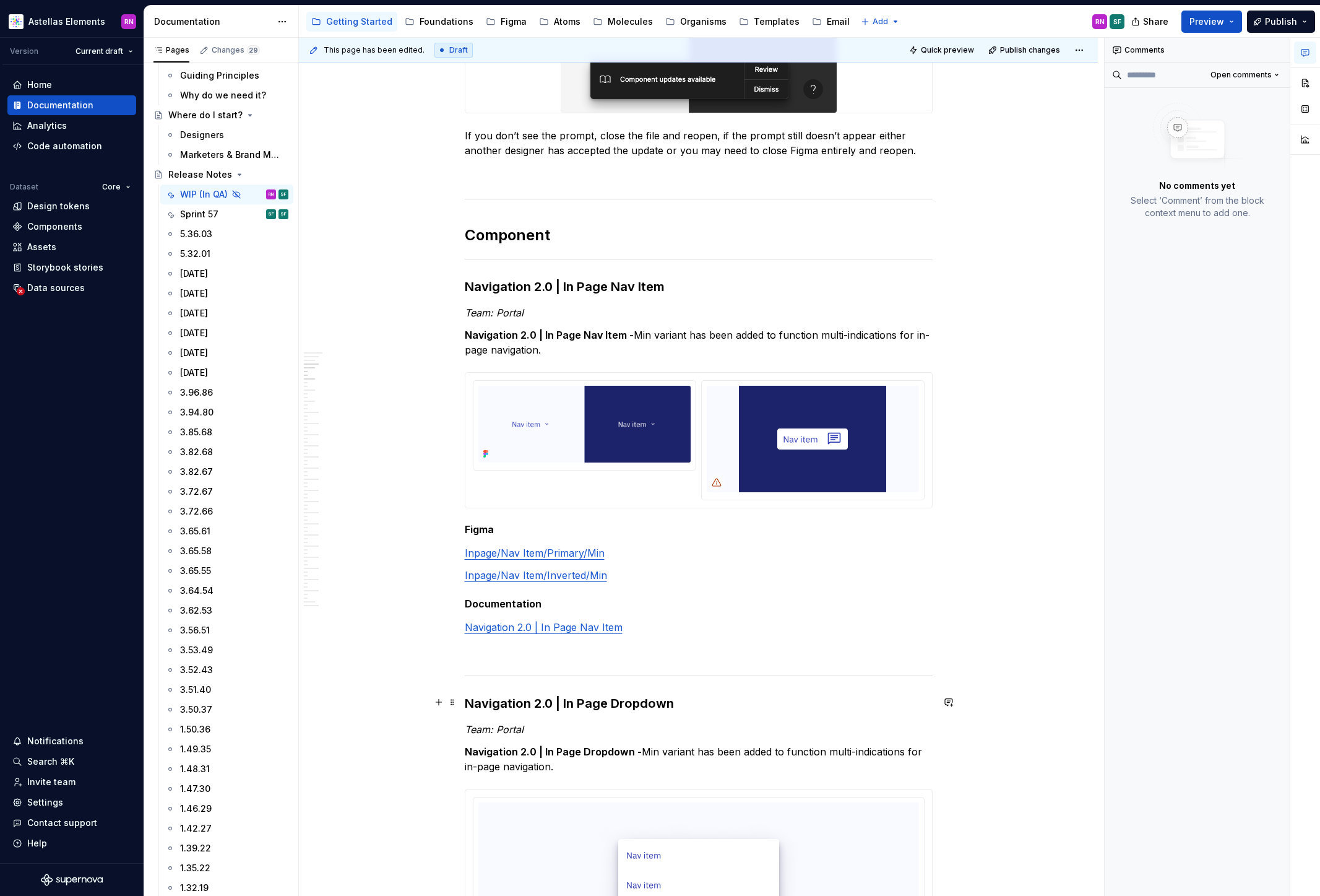
scroll to position [1358, 0]
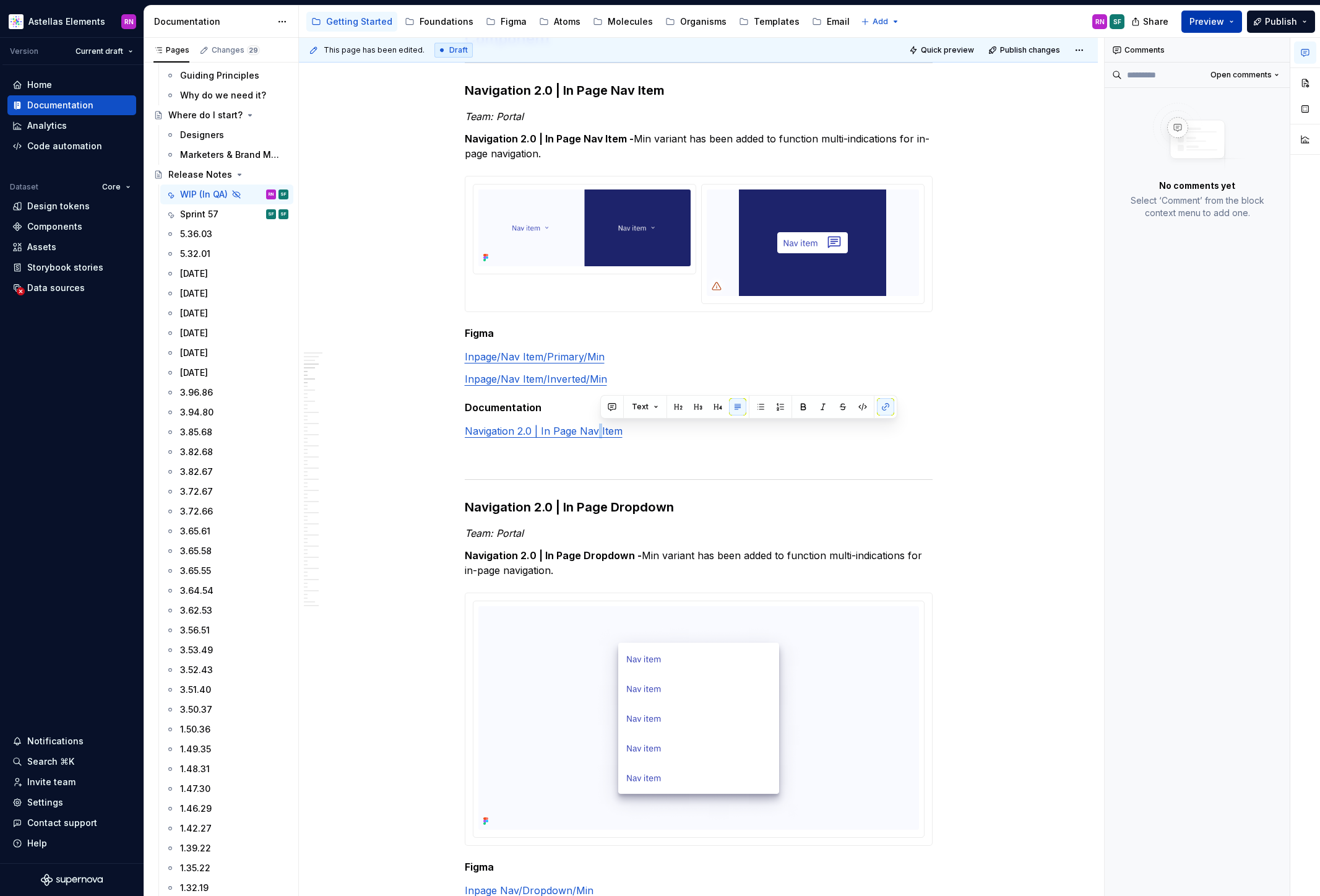
click at [1227, 22] on button "Preview" at bounding box center [1212, 22] width 61 height 22
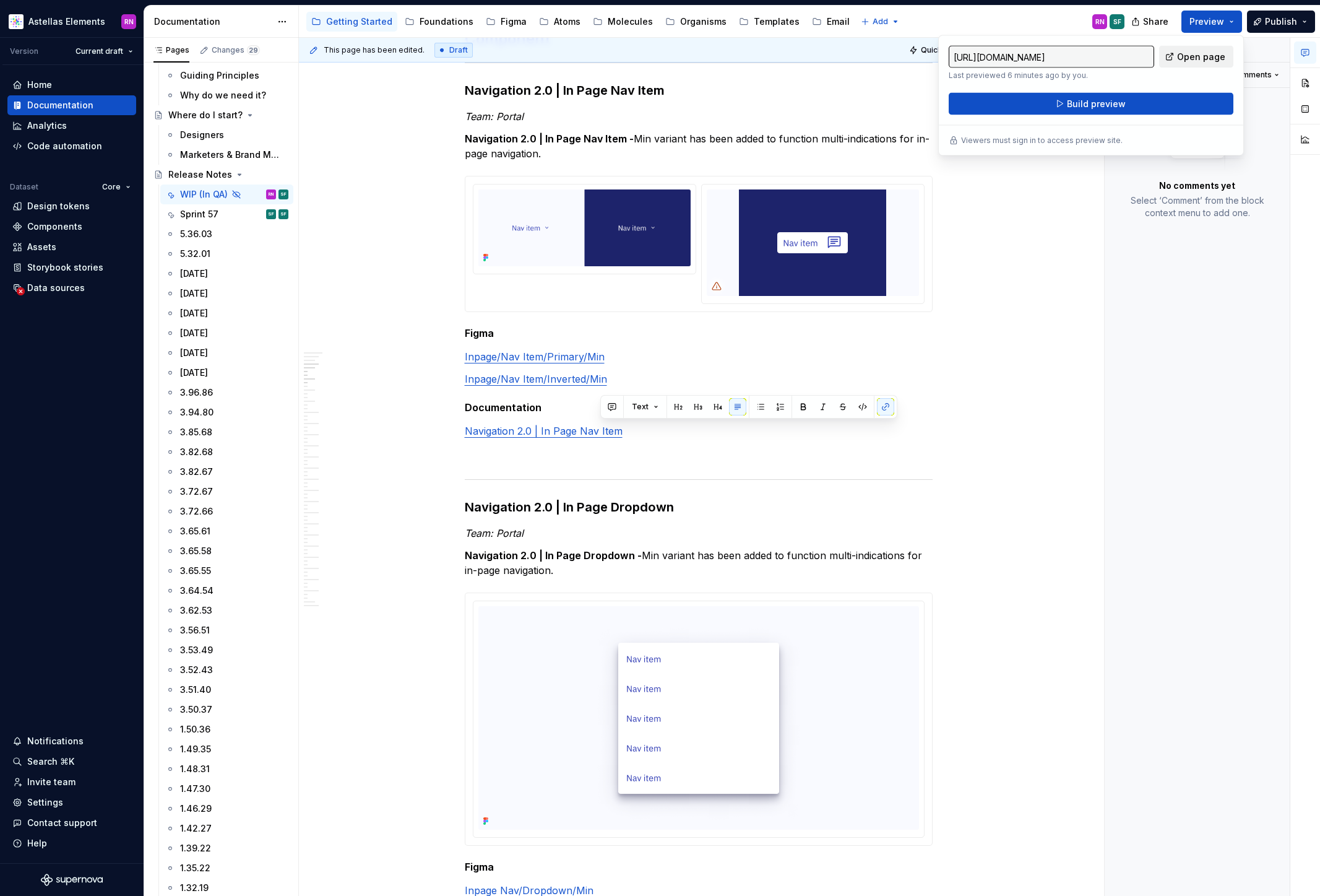
click at [1203, 60] on span "Open page" at bounding box center [1201, 57] width 48 height 13
type textarea "*"
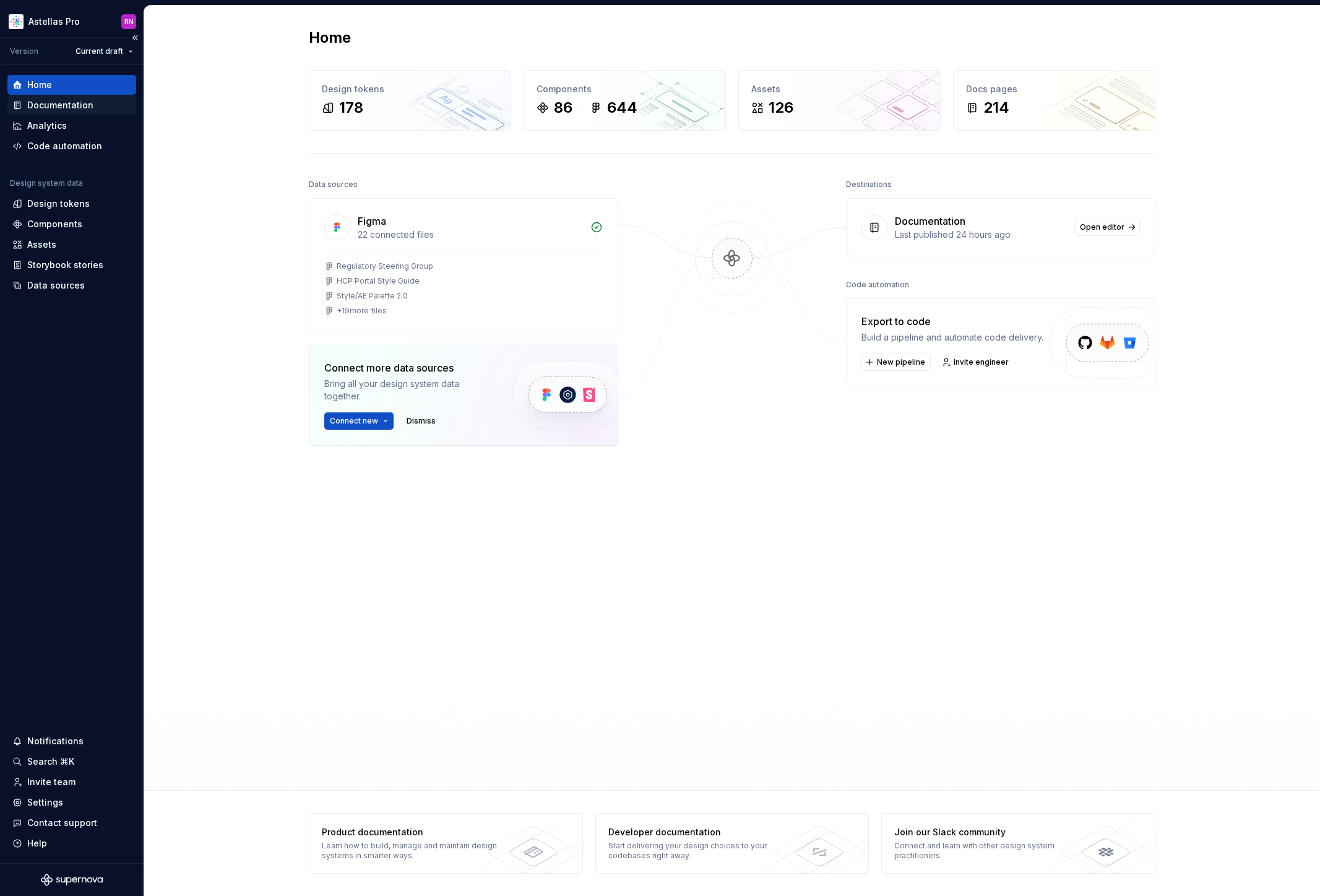
click at [67, 101] on div "Documentation" at bounding box center [60, 105] width 66 height 13
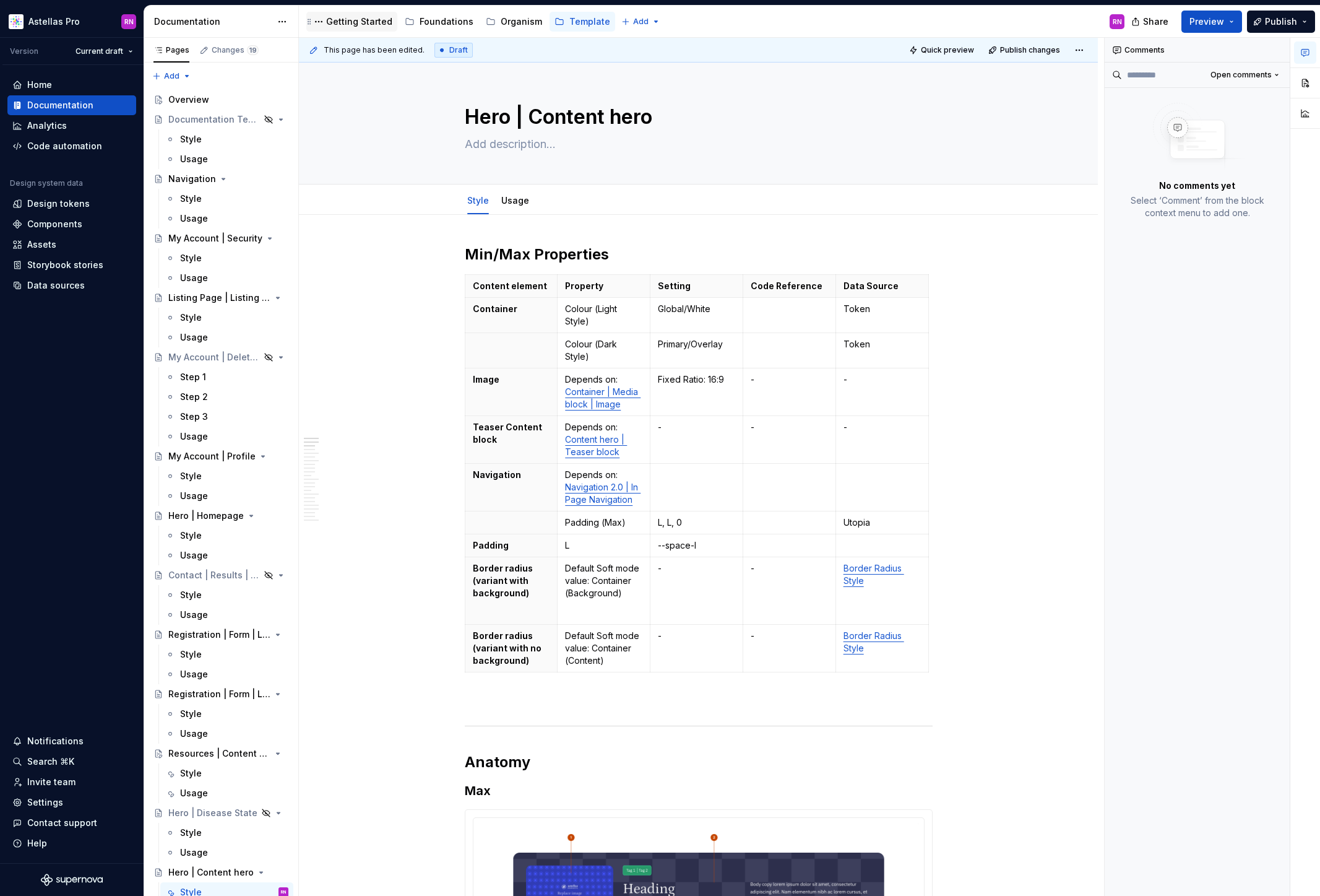
click at [355, 22] on div "Getting Started" at bounding box center [359, 22] width 66 height 13
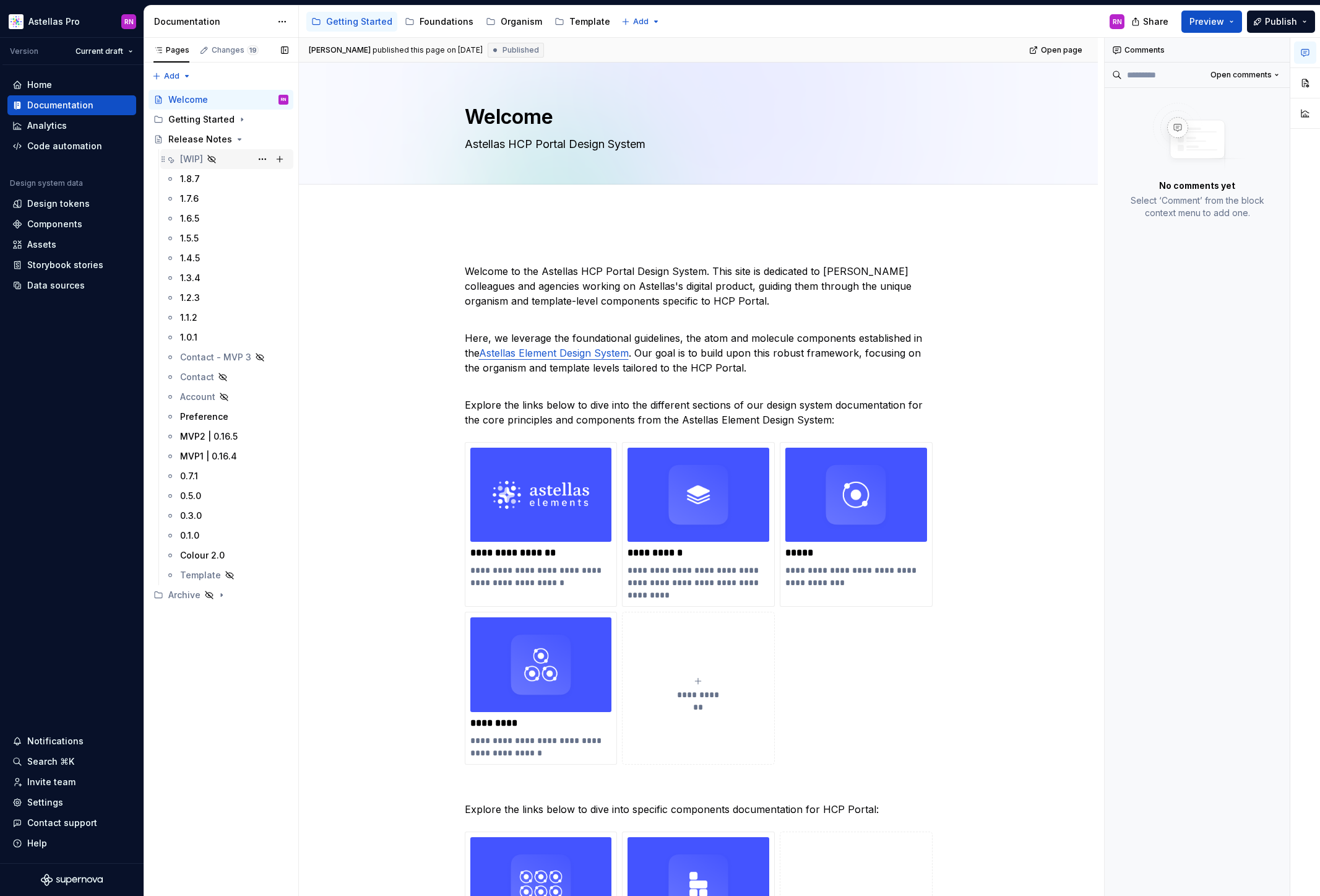
click at [185, 161] on div "[WIP]" at bounding box center [192, 159] width 23 height 13
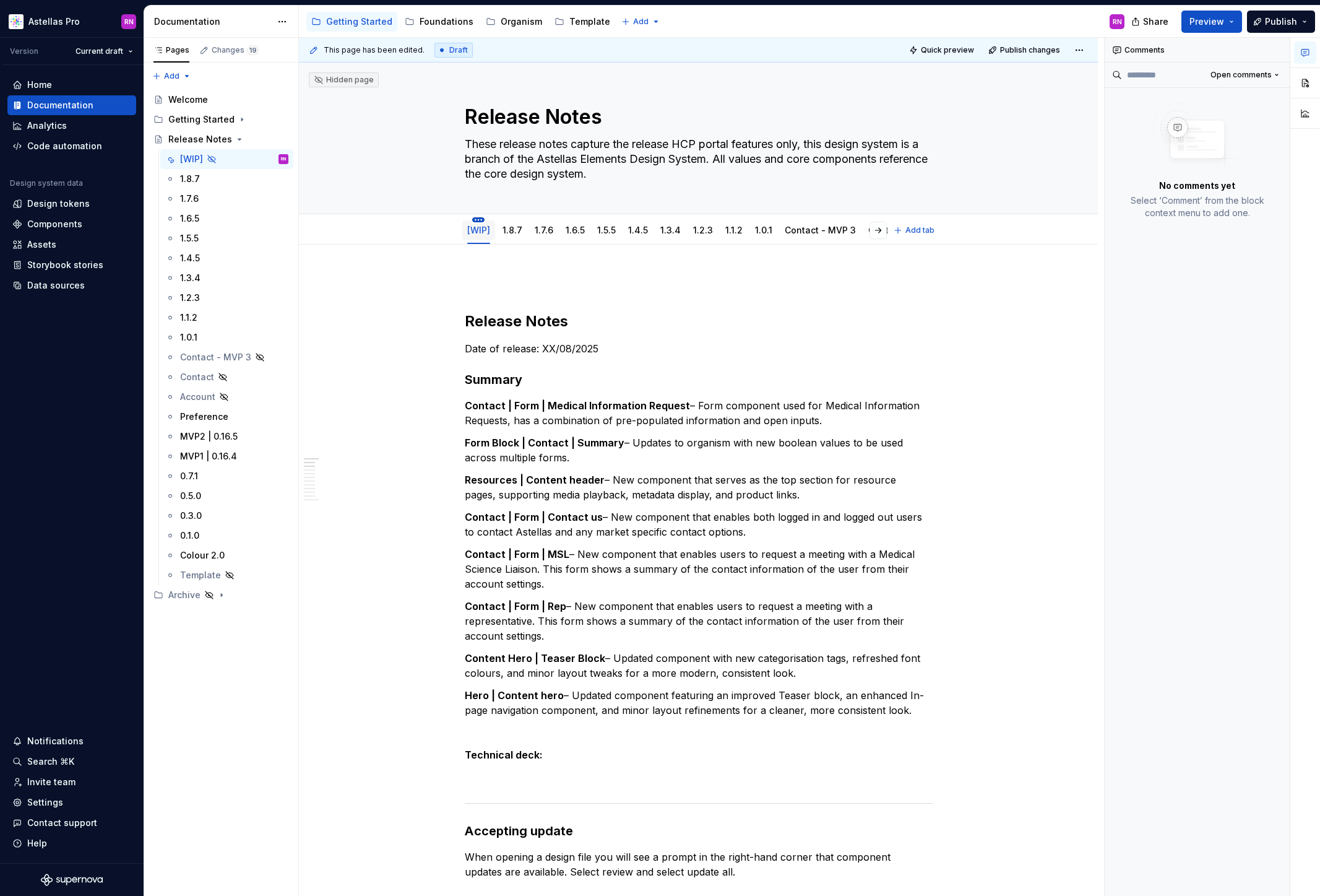
click at [480, 219] on html "Astellas Pro RN Version Current draft Home Documentation Analytics Code automat…" at bounding box center [660, 448] width 1320 height 896
click at [398, 315] on html "Astellas Pro RN Version Current draft Home Documentation Analytics Code automat…" at bounding box center [660, 448] width 1320 height 896
click at [482, 219] on html "Astellas Pro RN Version Current draft Home Documentation Analytics Code automat…" at bounding box center [660, 448] width 1320 height 896
click at [516, 256] on div "Duplicate tab" at bounding box center [538, 258] width 81 height 13
click at [516, 228] on link "[WIP]" at bounding box center [513, 229] width 23 height 10
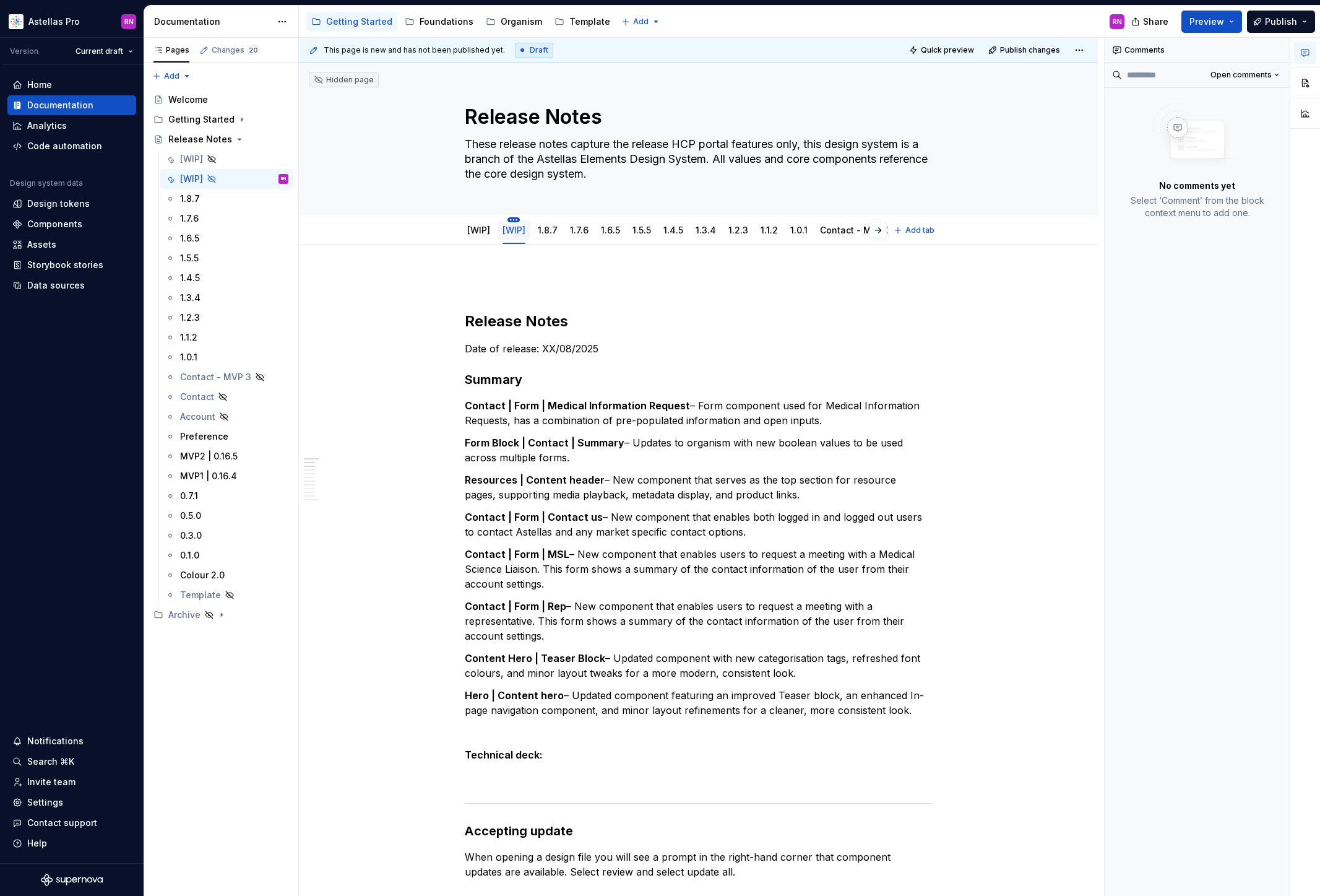
click at [519, 219] on html "Astellas Pro RN Version Current draft Home Documentation Analytics Code automat…" at bounding box center [660, 448] width 1320 height 896
click at [544, 240] on div "Rename tab" at bounding box center [574, 238] width 81 height 13
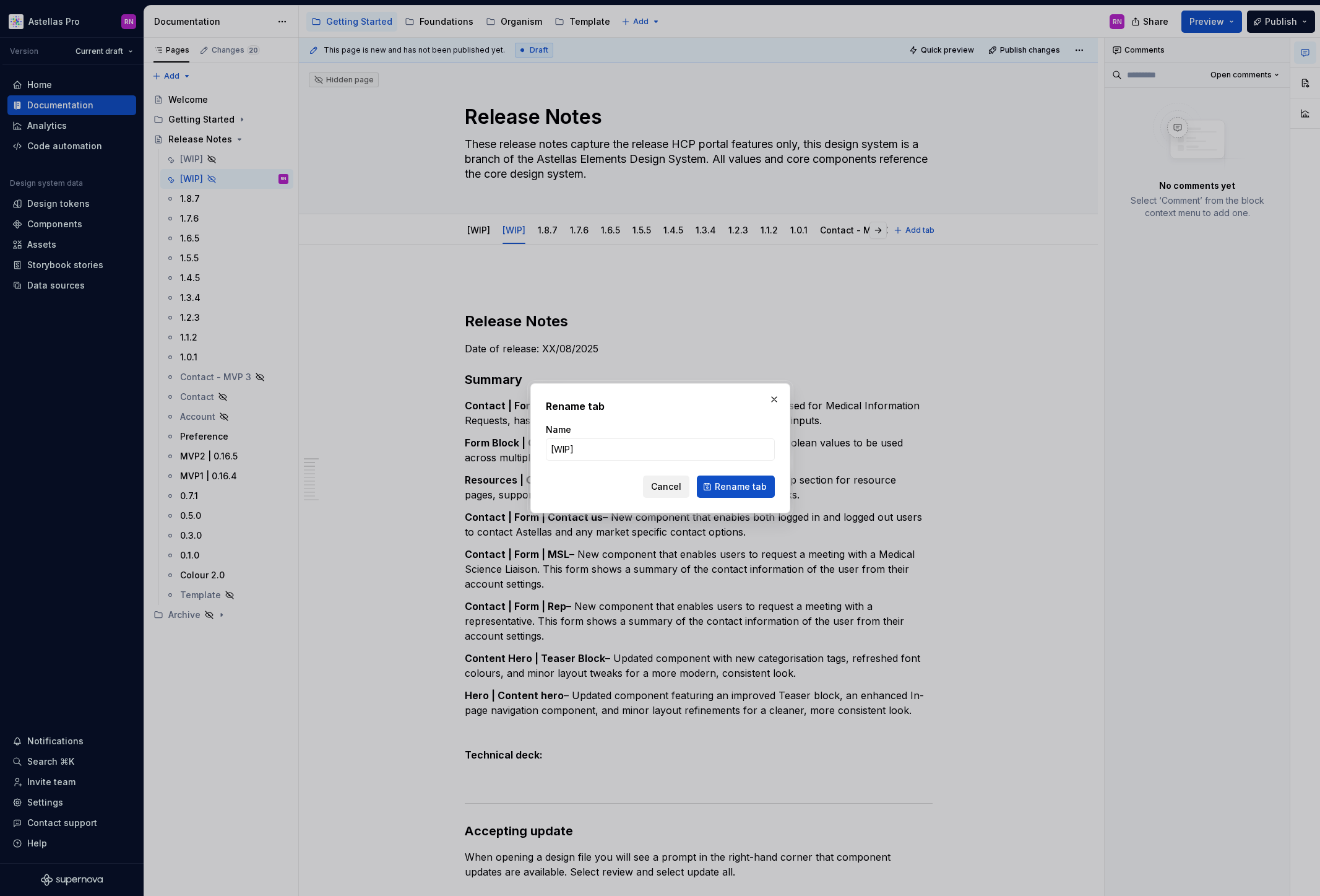
click at [664, 486] on span "Cancel" at bounding box center [666, 487] width 30 height 13
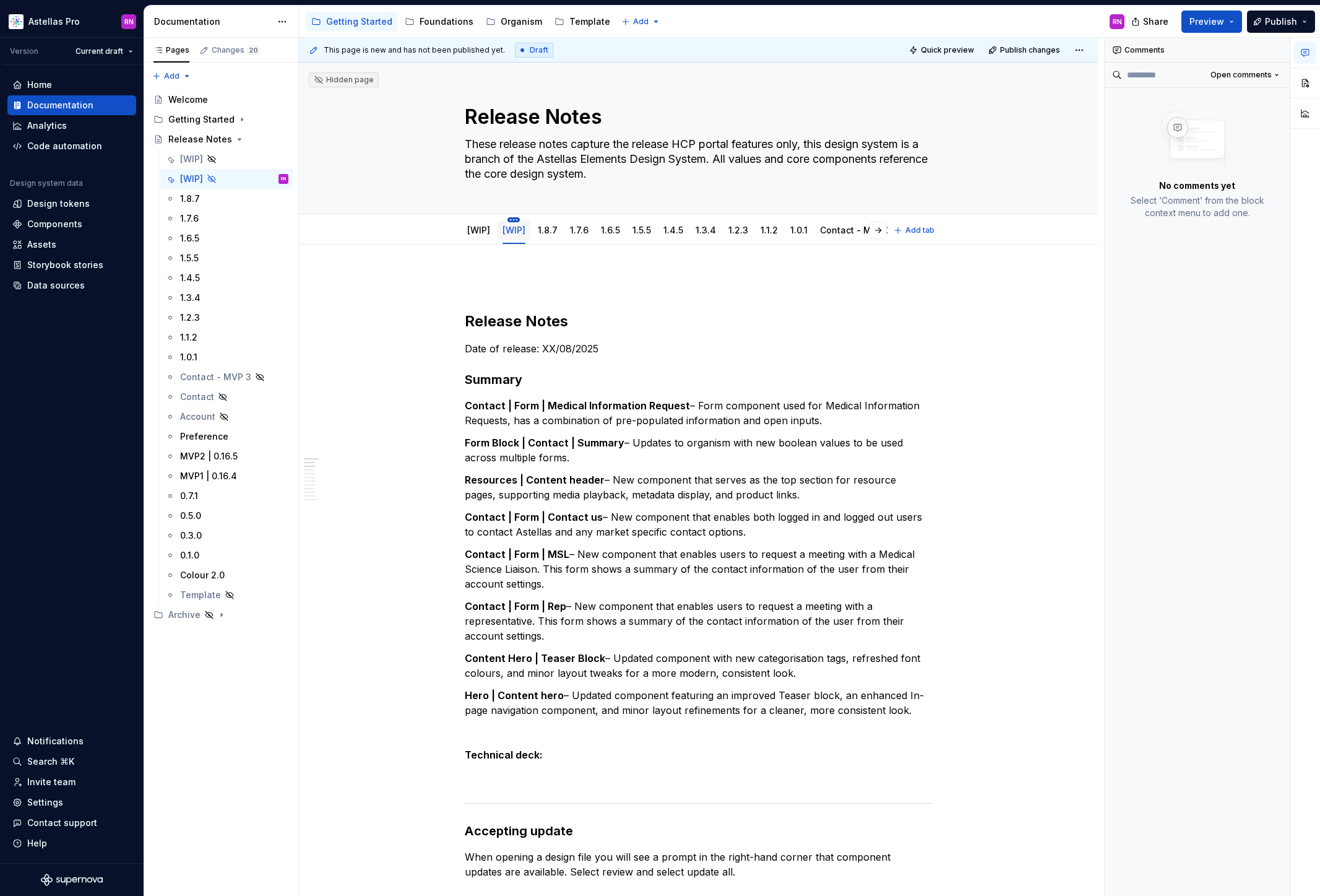
click at [517, 219] on html "Astellas Pro RN Version Current draft Home Documentation Analytics Code automat…" at bounding box center [660, 448] width 1320 height 896
click at [561, 367] on div "Delete tab" at bounding box center [574, 374] width 81 height 13
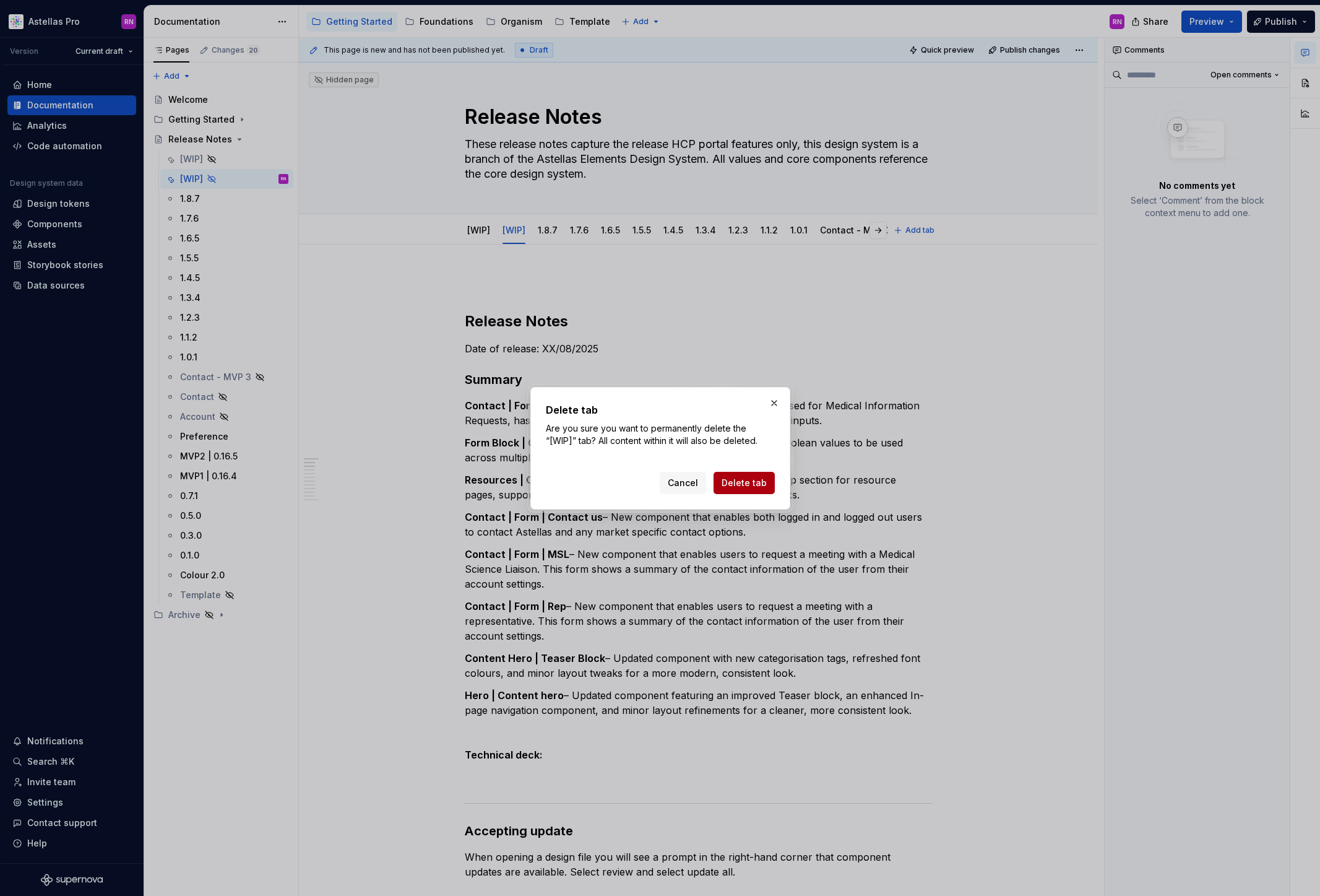
click at [747, 475] on button "Delete tab" at bounding box center [744, 483] width 61 height 22
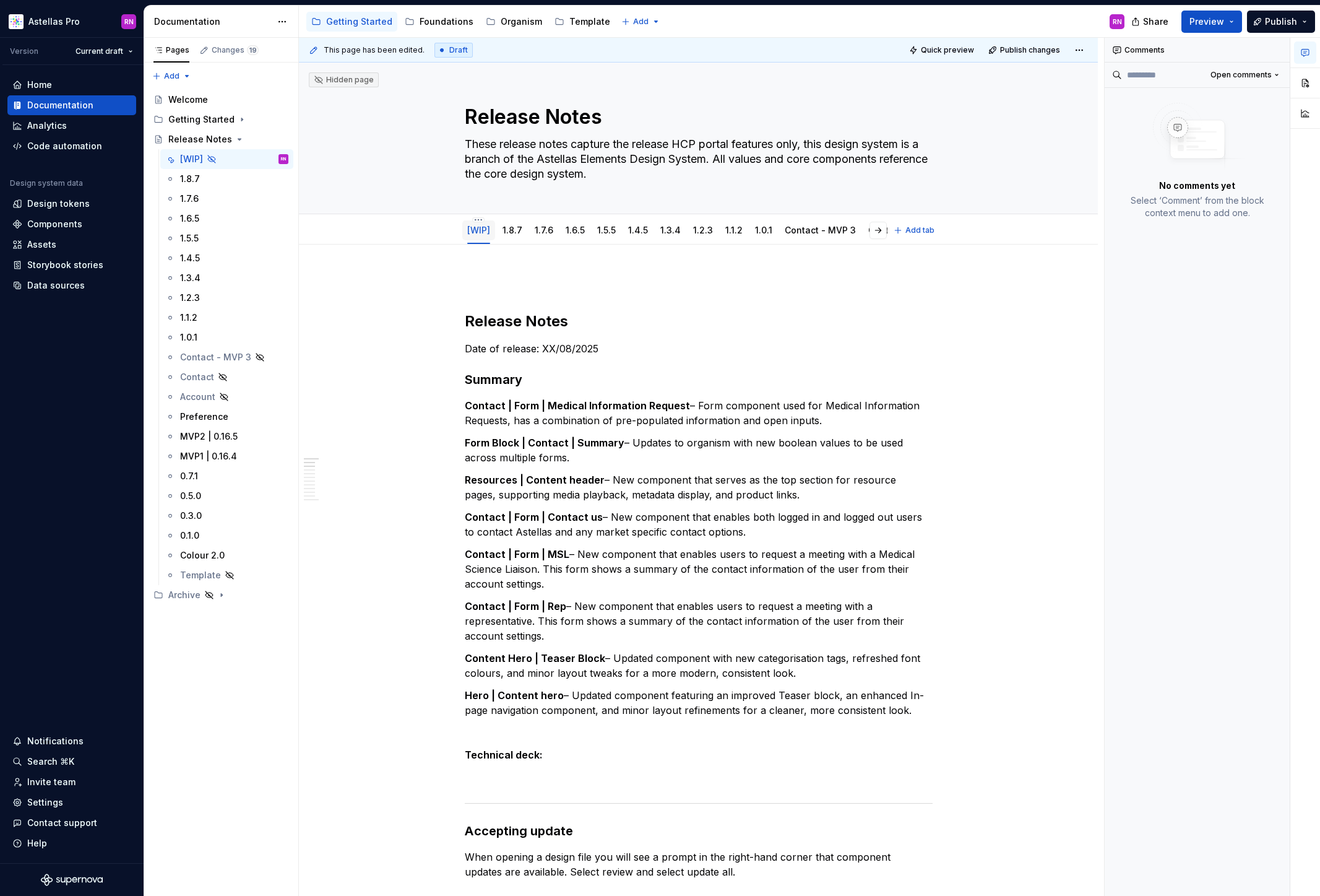
click at [483, 231] on link "[WIP]" at bounding box center [478, 229] width 23 height 10
click at [480, 220] on html "Astellas Pro RN Version Current draft Home Documentation Analytics Code automat…" at bounding box center [660, 448] width 1320 height 896
click at [508, 238] on div "Rename tab" at bounding box center [538, 238] width 81 height 13
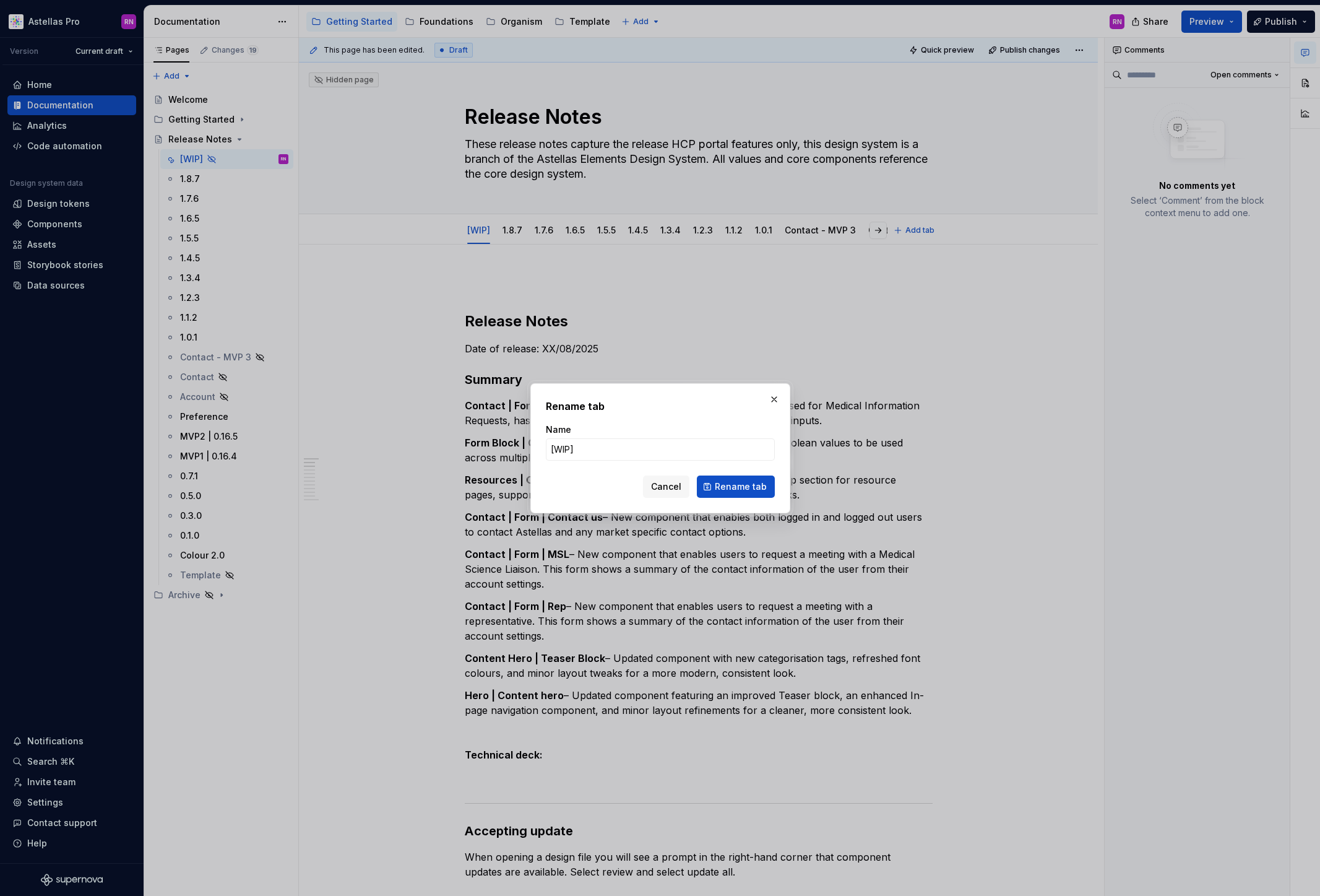
type textarea "*"
drag, startPoint x: 585, startPoint y: 447, endPoint x: 532, endPoint y: 446, distance: 53.0
click at [532, 446] on div "Rename tab Name [WIP] Cancel Rename tab" at bounding box center [660, 448] width 260 height 130
type input "Sprint 57b"
click at [745, 487] on span "Rename tab" at bounding box center [740, 487] width 52 height 13
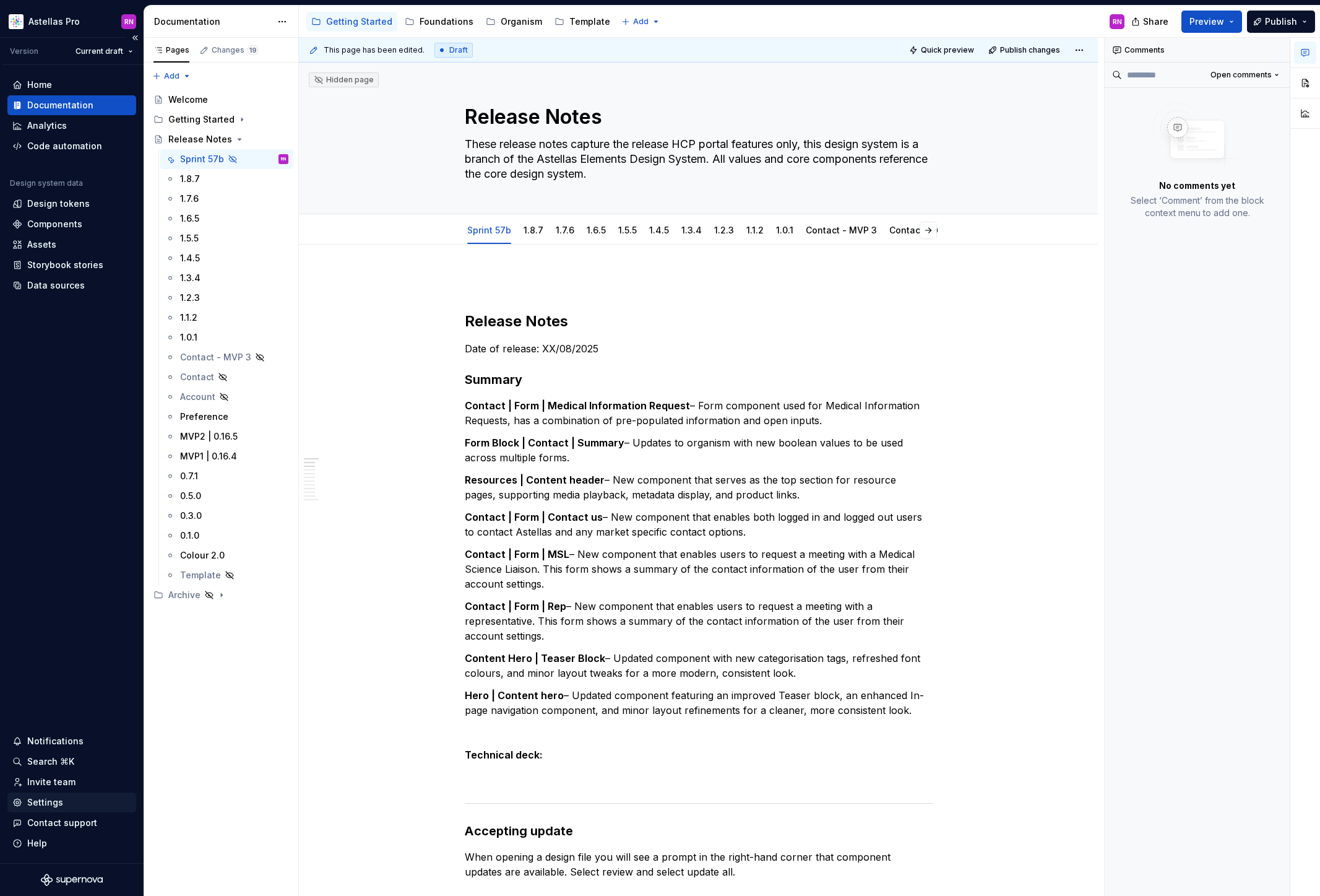
click at [50, 802] on div "Settings" at bounding box center [45, 803] width 36 height 13
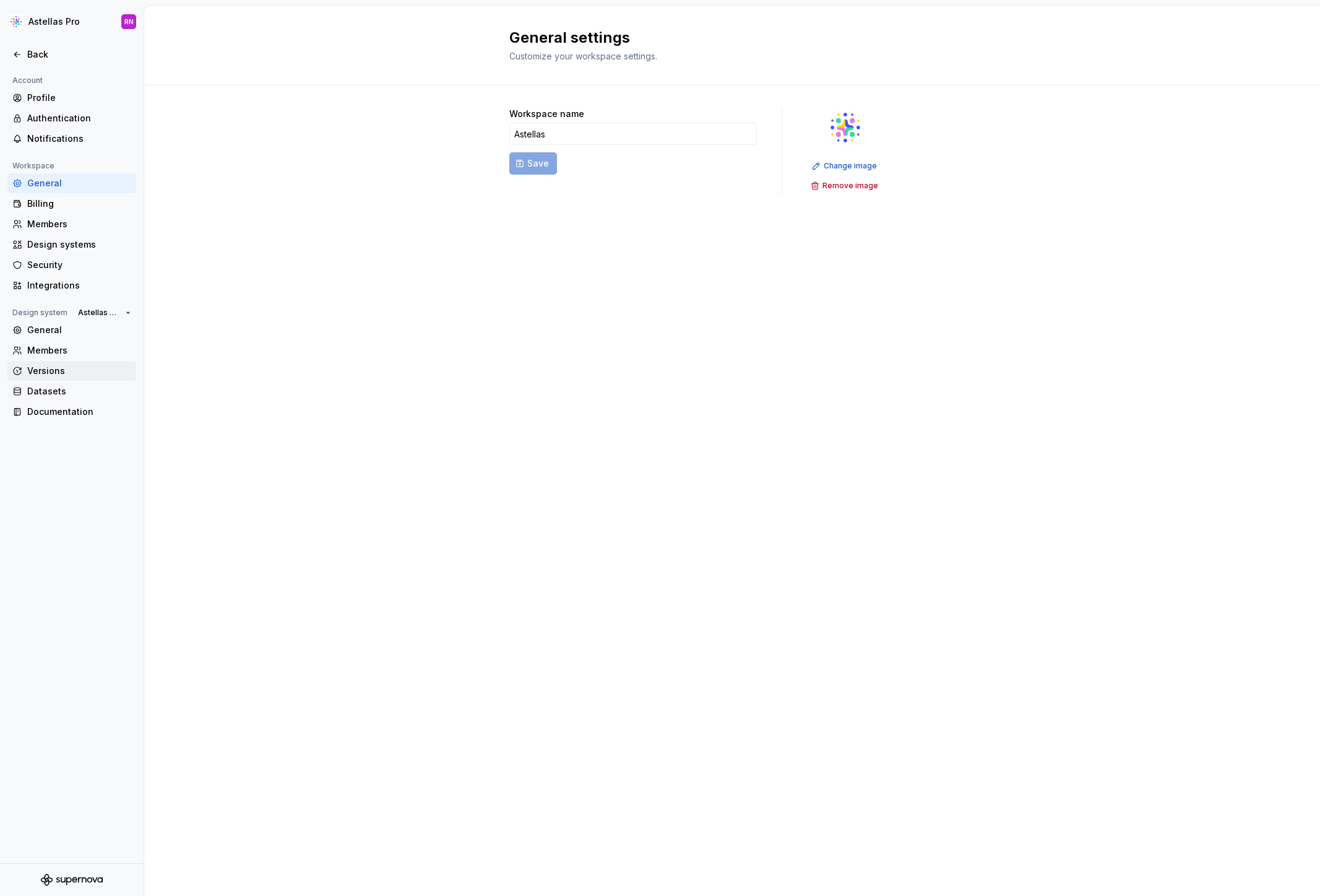
click at [55, 373] on div "Versions" at bounding box center [79, 371] width 104 height 13
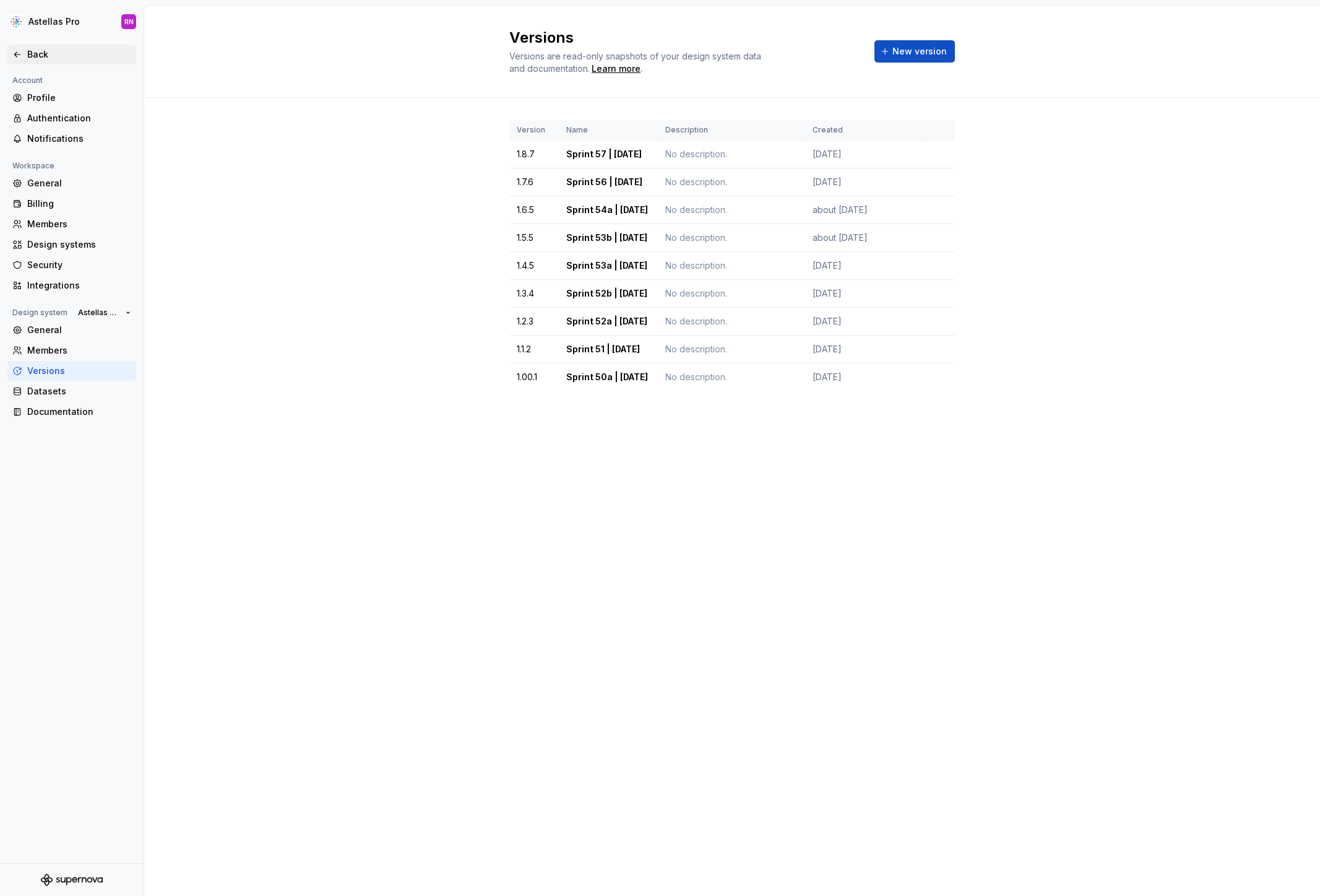
click at [37, 53] on div "Back" at bounding box center [79, 54] width 104 height 13
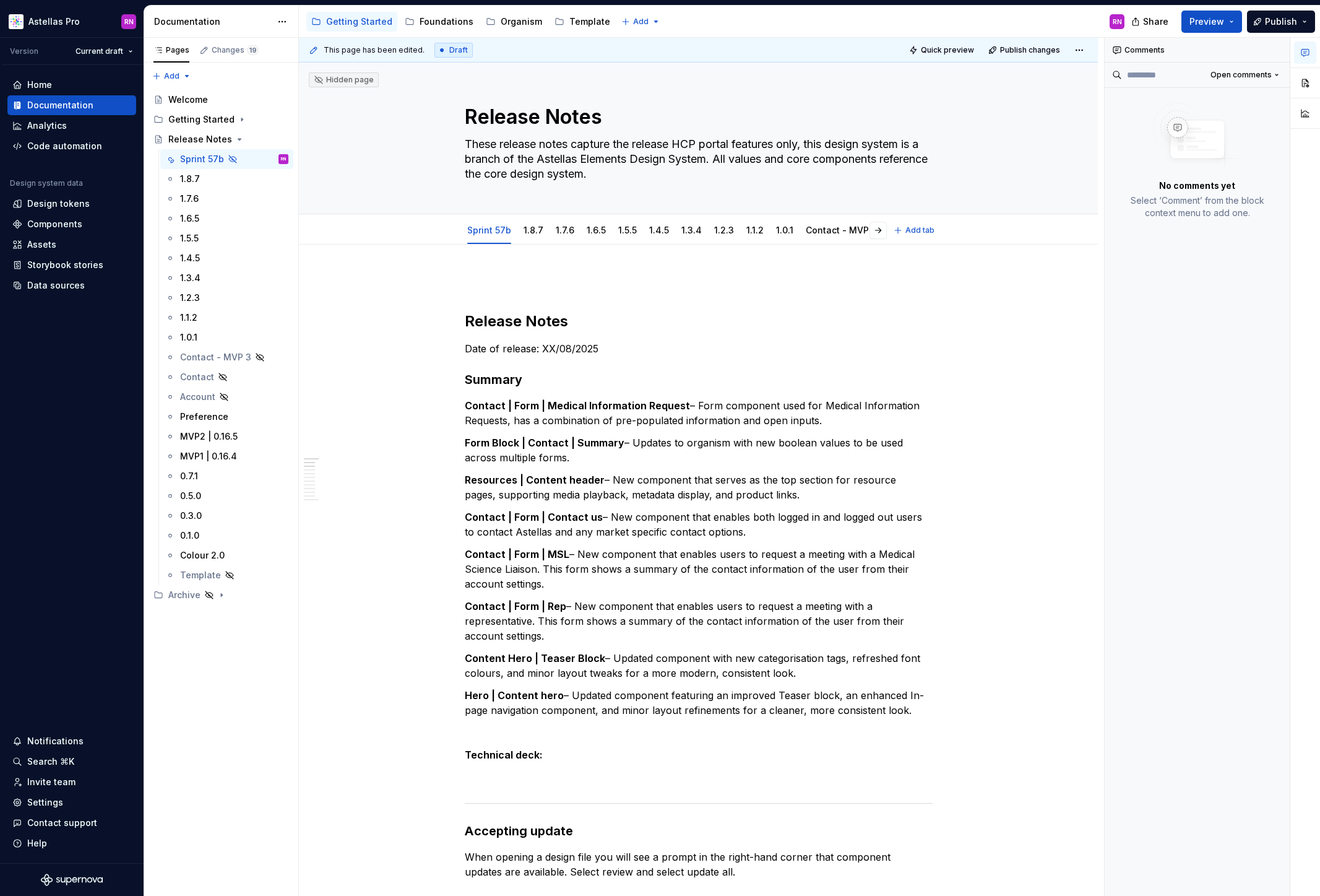
type textarea "*"
click at [555, 347] on p "Date of release: XX/08/2025" at bounding box center [699, 348] width 468 height 15
click at [547, 347] on p "Date of release: XX/08/2025" at bounding box center [699, 348] width 468 height 15
click at [546, 348] on p "Date of release: XX/08/2025" at bounding box center [699, 348] width 468 height 15
drag, startPoint x: 555, startPoint y: 348, endPoint x: 545, endPoint y: 348, distance: 10.0
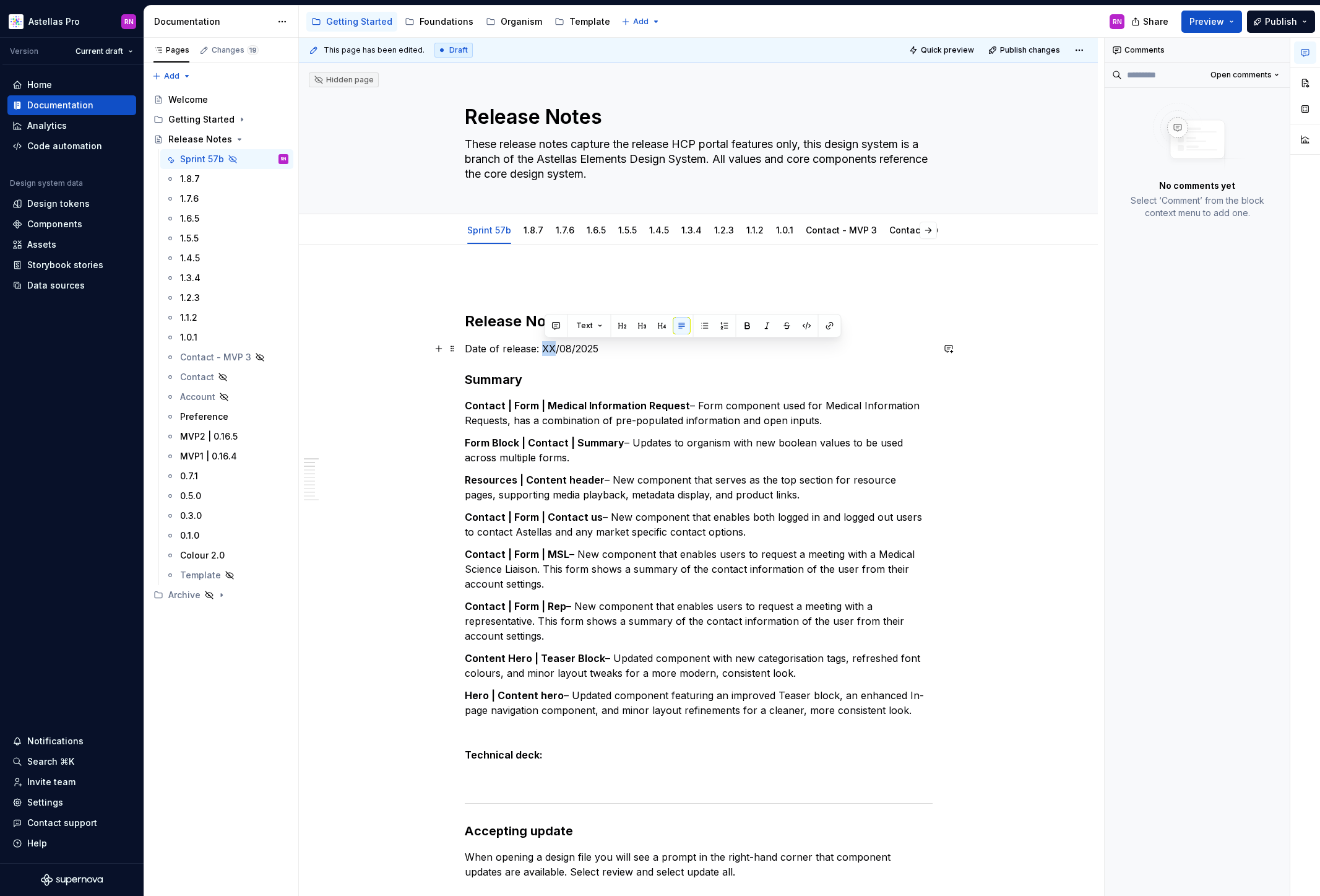
click at [545, 348] on p "Date of release: XX/08/2025" at bounding box center [699, 348] width 468 height 15
type textarea "*"
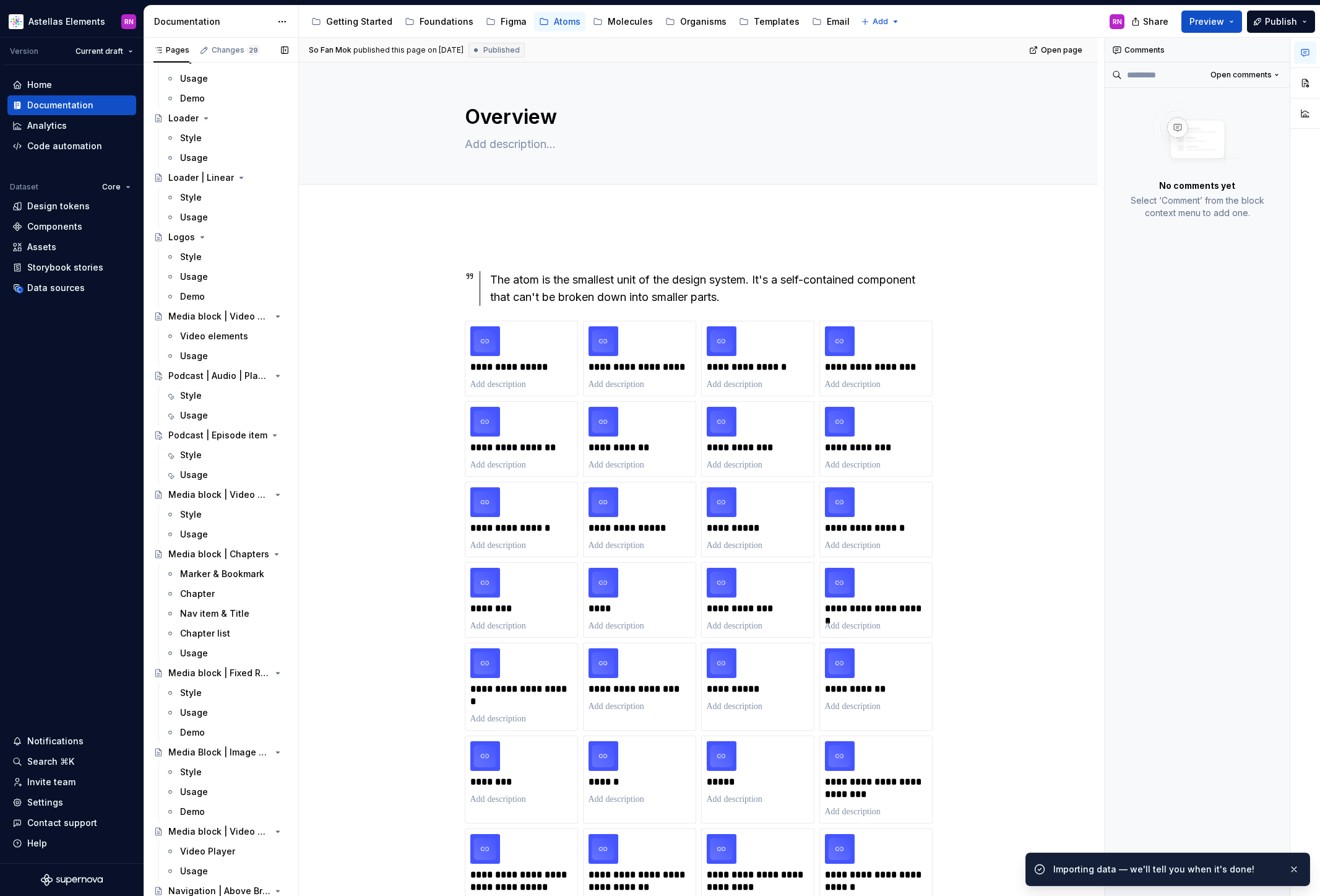
scroll to position [2329, 0]
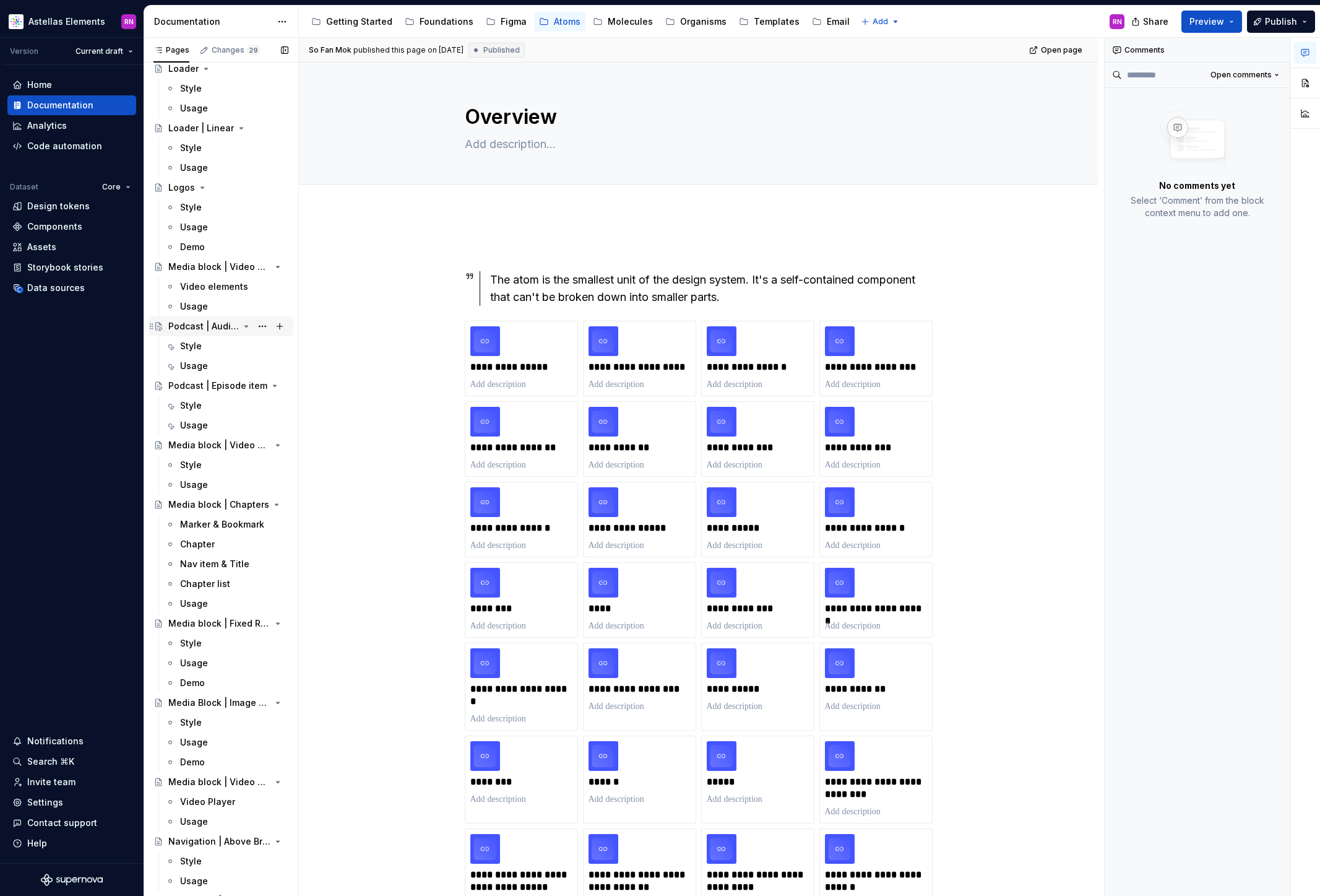
click at [213, 329] on div "Podcast | Audio | Play button" at bounding box center [204, 327] width 70 height 13
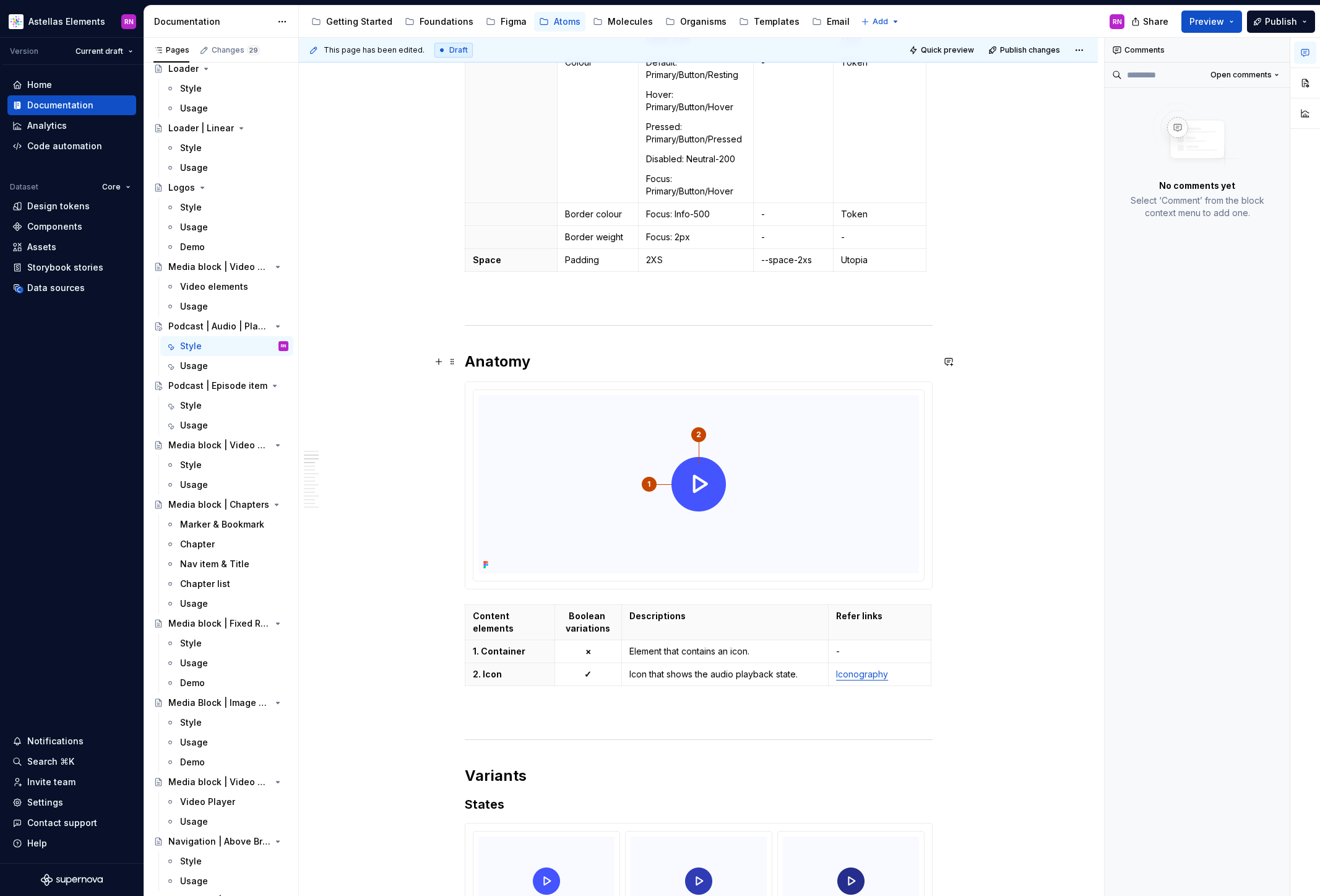
scroll to position [25, 0]
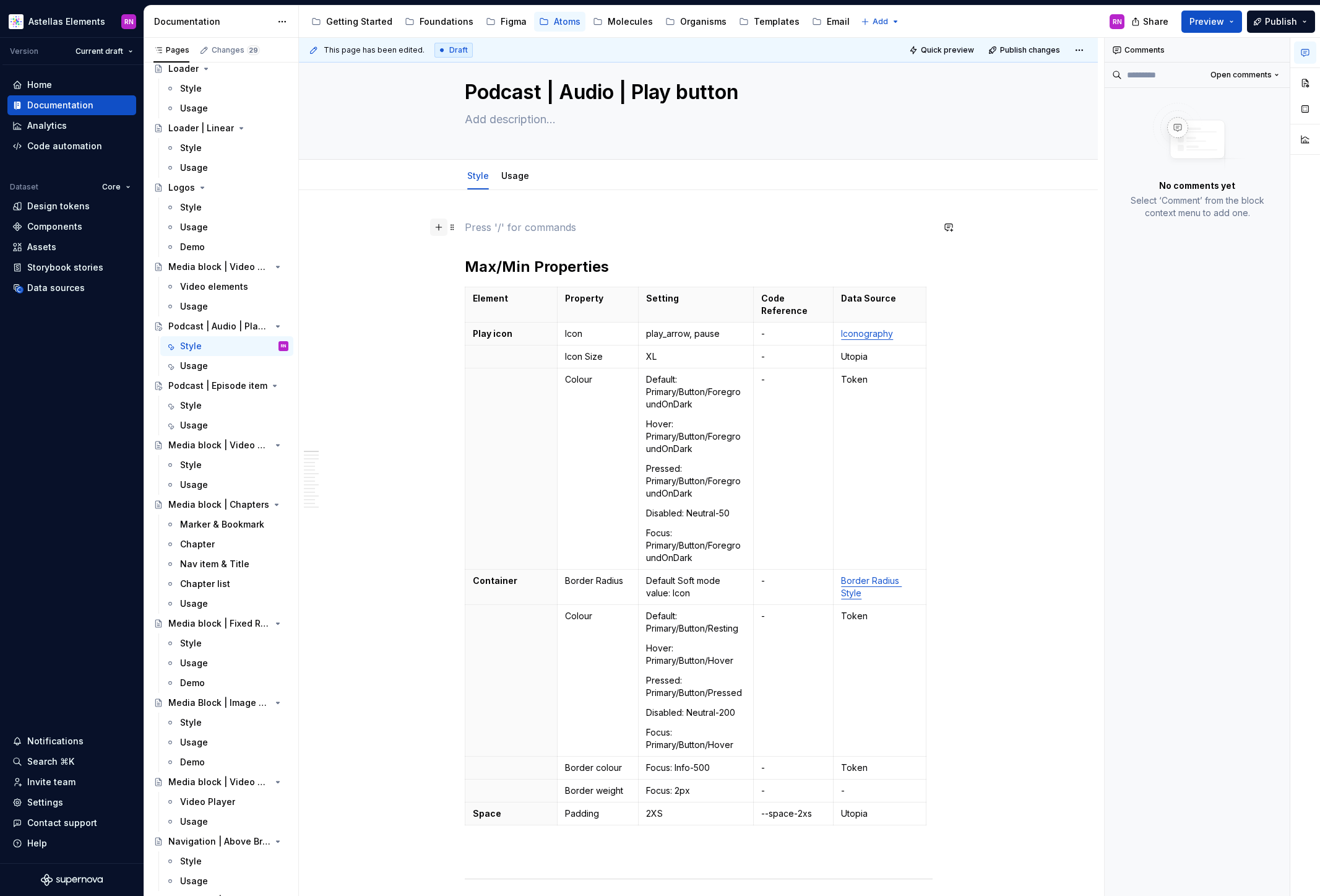
click at [444, 226] on button "button" at bounding box center [439, 228] width 18 height 18
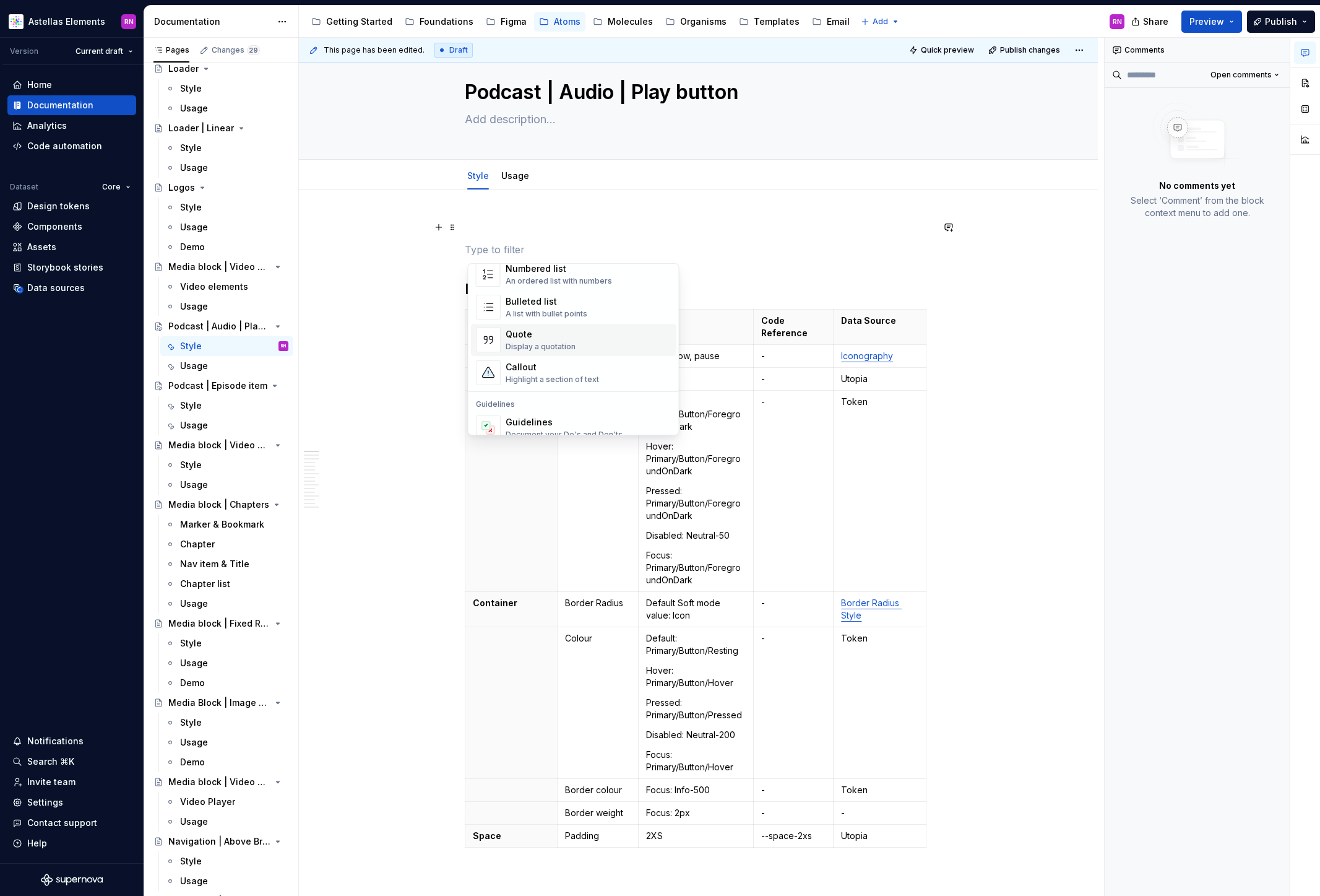
scroll to position [230, 0]
click at [569, 356] on div "Callout" at bounding box center [552, 359] width 93 height 13
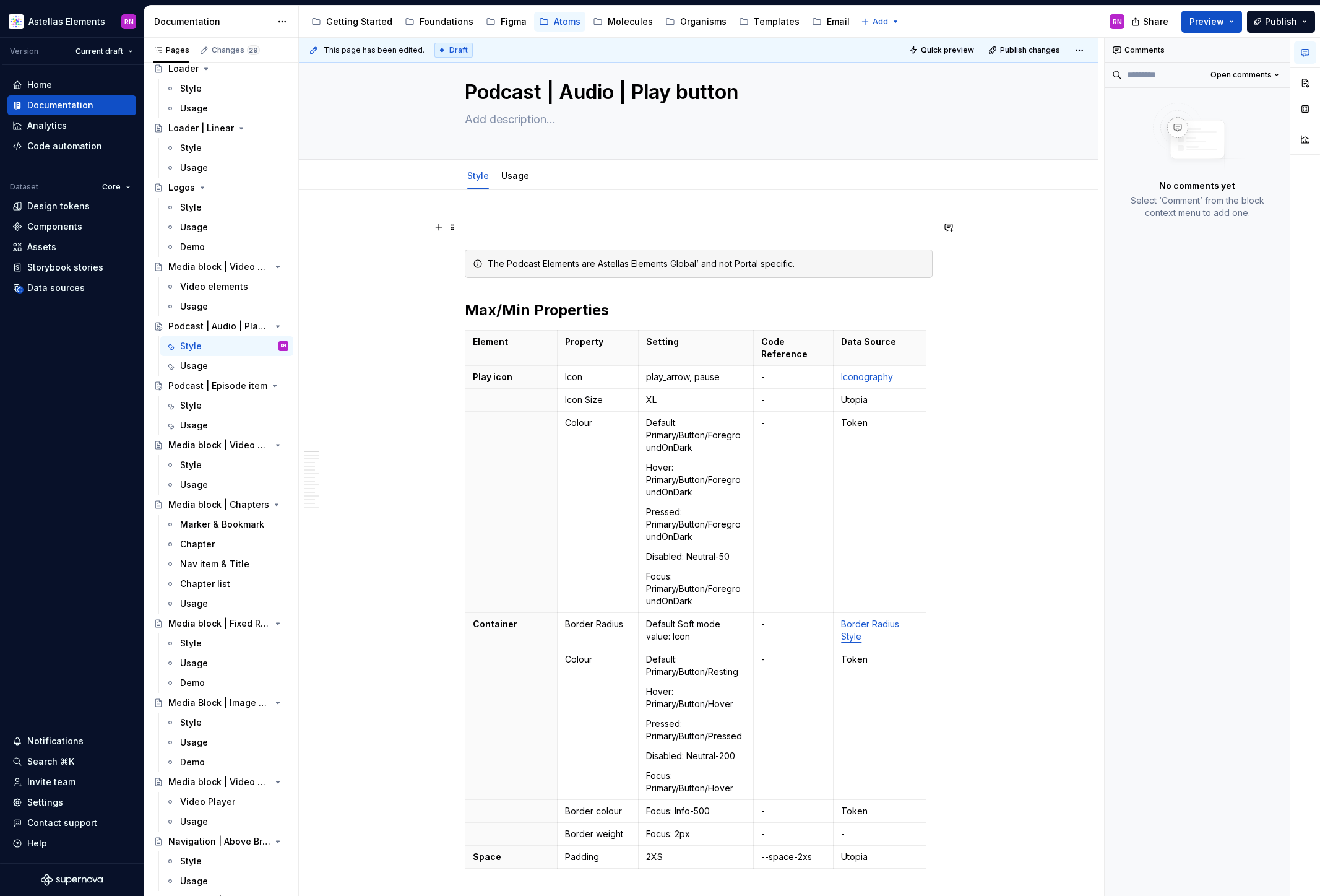
click at [476, 227] on p at bounding box center [699, 227] width 468 height 15
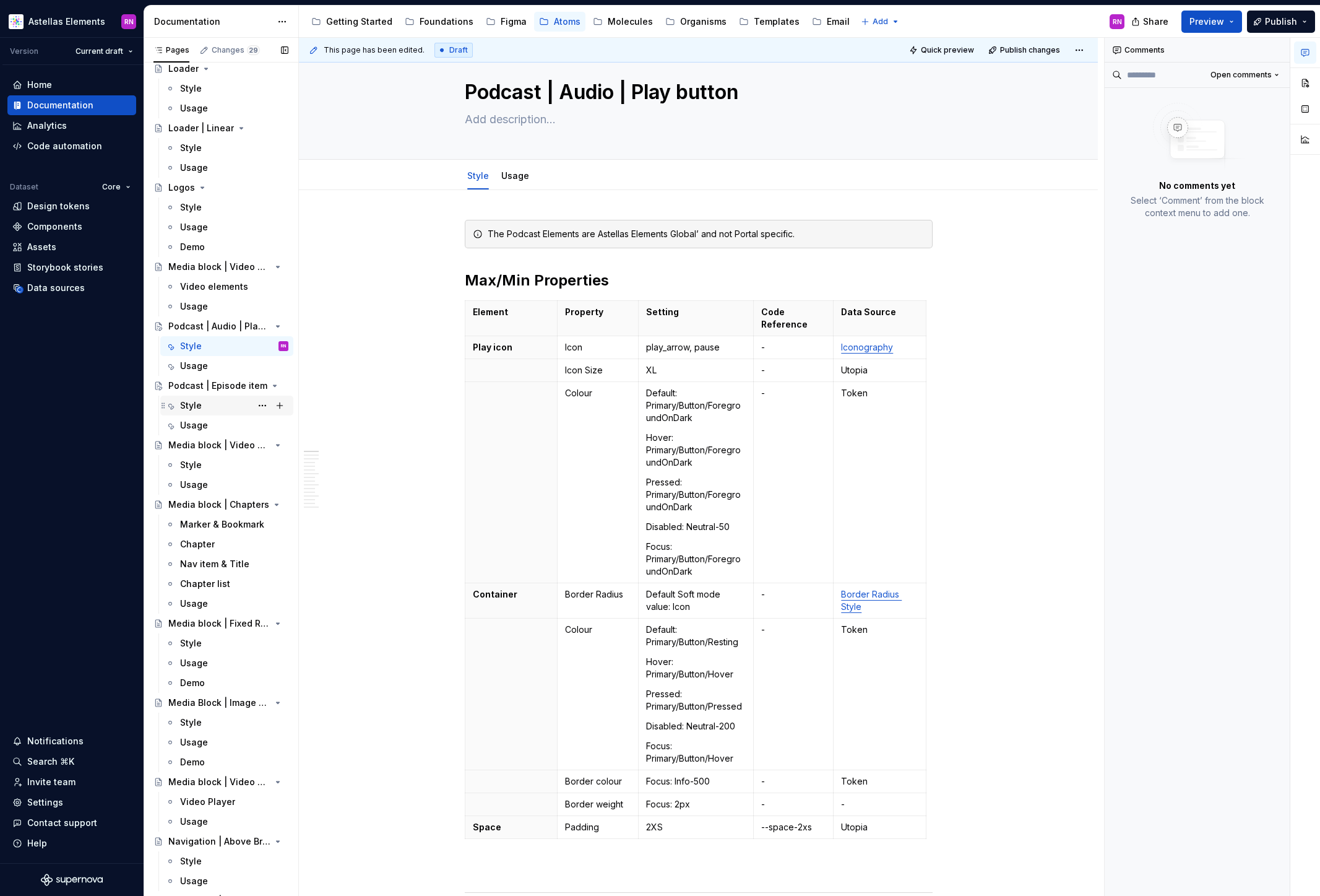
click at [189, 404] on div "Style" at bounding box center [191, 406] width 22 height 13
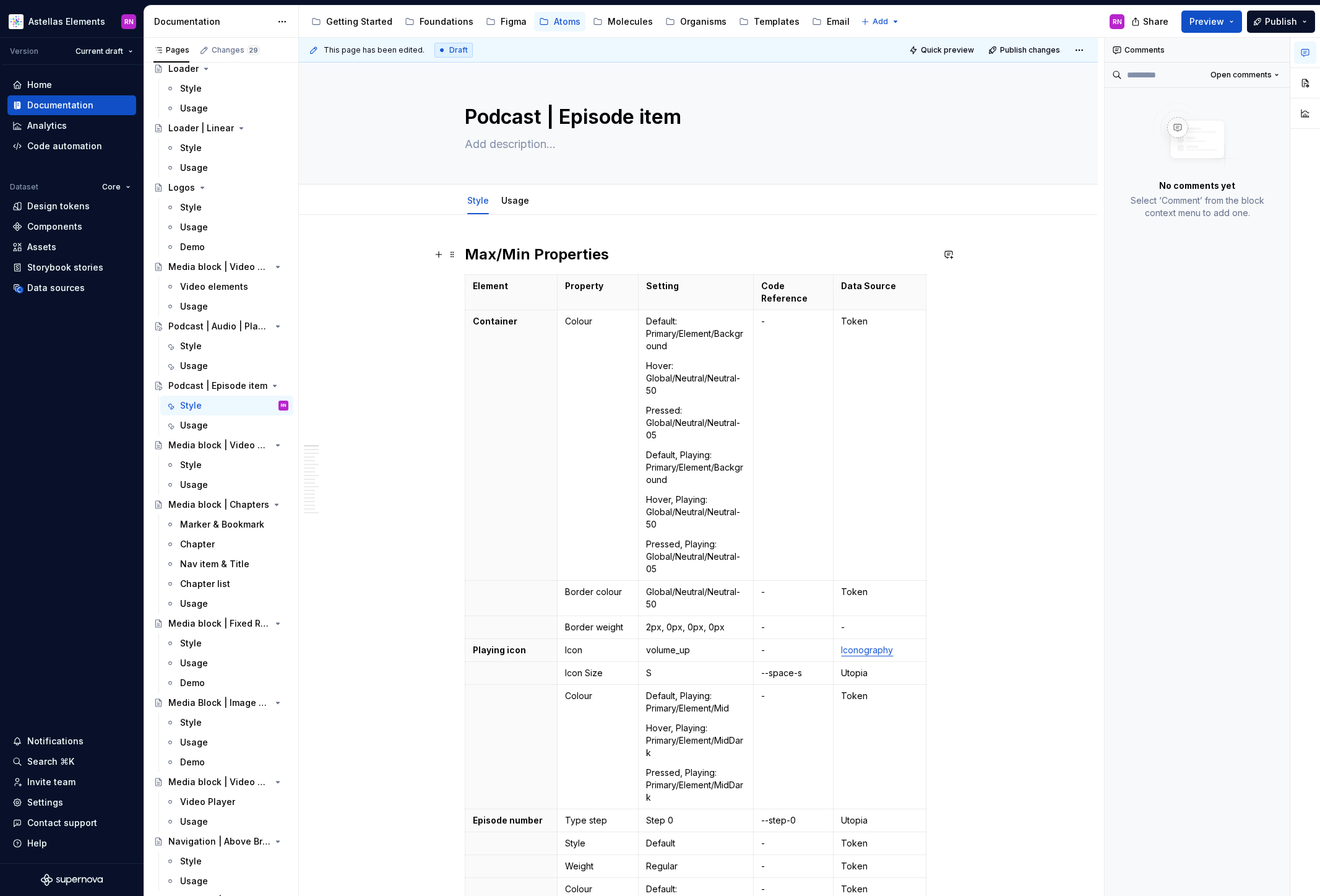
click at [473, 250] on h2 "Max/Min Properties" at bounding box center [699, 254] width 468 height 20
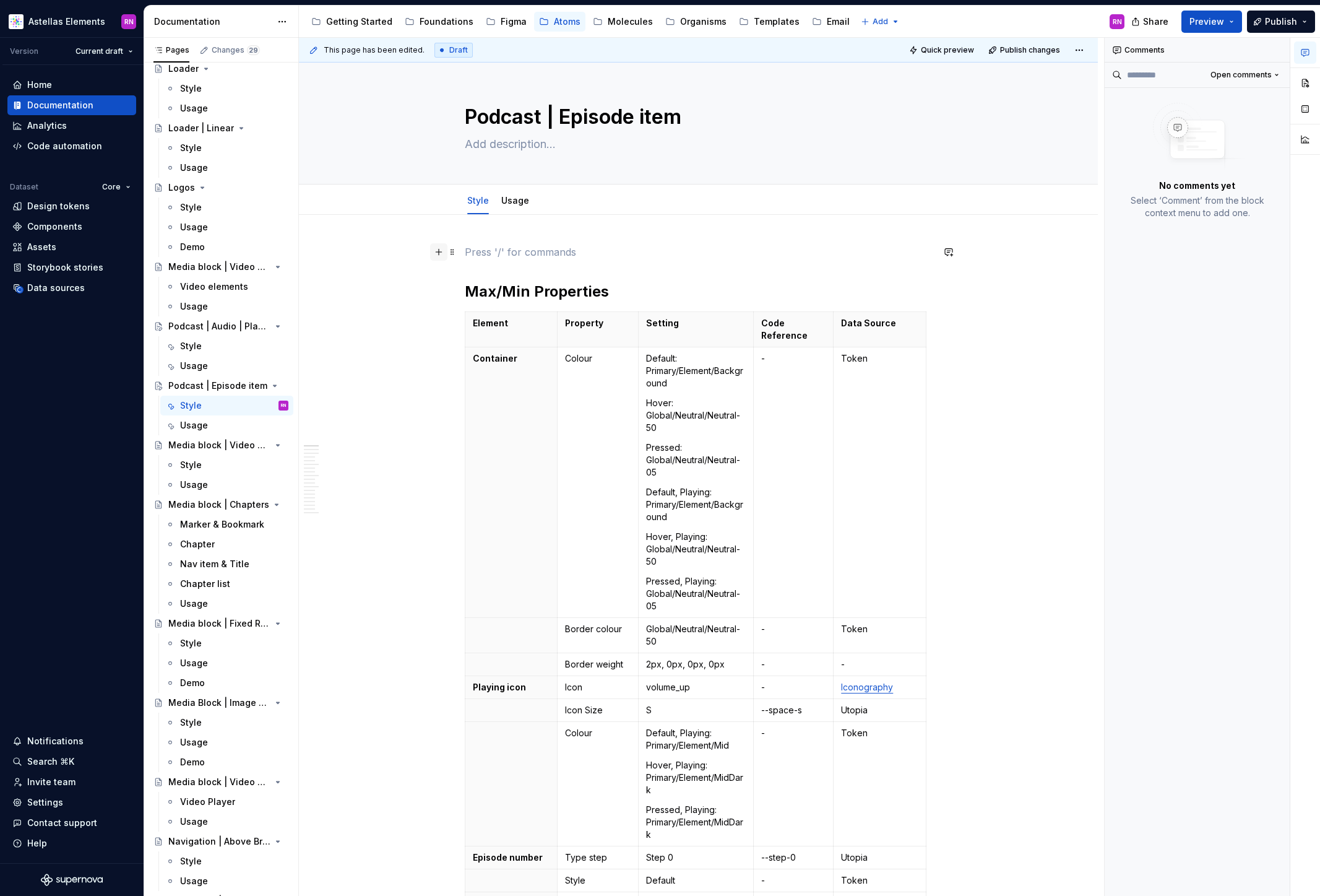
click at [442, 254] on button "button" at bounding box center [439, 252] width 18 height 18
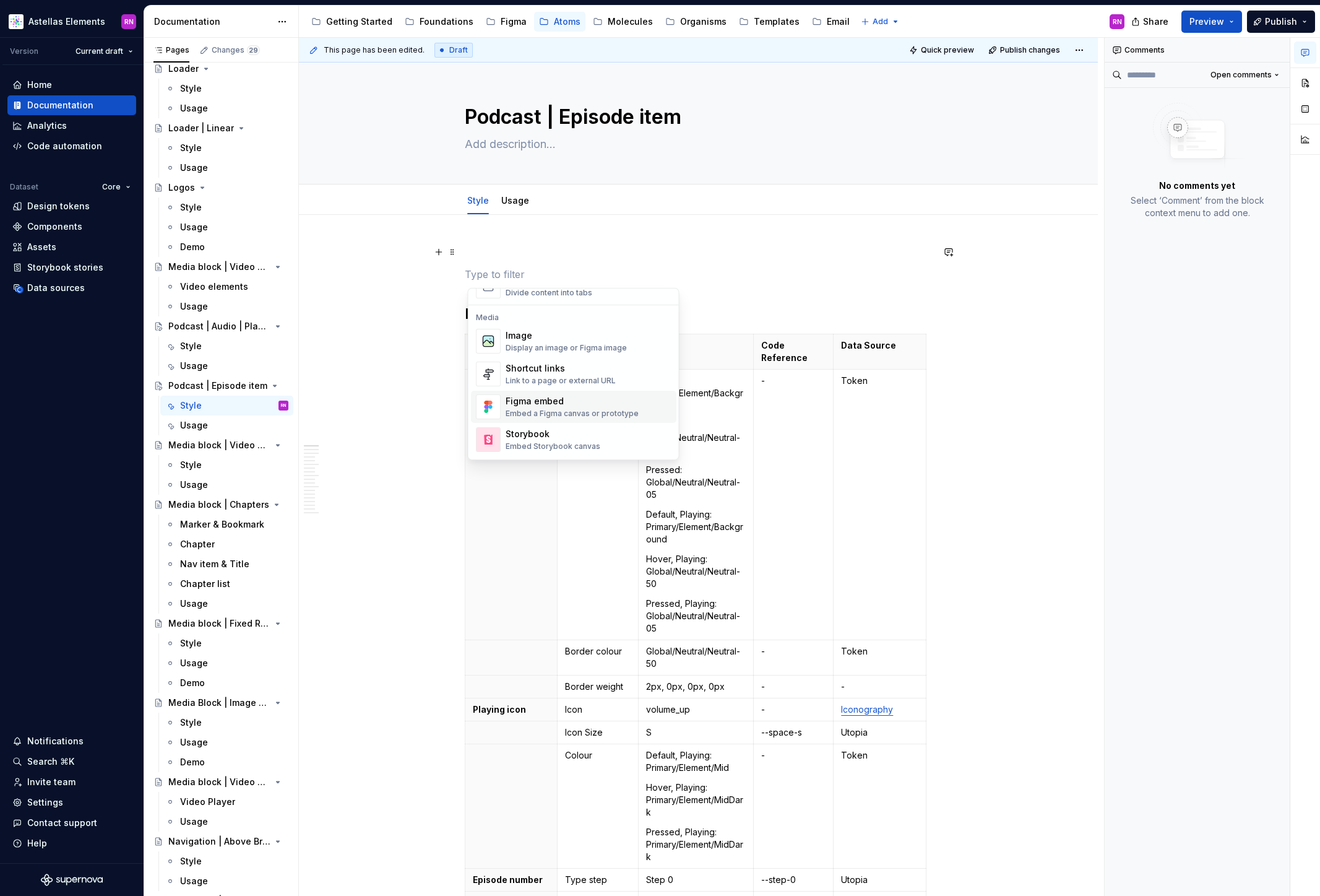
scroll to position [310, 0]
click at [527, 307] on div "Callout" at bounding box center [552, 304] width 93 height 13
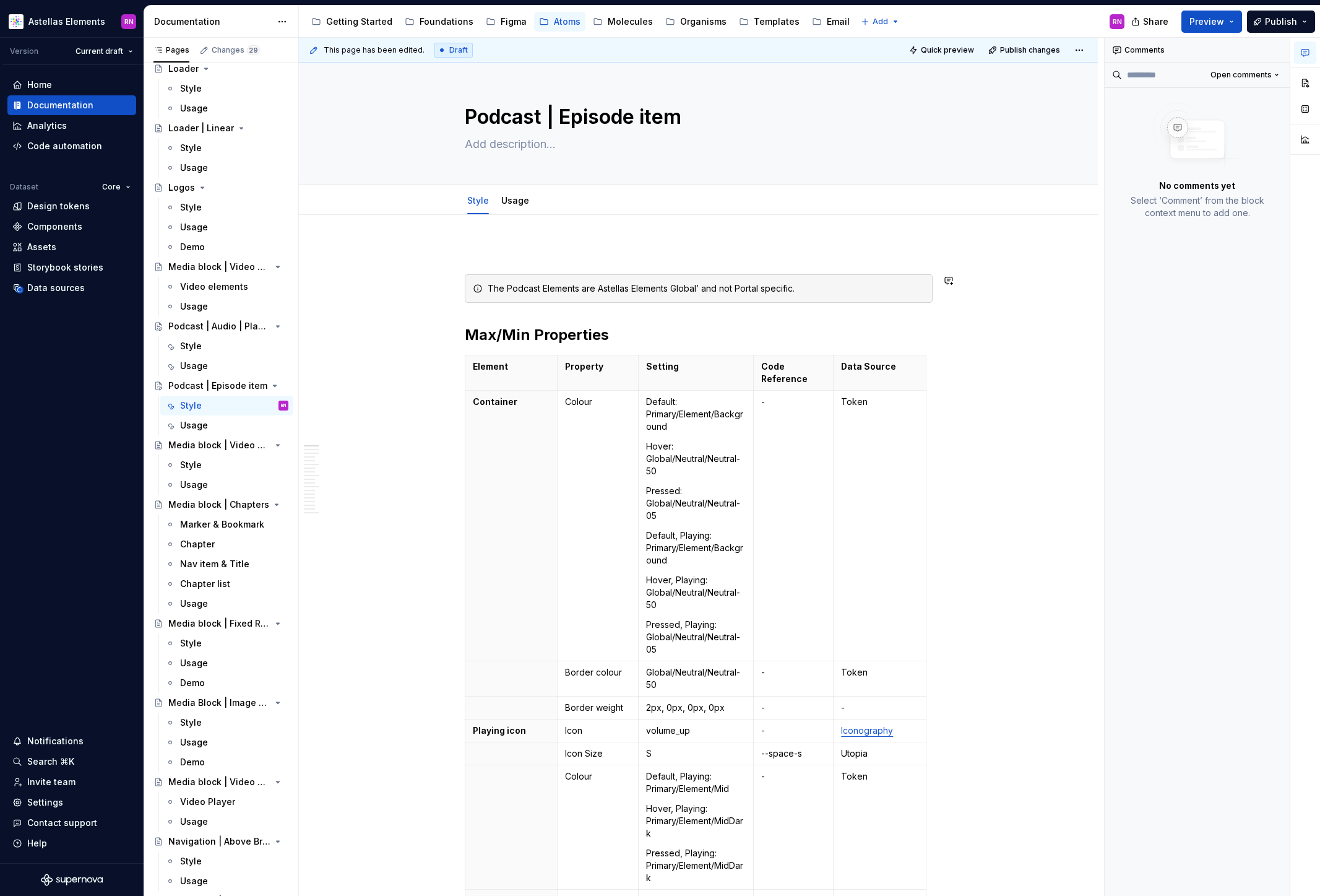
click at [469, 252] on p at bounding box center [699, 252] width 468 height 15
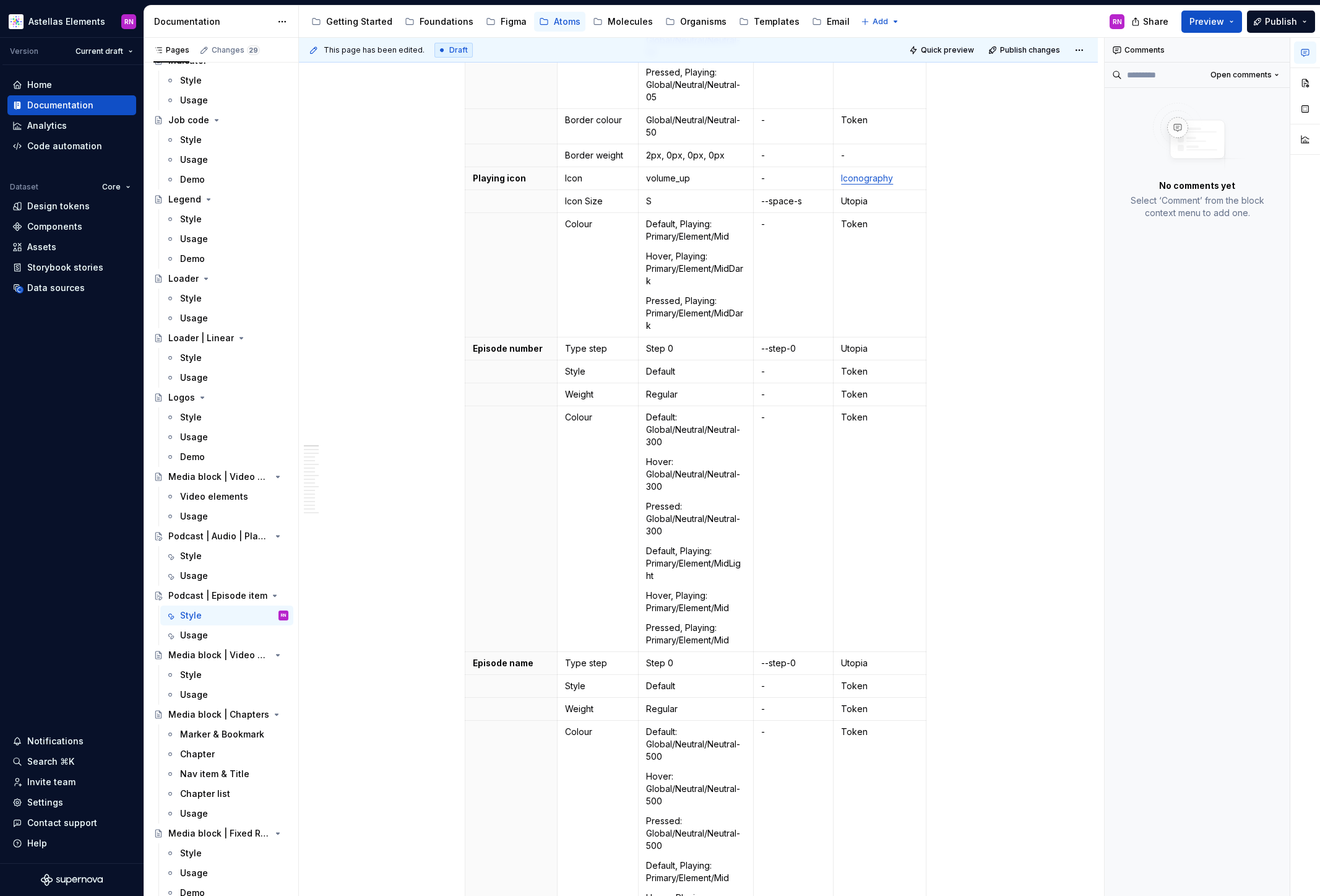
scroll to position [0, 0]
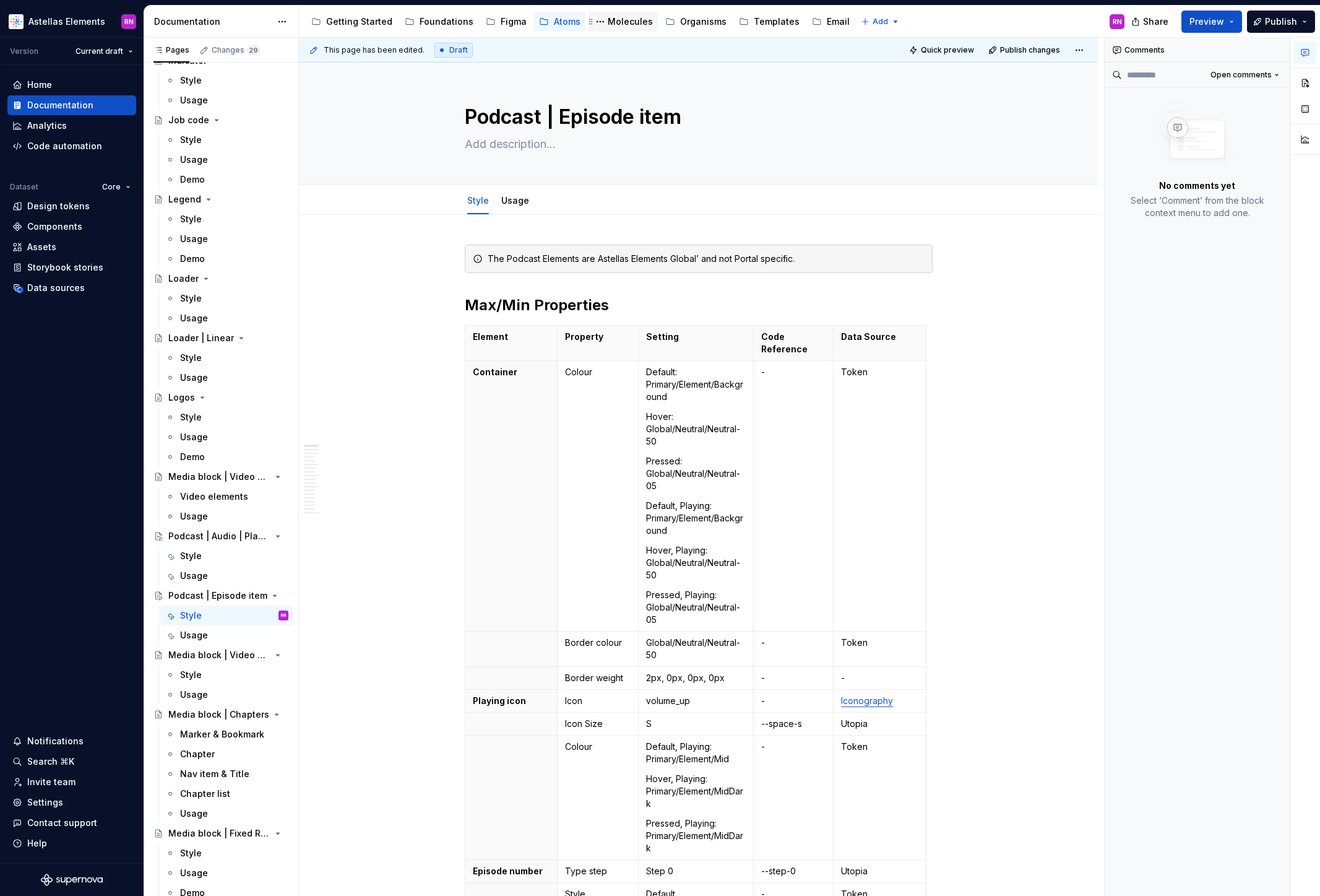
click at [621, 21] on div "Molecules" at bounding box center [630, 22] width 46 height 13
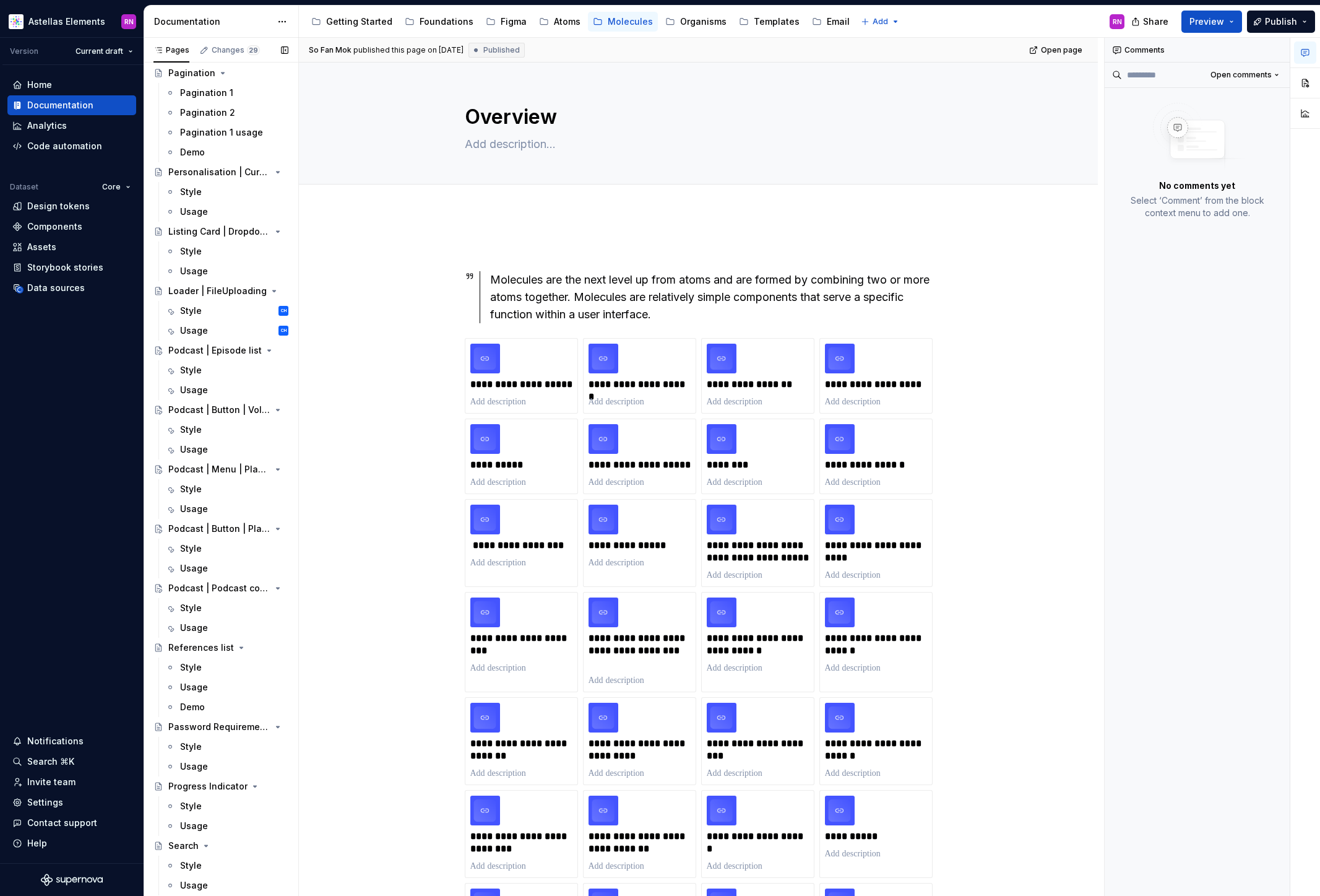
scroll to position [4531, 0]
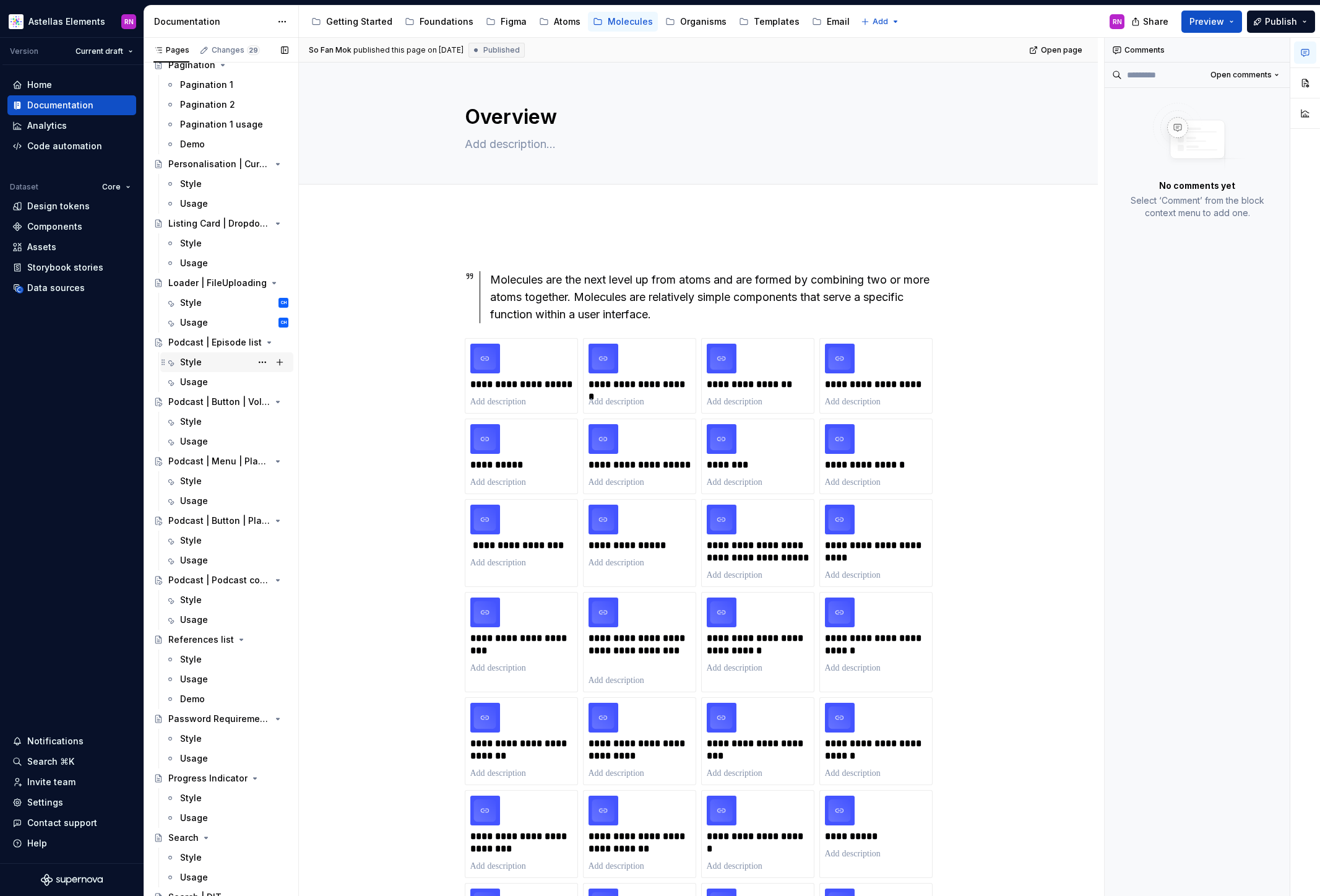
click at [215, 362] on div "Style" at bounding box center [235, 363] width 109 height 18
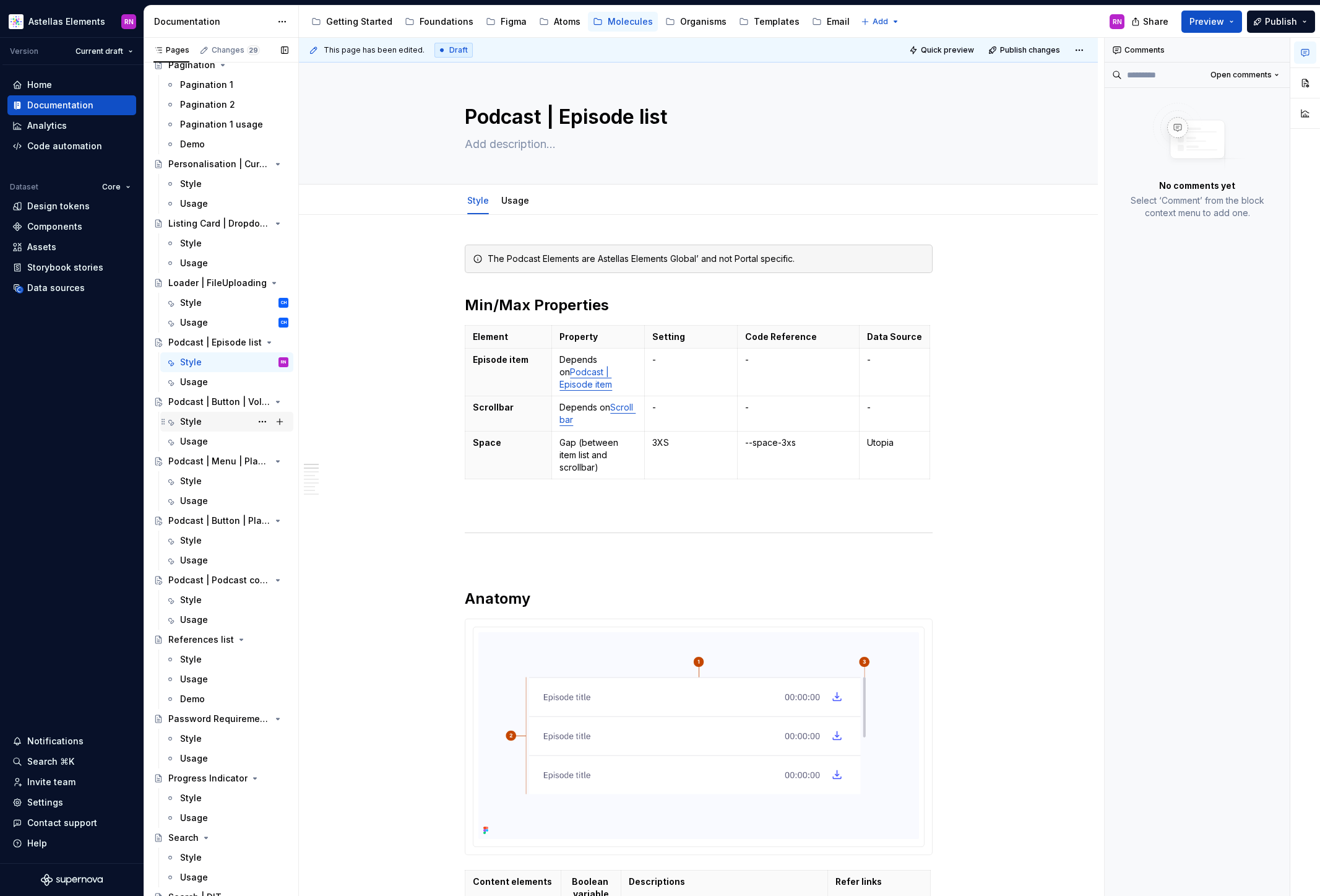
click at [204, 420] on div "Style" at bounding box center [235, 422] width 109 height 18
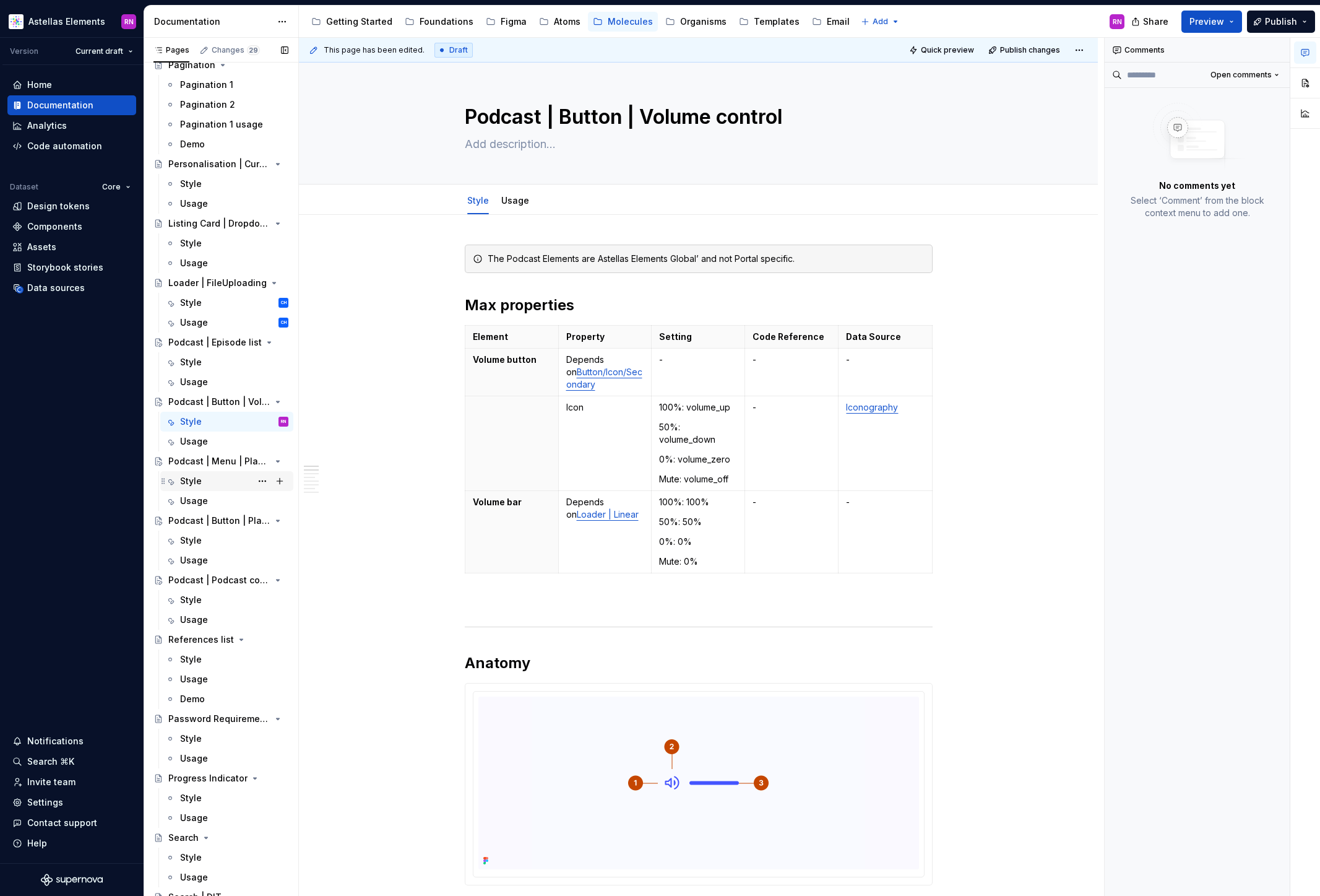
click at [202, 476] on div "Style" at bounding box center [235, 481] width 109 height 18
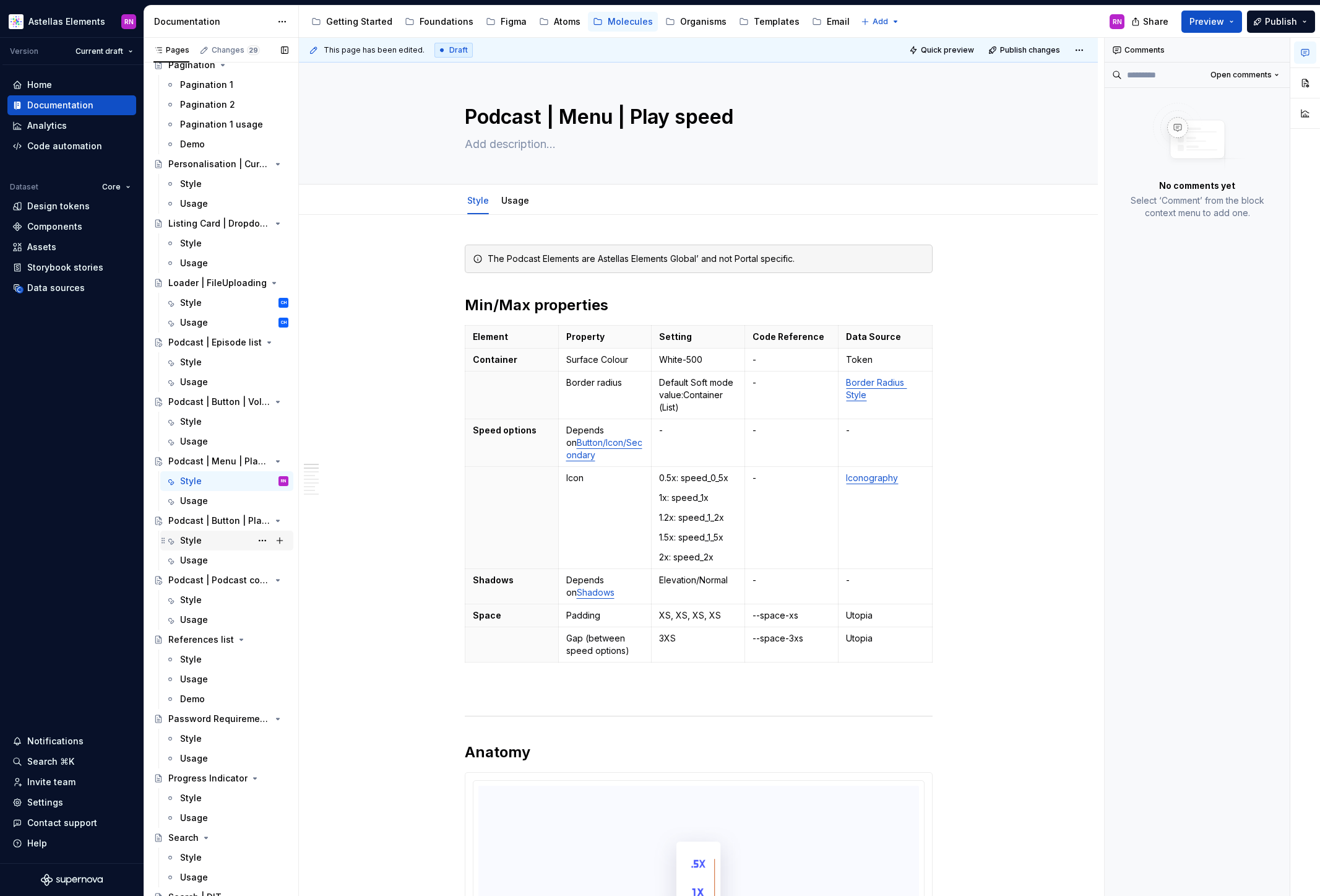
click at [230, 538] on div "Style" at bounding box center [235, 541] width 109 height 18
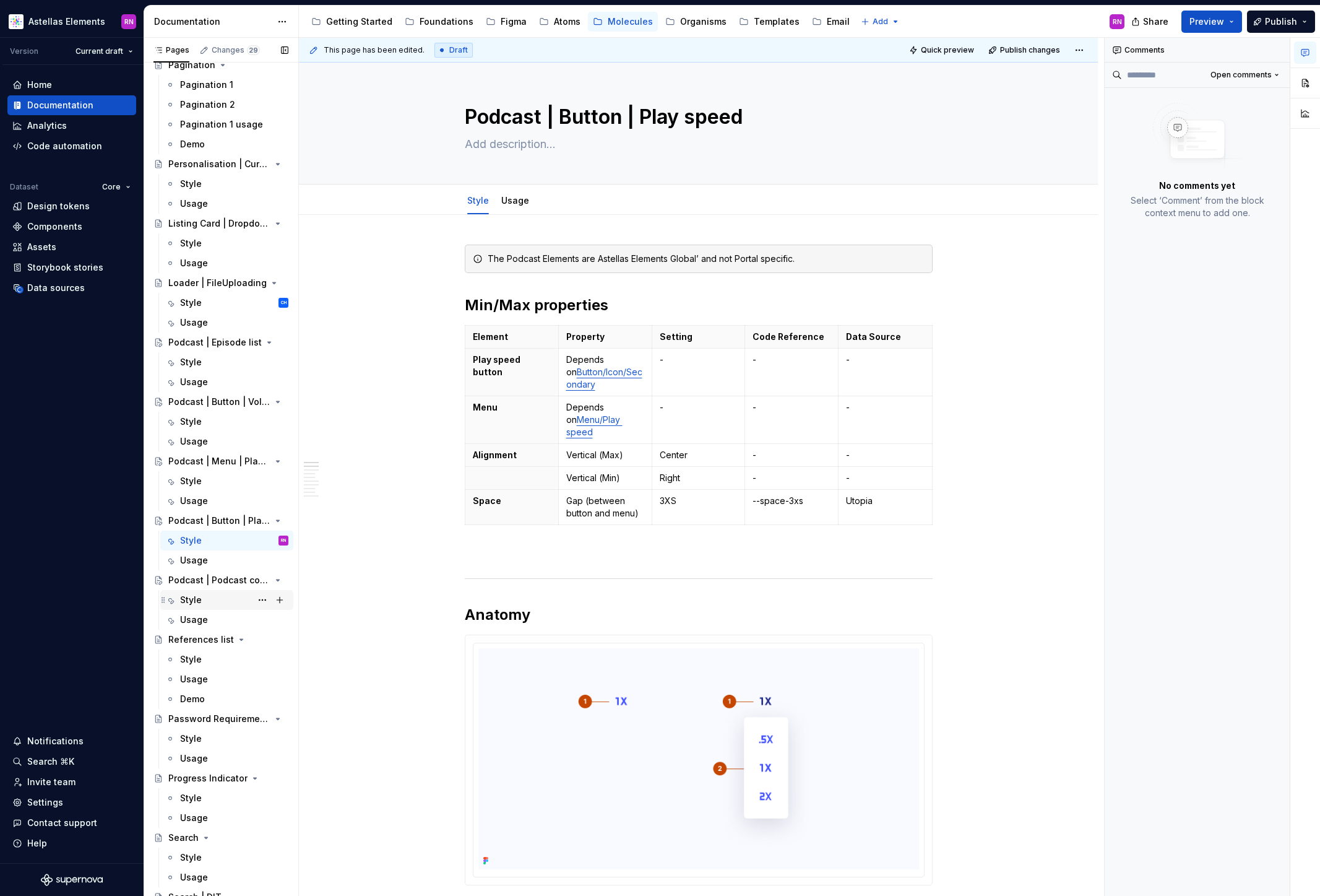
click at [212, 595] on div "Style" at bounding box center [235, 600] width 109 height 18
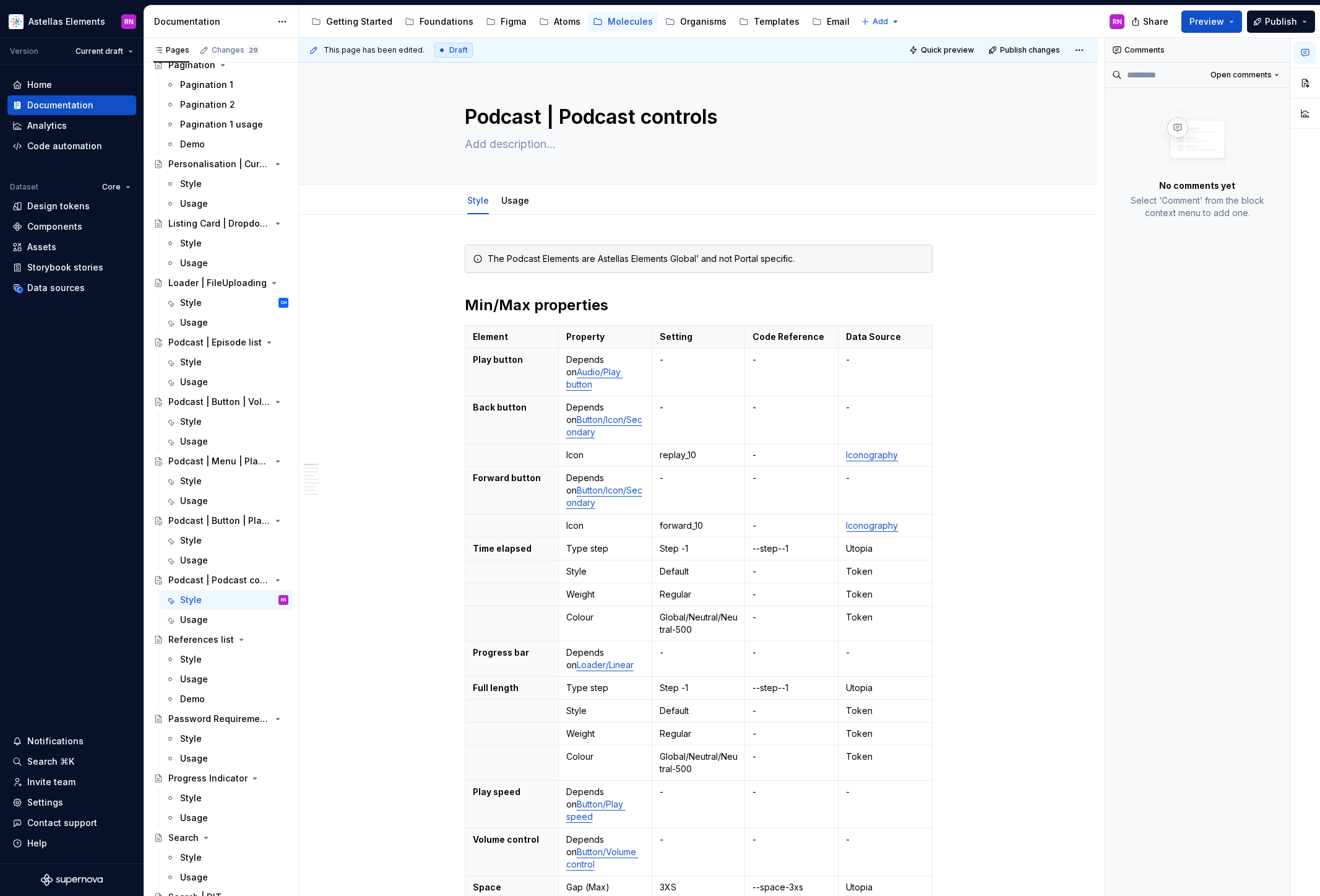
click at [680, 24] on div "Organisms" at bounding box center [704, 22] width 46 height 13
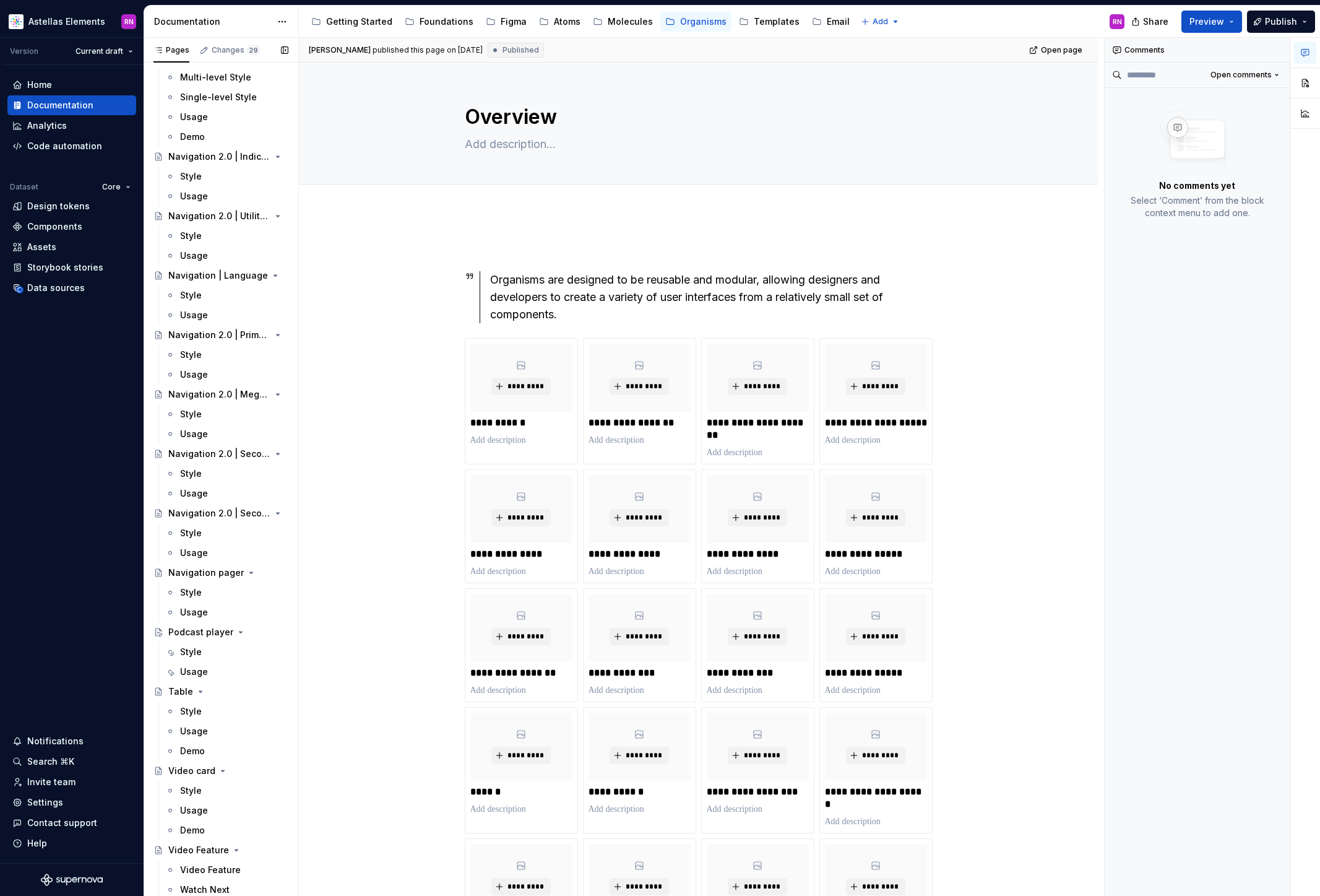
scroll to position [1806, 0]
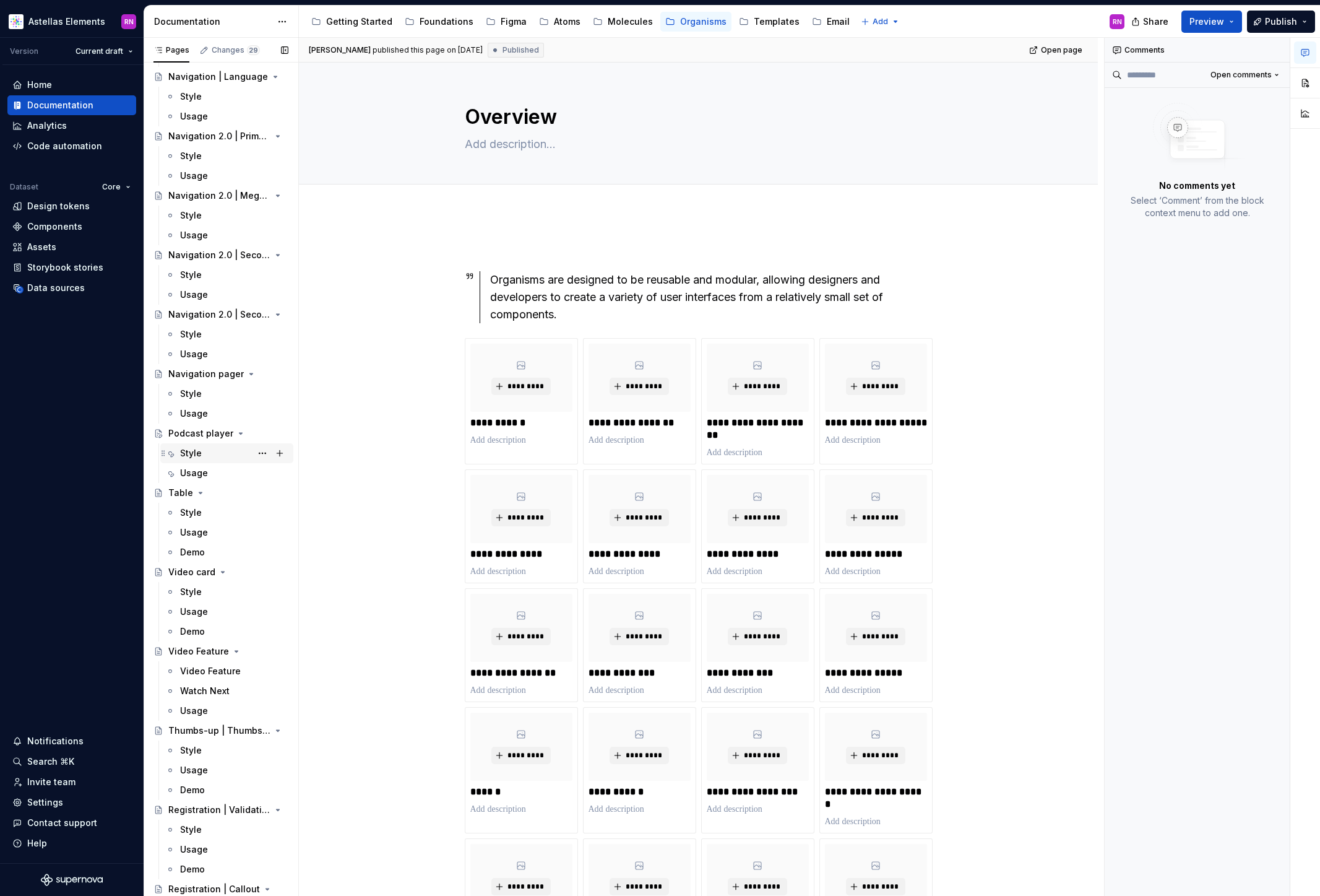
click at [204, 455] on div "Style" at bounding box center [235, 454] width 109 height 18
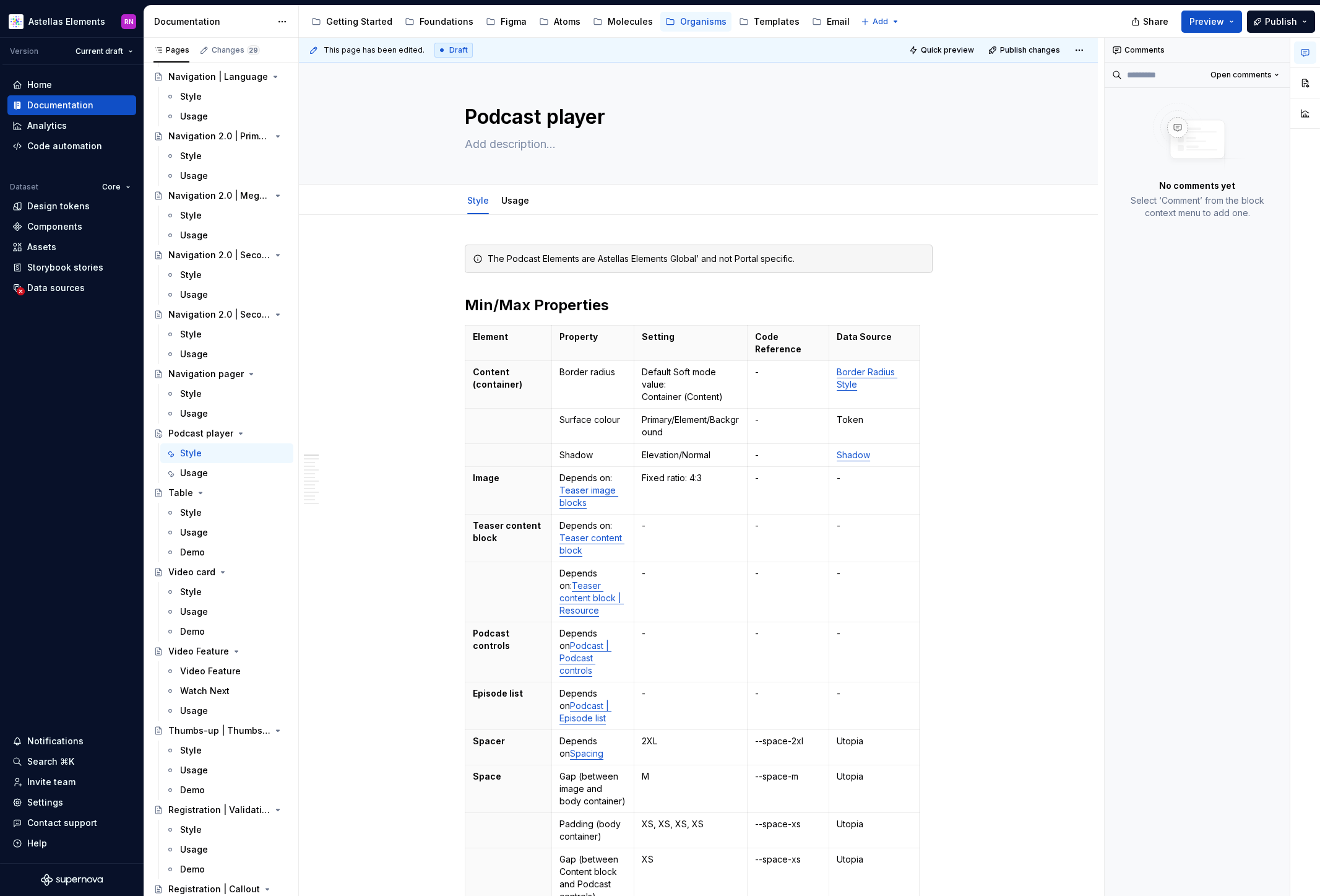
type textarea "*"
